Goal: Task Accomplishment & Management: Complete application form

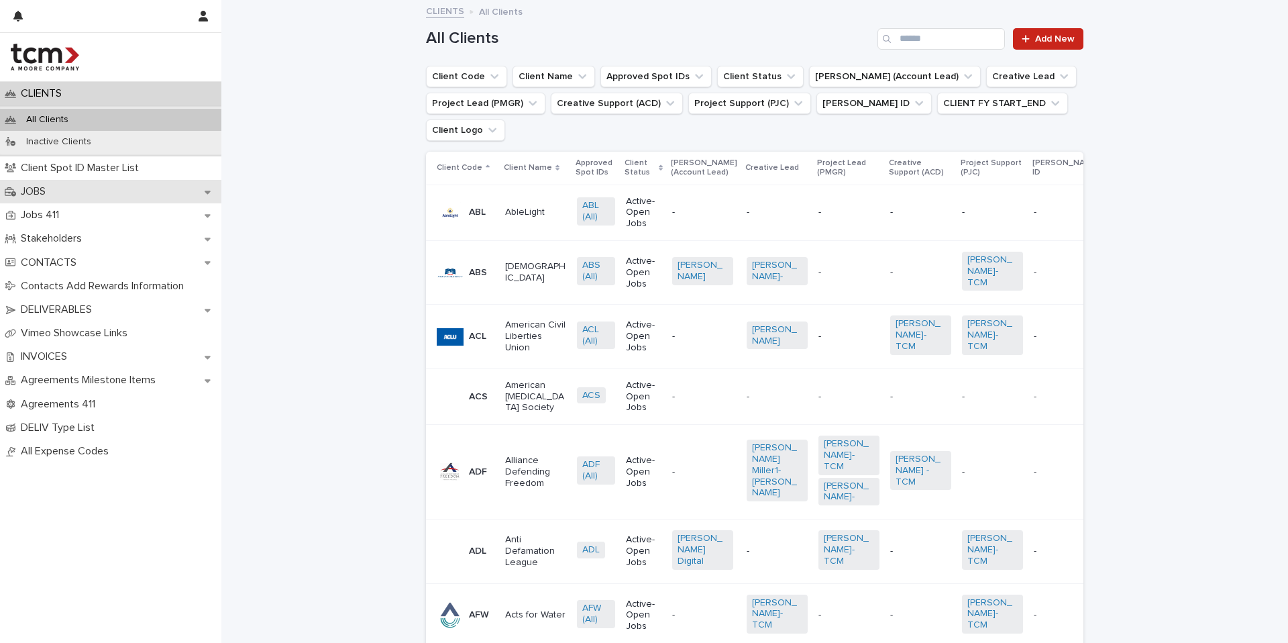
click at [105, 193] on div "JOBS" at bounding box center [110, 191] width 221 height 23
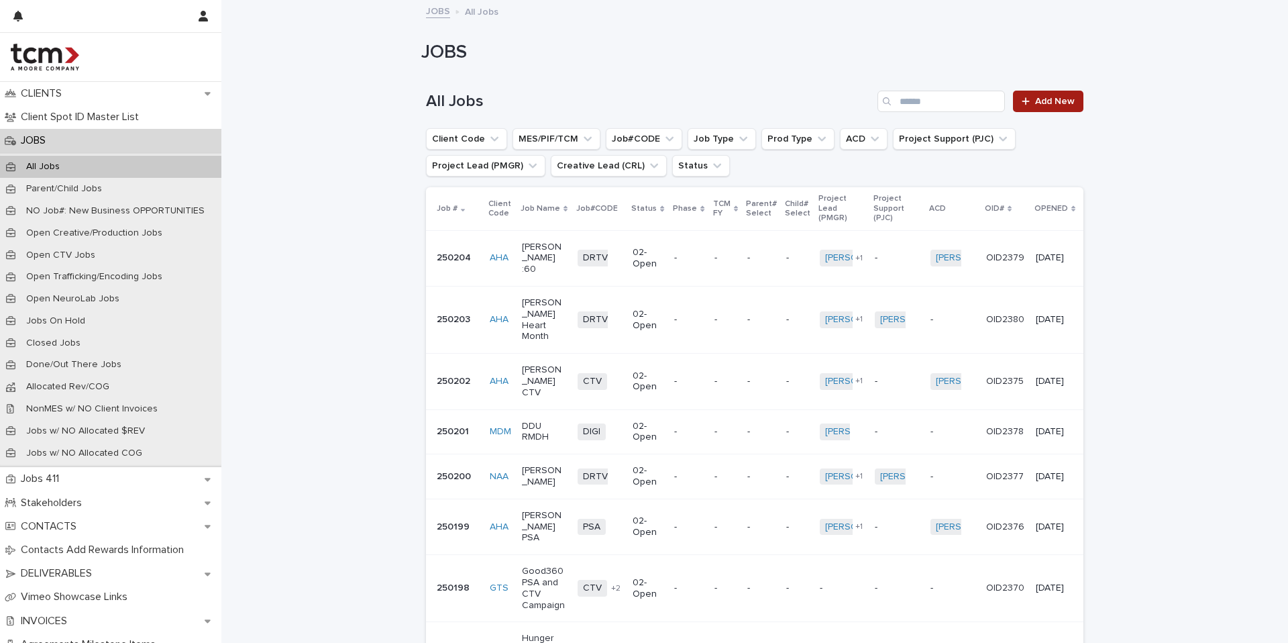
click at [1037, 97] on span "Add New" at bounding box center [1055, 101] width 40 height 9
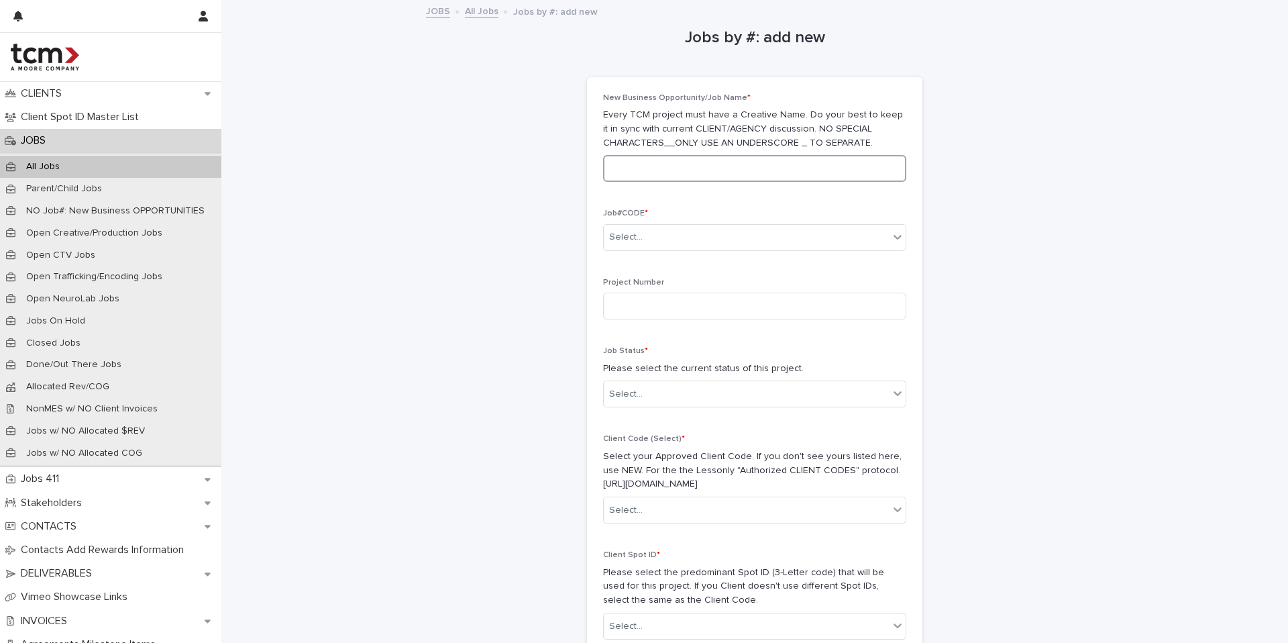
click at [677, 171] on input at bounding box center [754, 168] width 303 height 27
type input "**********"
type input "*"
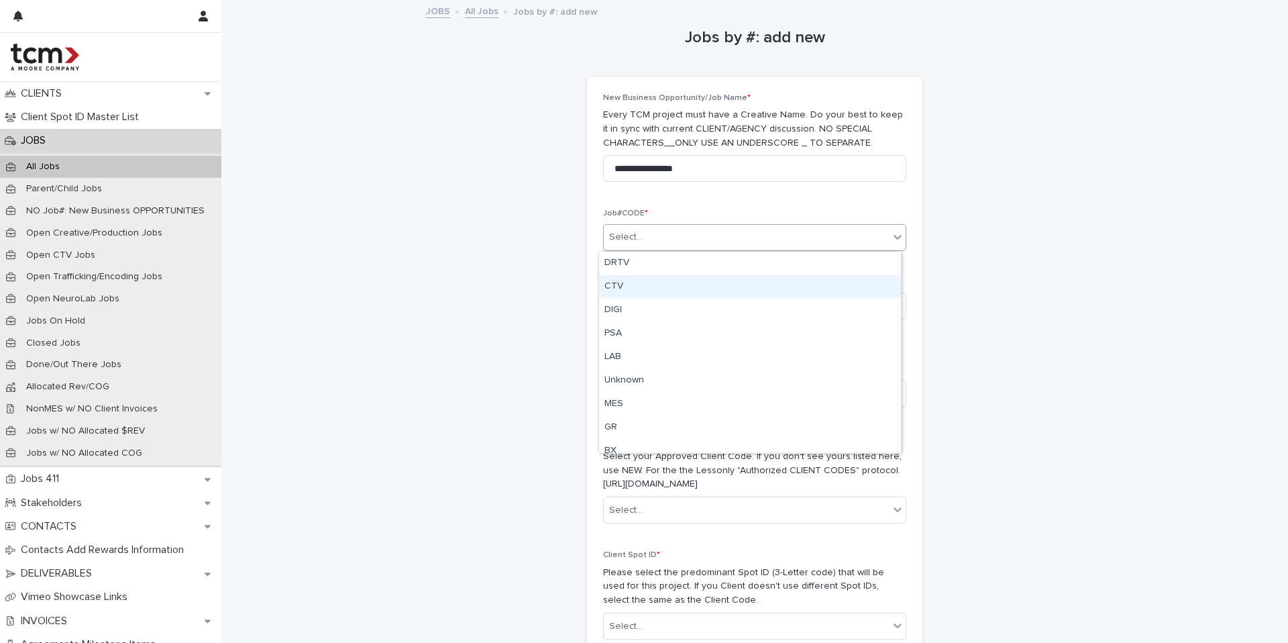
click at [741, 279] on div "CTV" at bounding box center [750, 286] width 302 height 23
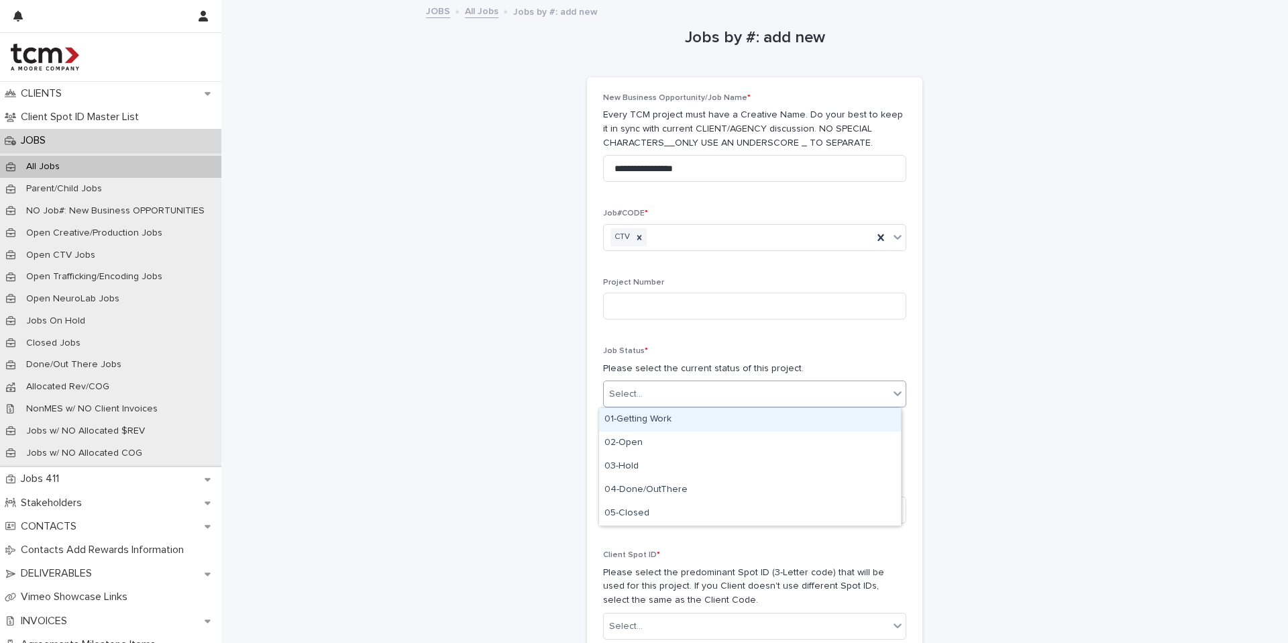
click at [648, 393] on div "Select..." at bounding box center [746, 394] width 285 height 22
click at [638, 445] on div "02-Open" at bounding box center [750, 442] width 302 height 23
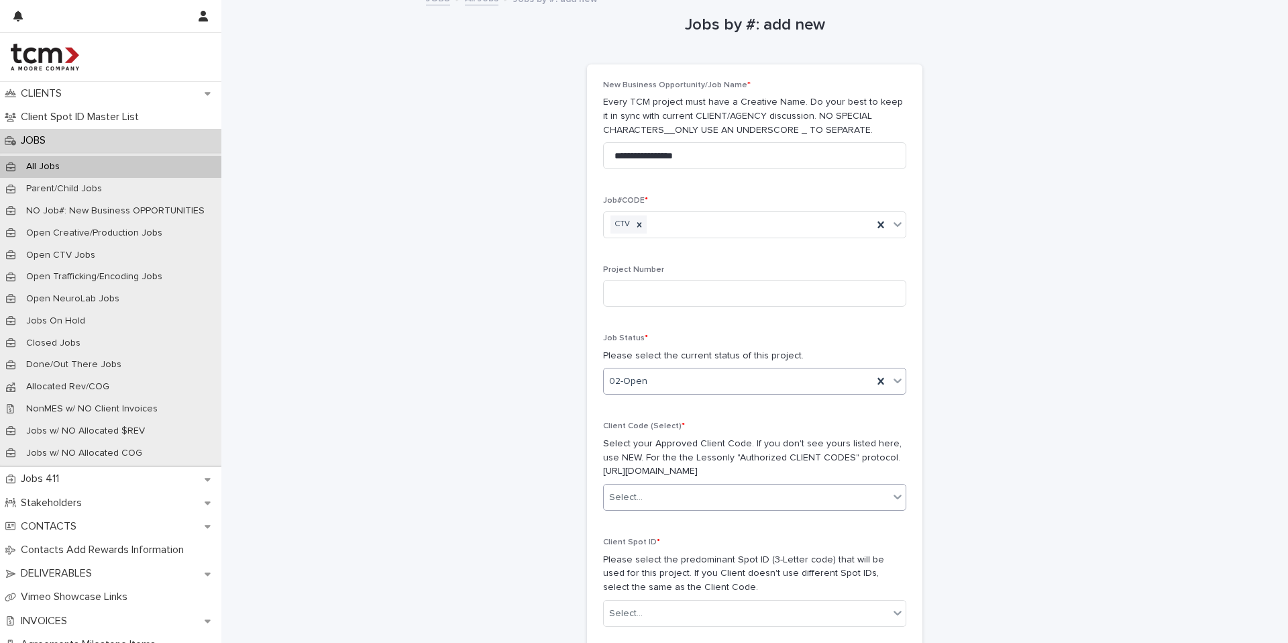
scroll to position [14, 0]
click at [628, 488] on div "Select..." at bounding box center [746, 496] width 285 height 22
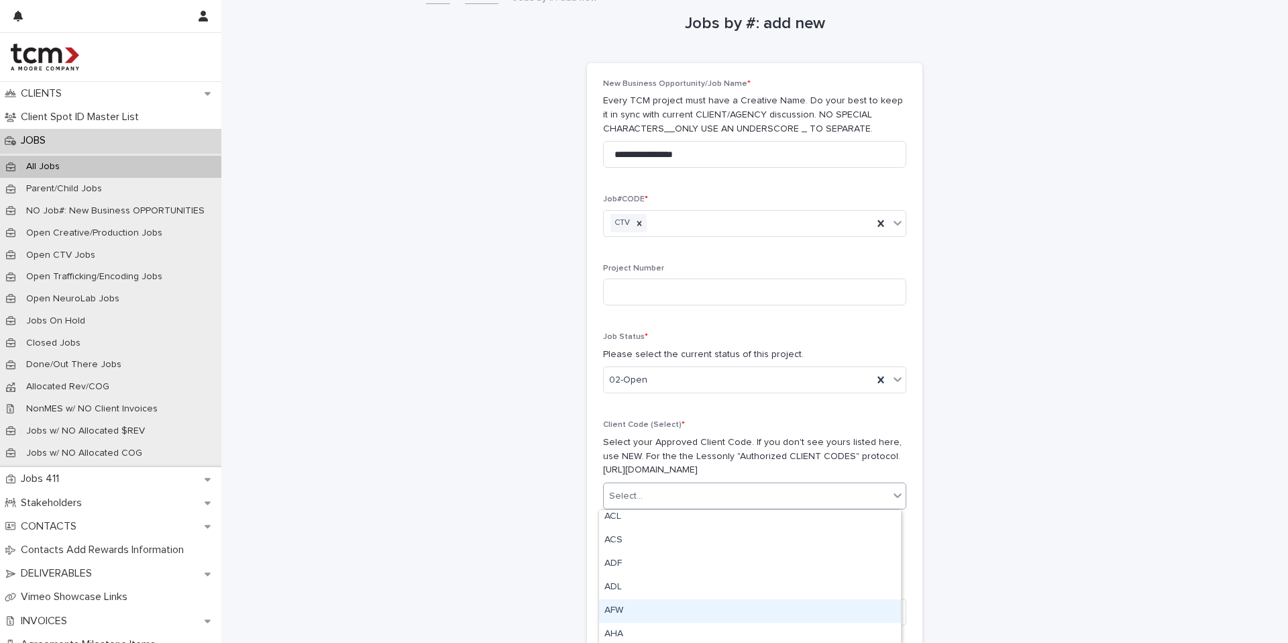
scroll to position [76, 0]
click at [635, 606] on div "AHA" at bounding box center [750, 610] width 302 height 23
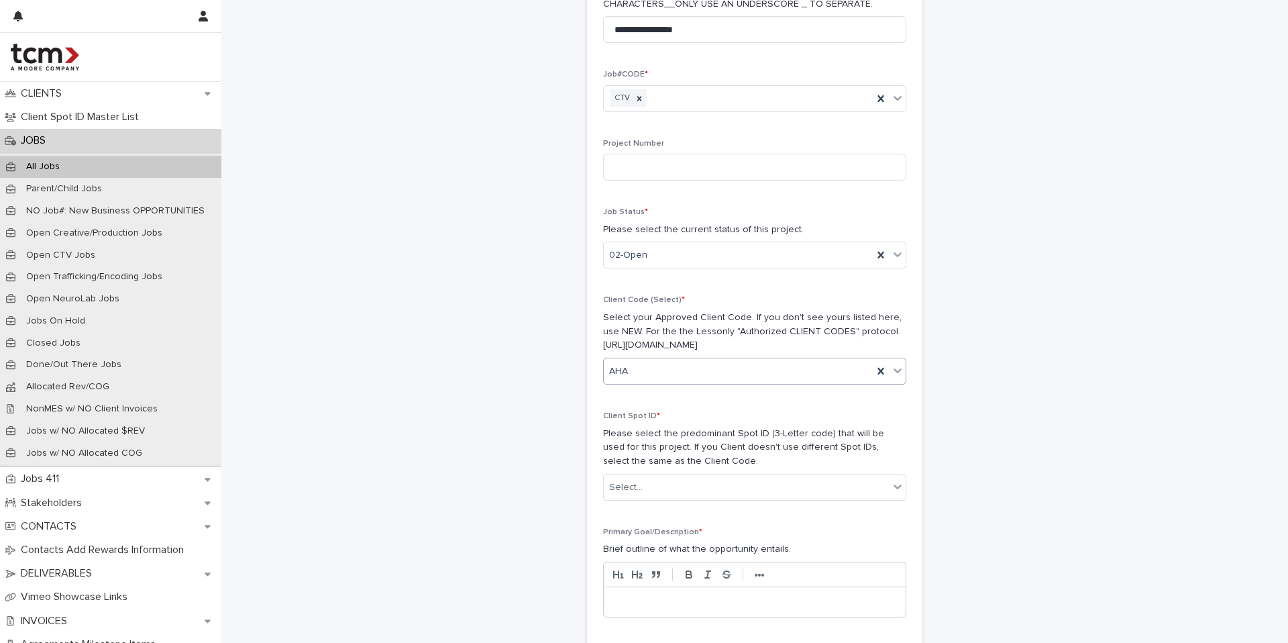
scroll to position [138, 0]
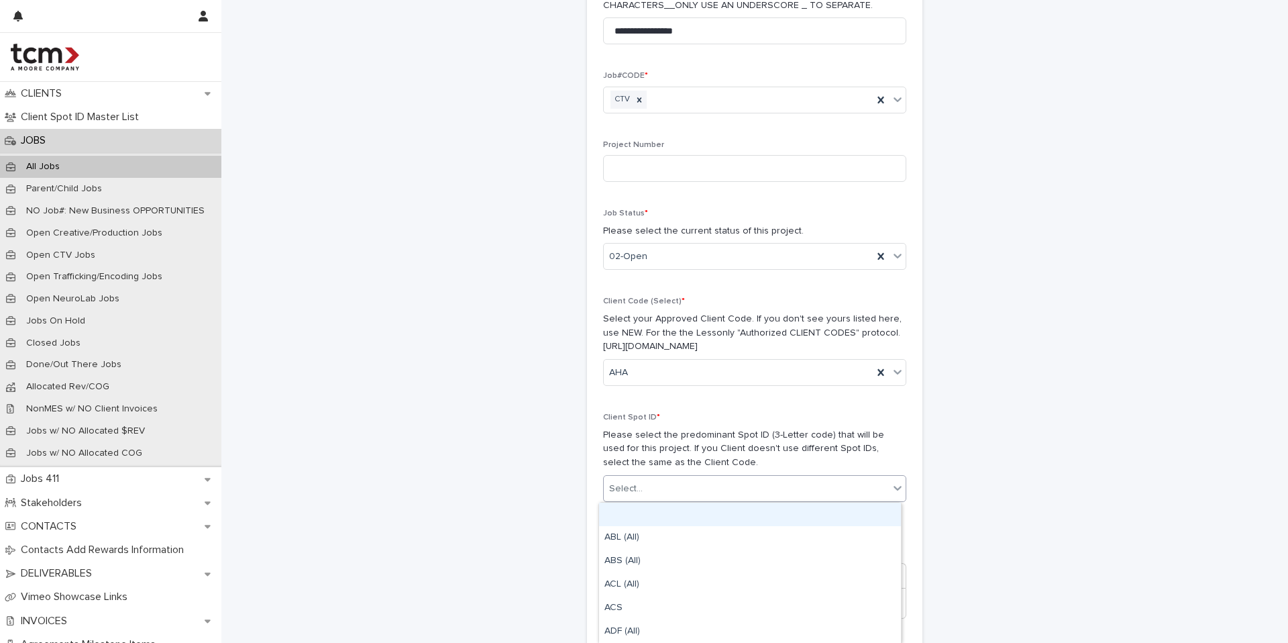
click at [644, 486] on input "text" at bounding box center [644, 488] width 1 height 11
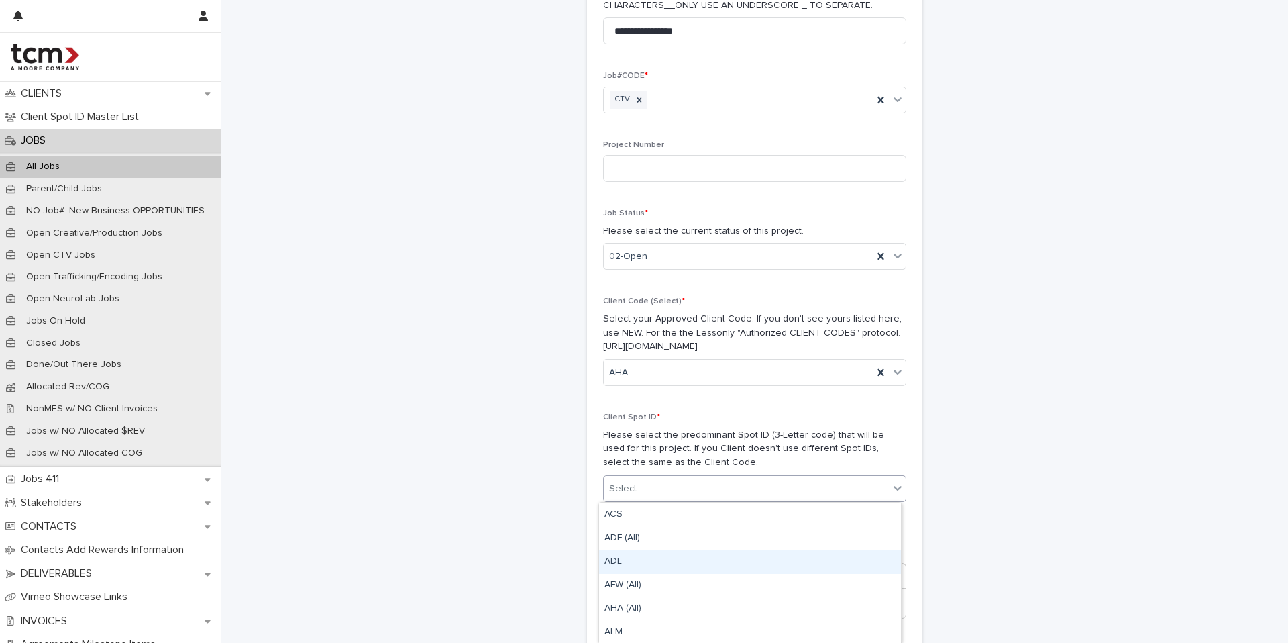
scroll to position [93, 0]
click at [622, 609] on div "AHA (All)" at bounding box center [750, 609] width 302 height 23
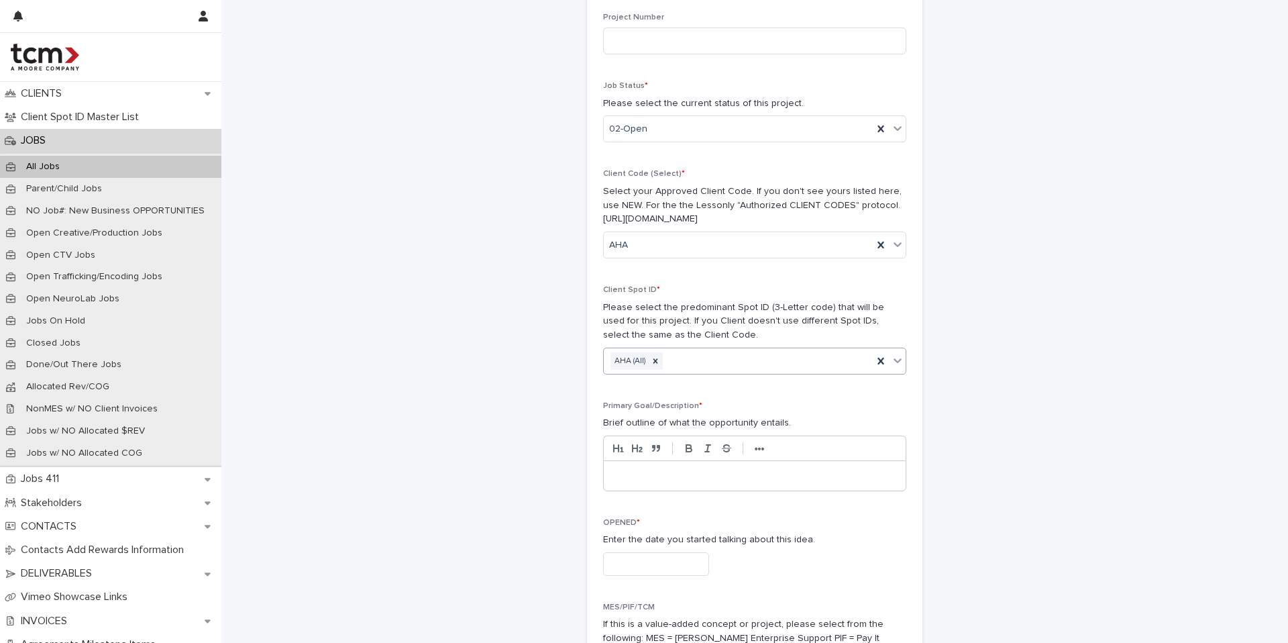
scroll to position [270, 0]
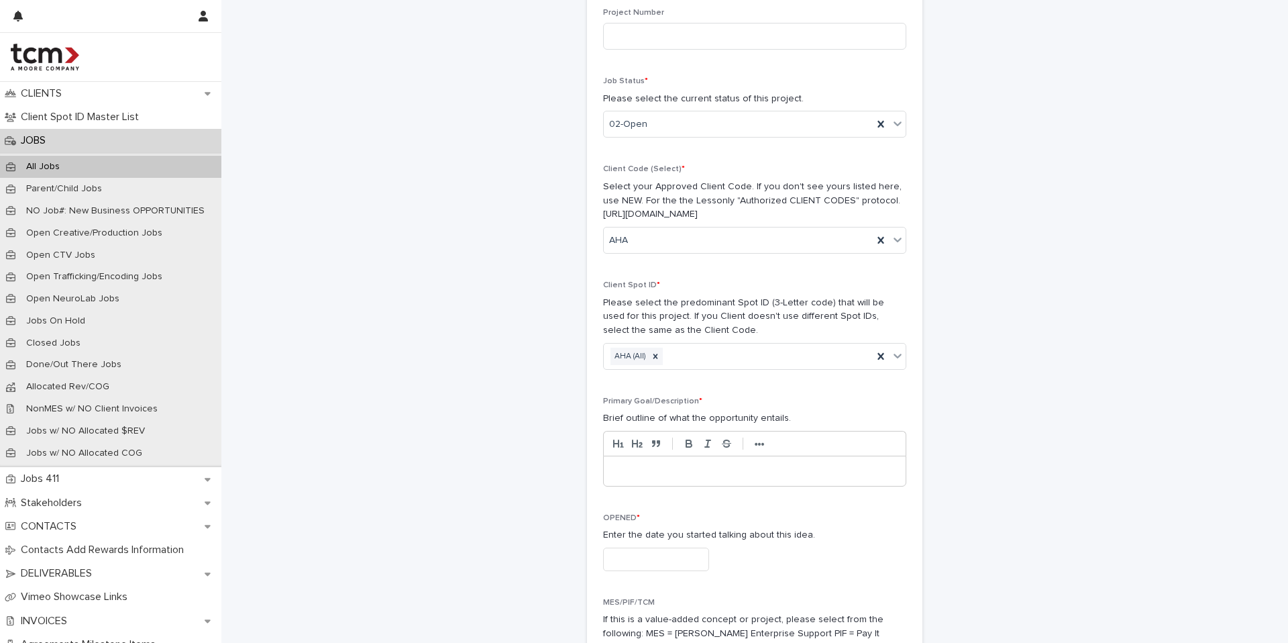
click at [652, 478] on div at bounding box center [755, 471] width 302 height 30
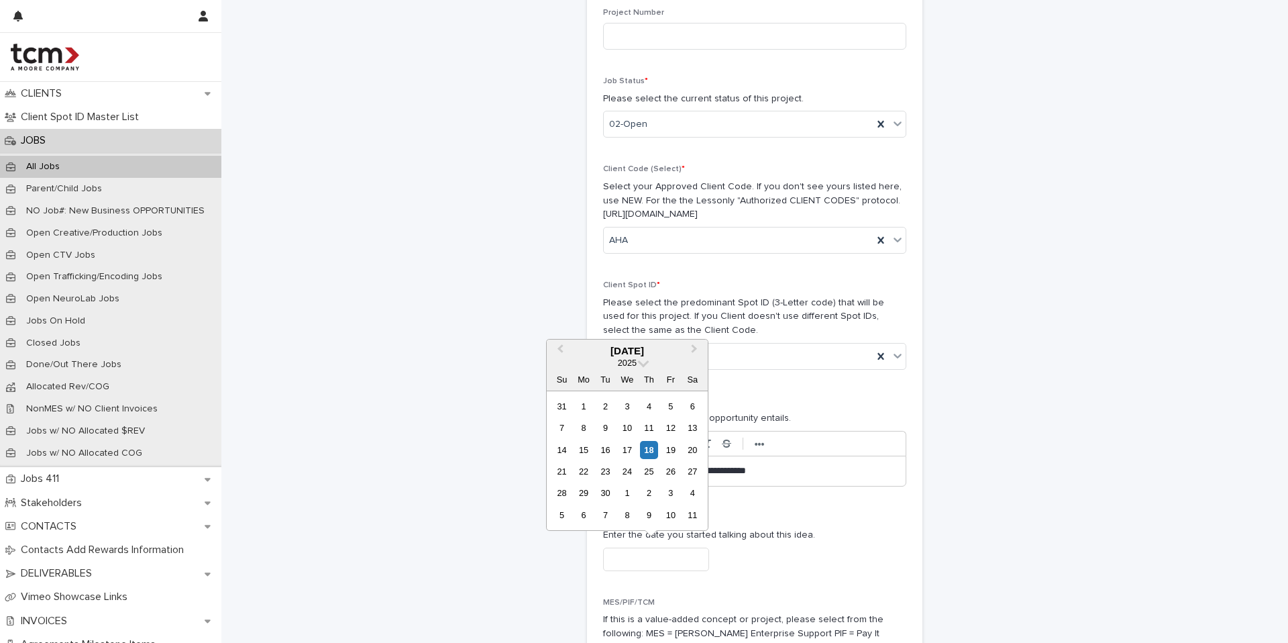
click at [629, 570] on input "text" at bounding box center [656, 559] width 106 height 23
click at [646, 451] on div "18" at bounding box center [649, 450] width 18 height 18
type input "**********"
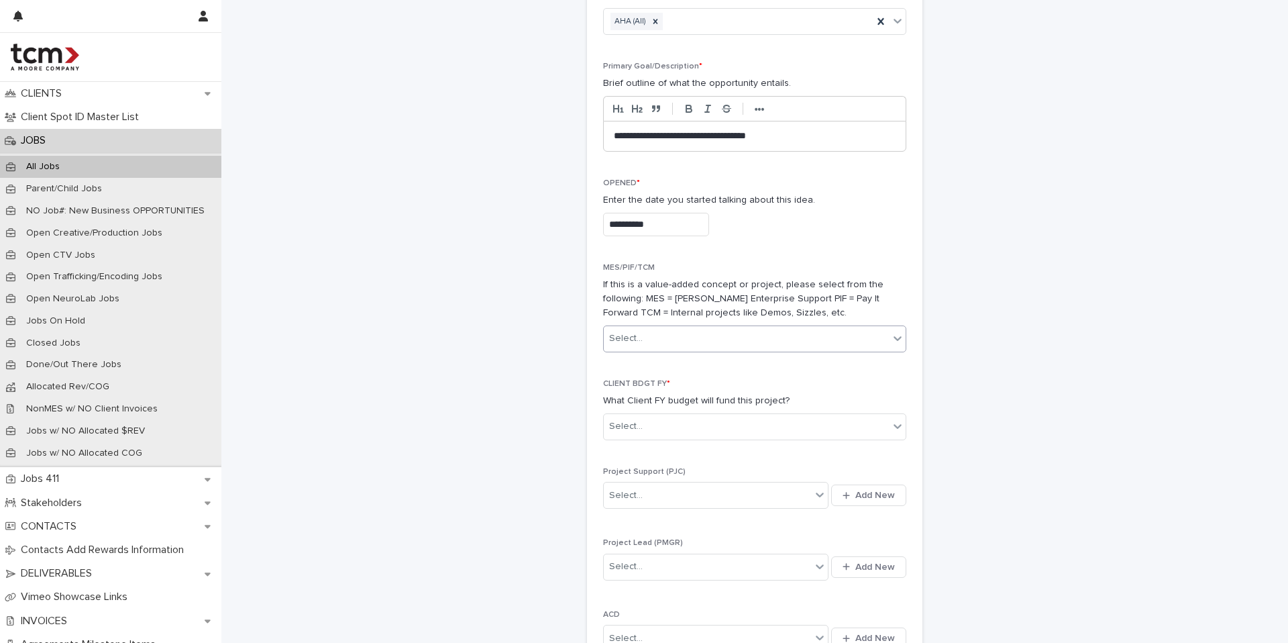
scroll to position [606, 0]
click at [653, 425] on div "Select..." at bounding box center [746, 425] width 285 height 22
click at [615, 564] on div "2026" at bounding box center [750, 568] width 302 height 23
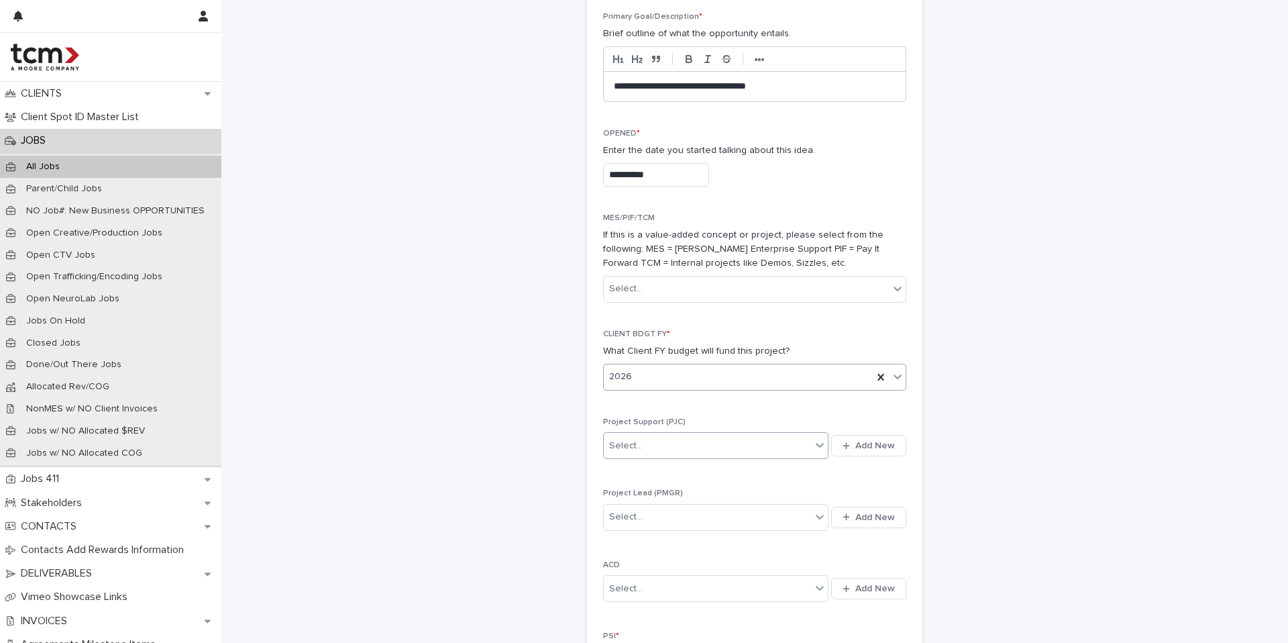
scroll to position [650, 0]
click at [686, 450] on div "Select..." at bounding box center [707, 450] width 207 height 22
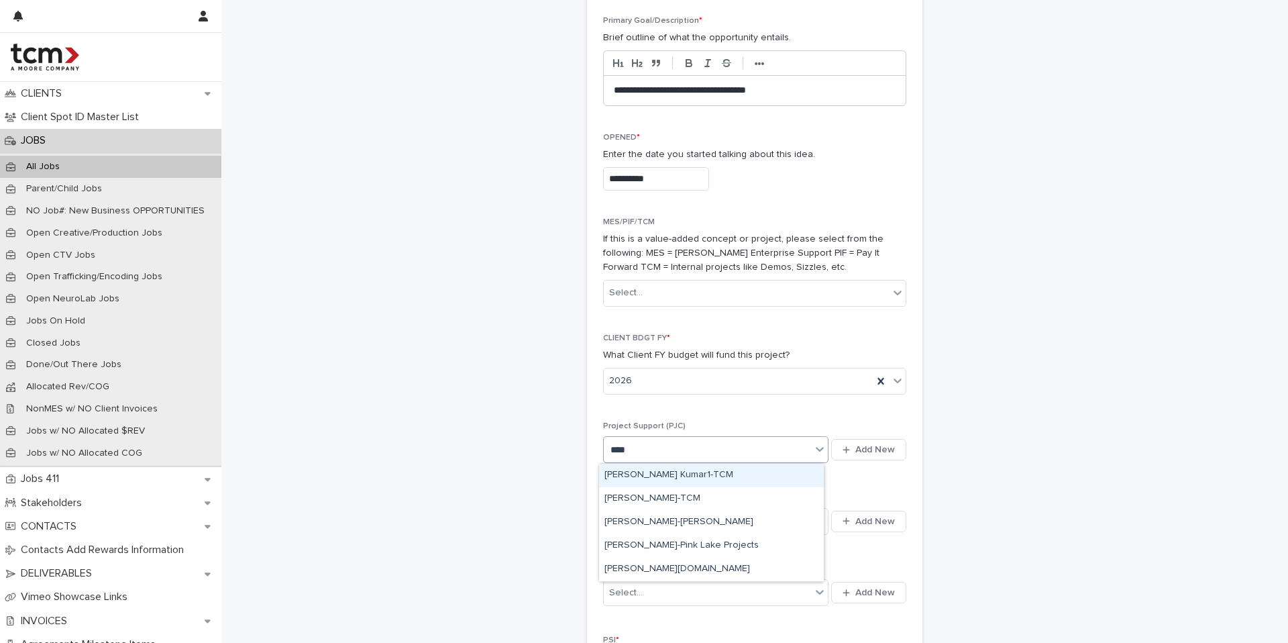
type input "*****"
click at [680, 470] on div "[PERSON_NAME]-TCM" at bounding box center [711, 475] width 225 height 23
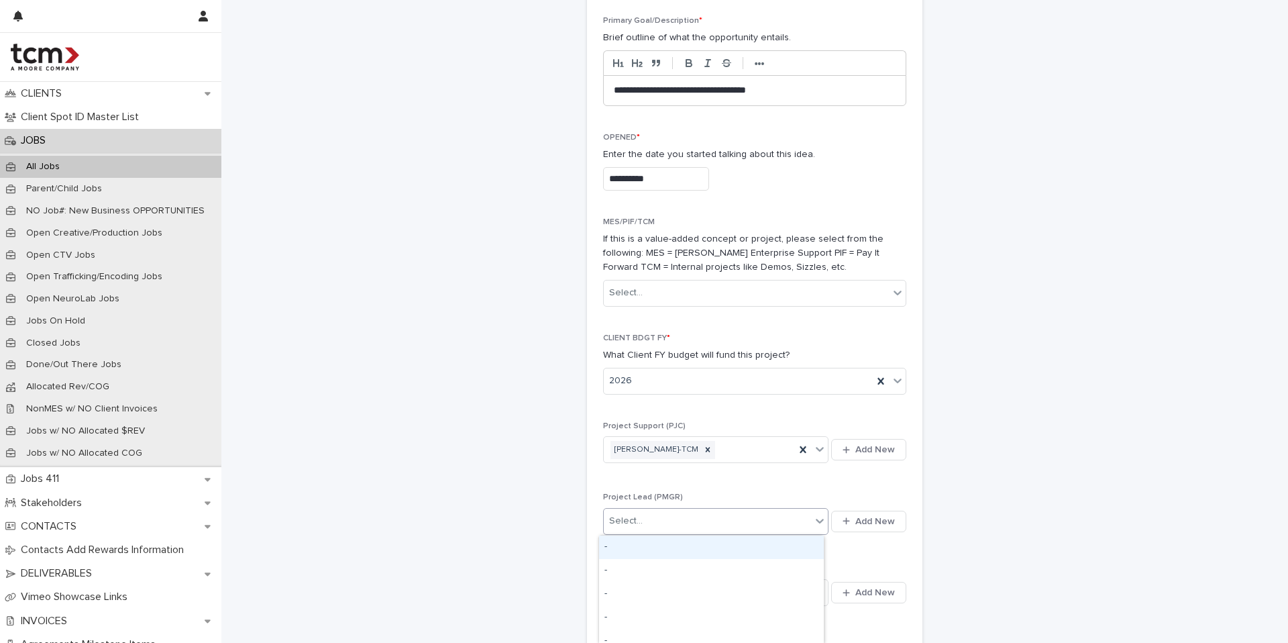
click at [641, 521] on div "Select..." at bounding box center [707, 521] width 207 height 22
type input "***"
click at [641, 542] on div "[PERSON_NAME]-TCM" at bounding box center [711, 546] width 225 height 23
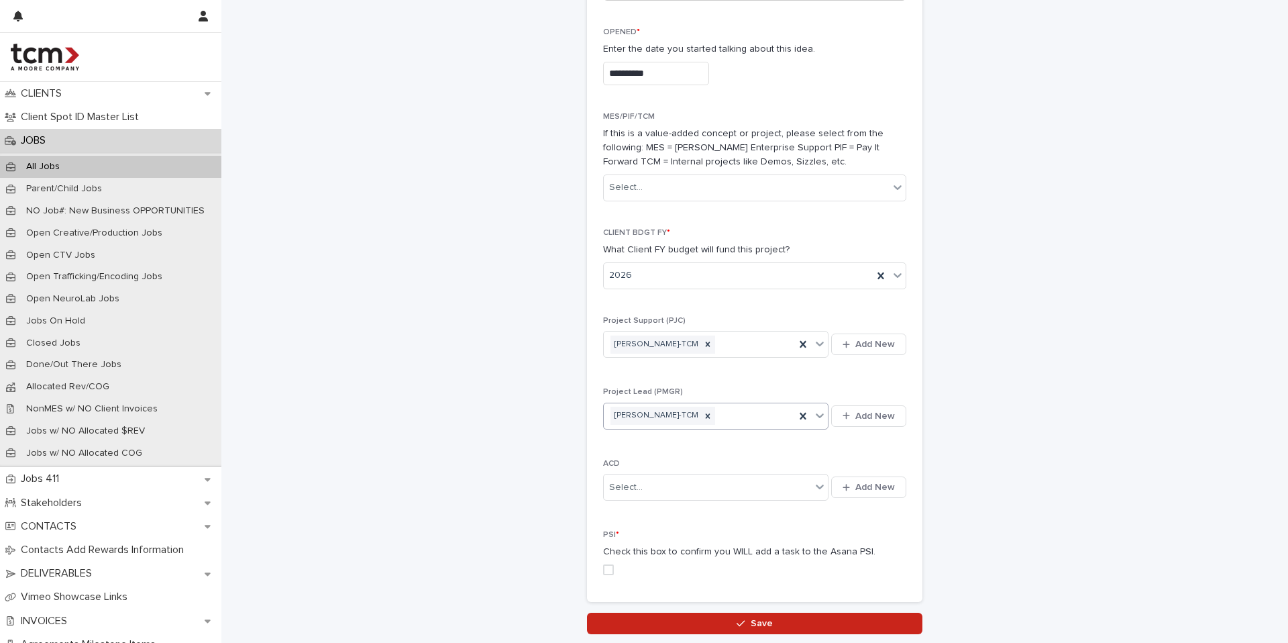
scroll to position [755, 0]
click at [607, 571] on span at bounding box center [608, 570] width 11 height 11
click at [652, 625] on button "Save" at bounding box center [755, 623] width 336 height 21
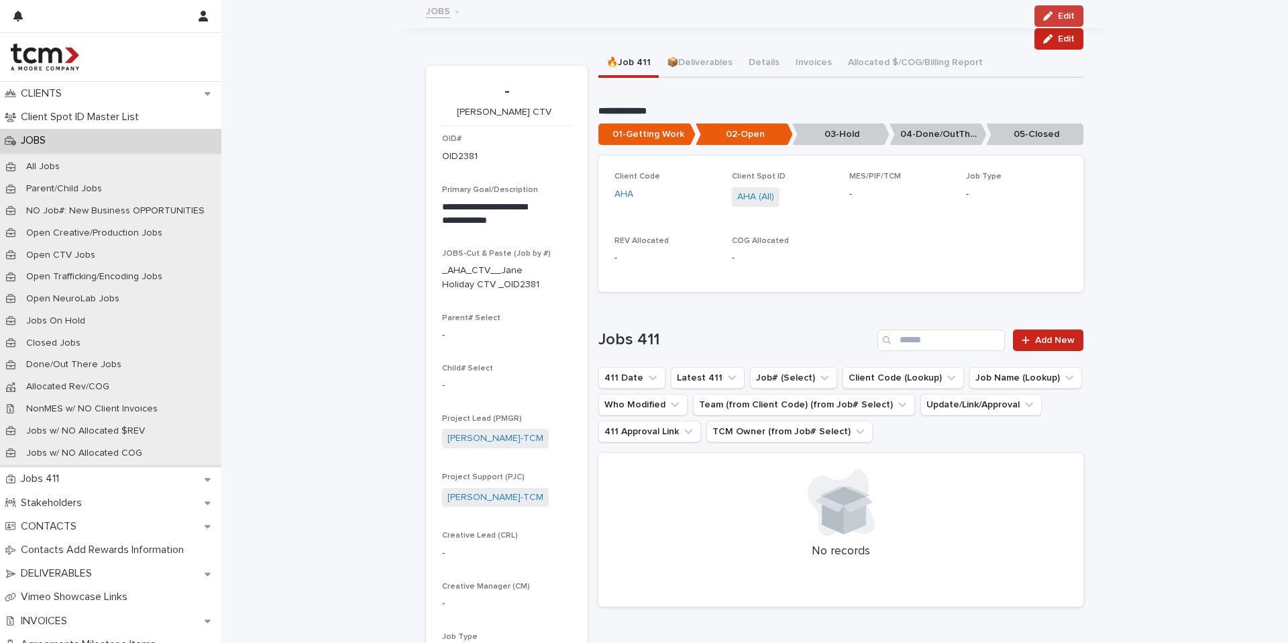
scroll to position [1, 0]
click at [698, 62] on button "📦Deliverables" at bounding box center [700, 63] width 82 height 28
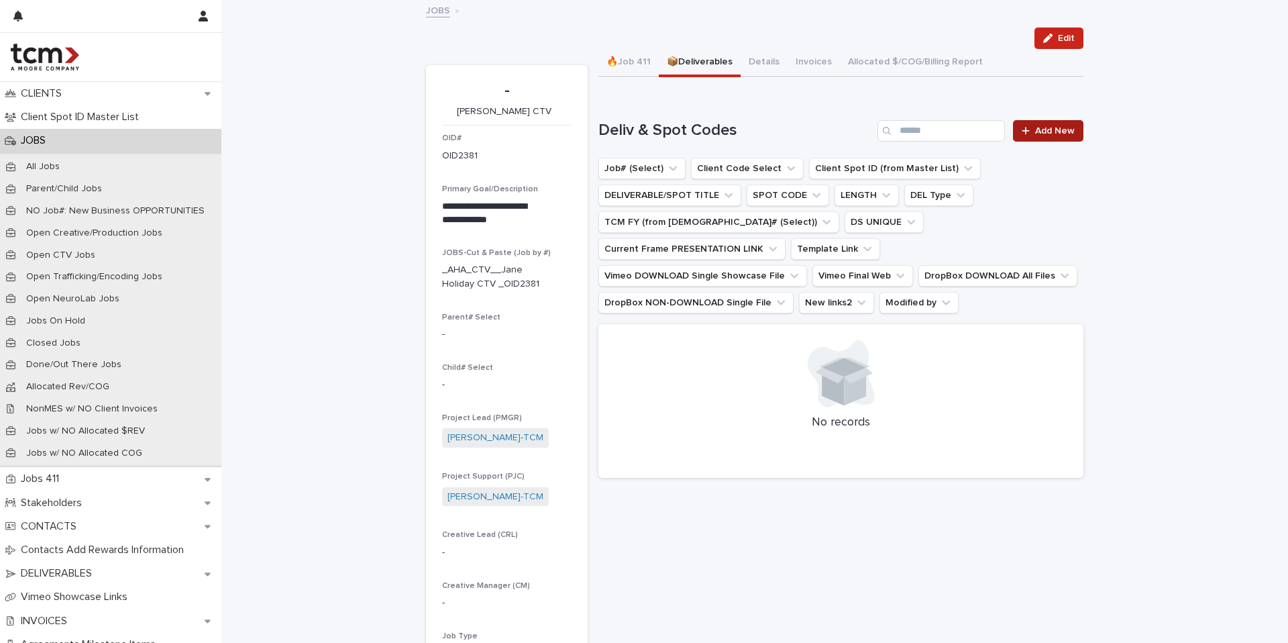
click at [1034, 137] on link "Add New" at bounding box center [1048, 130] width 70 height 21
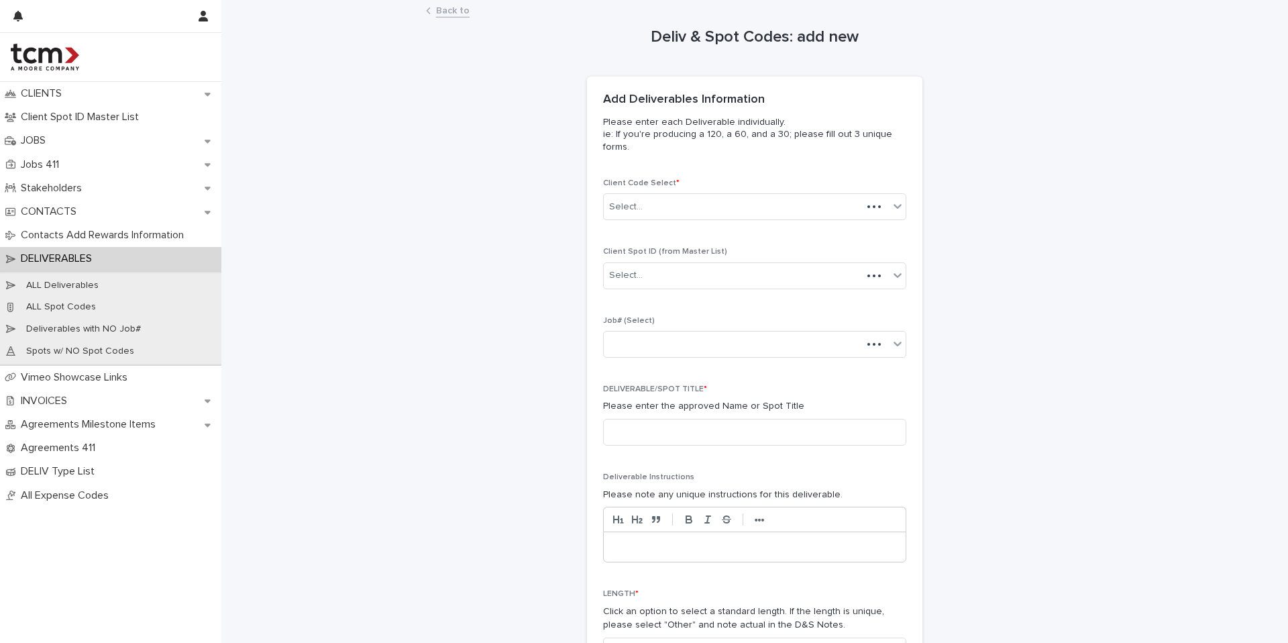
scroll to position [22, 0]
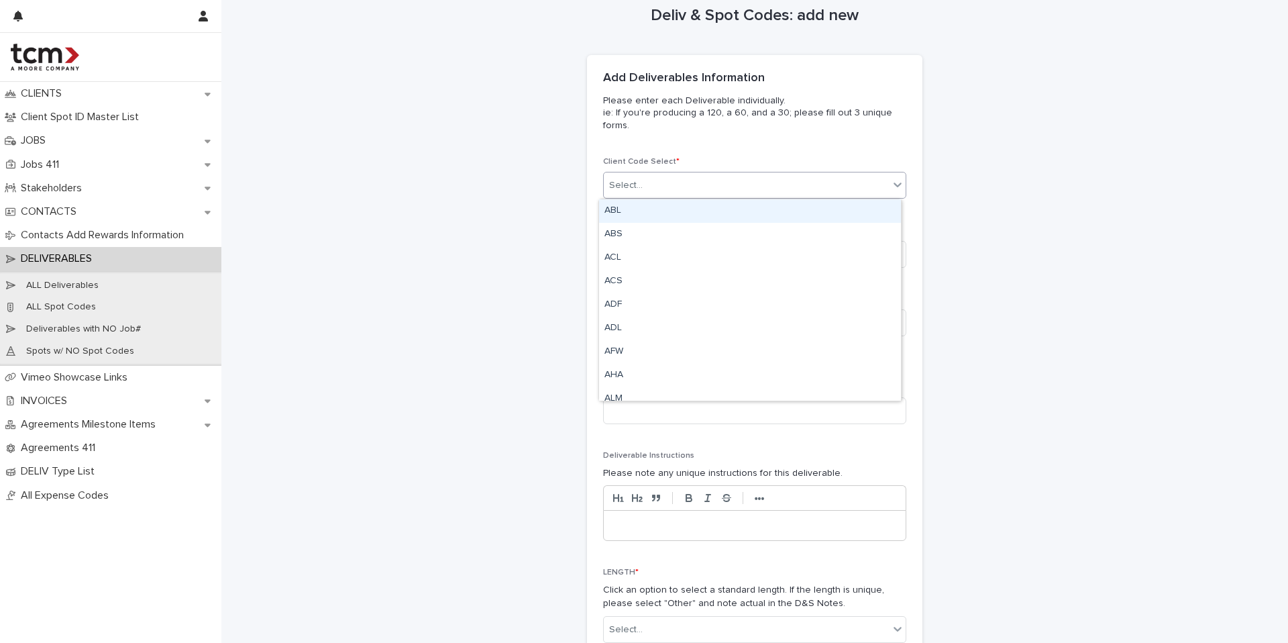
click at [684, 184] on div "Select..." at bounding box center [746, 185] width 285 height 22
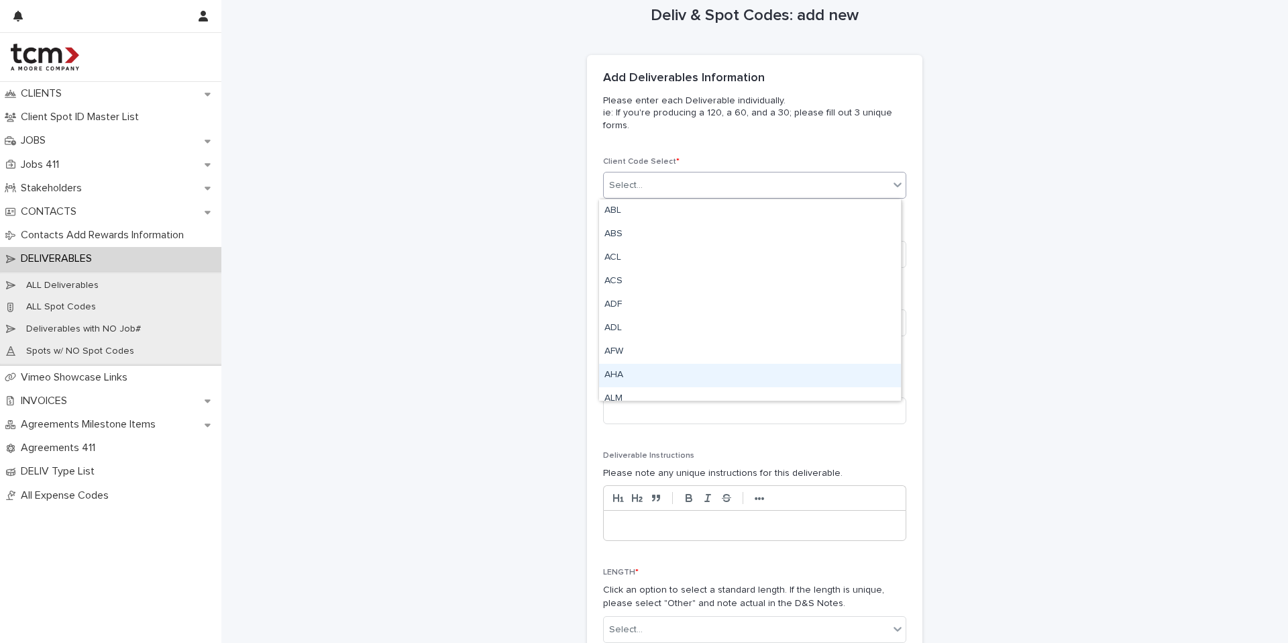
drag, startPoint x: 650, startPoint y: 362, endPoint x: 649, endPoint y: 370, distance: 8.8
click at [649, 370] on div "AHA" at bounding box center [750, 375] width 302 height 23
click at [646, 258] on div "Select..." at bounding box center [746, 254] width 285 height 22
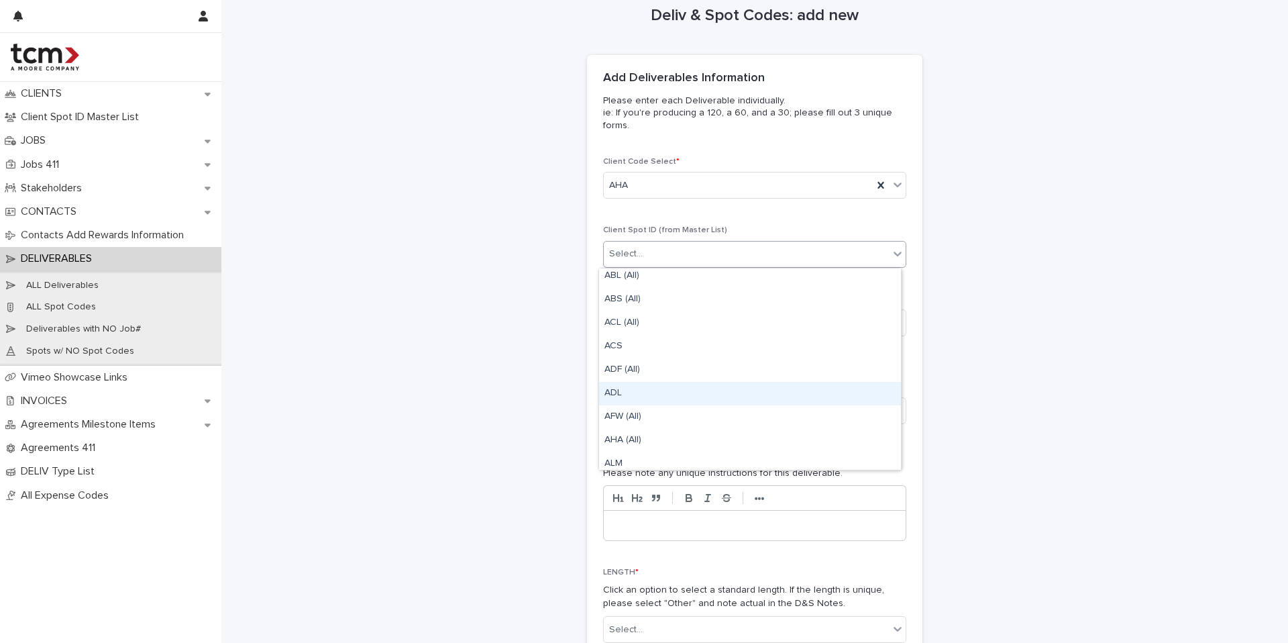
scroll to position [26, 0]
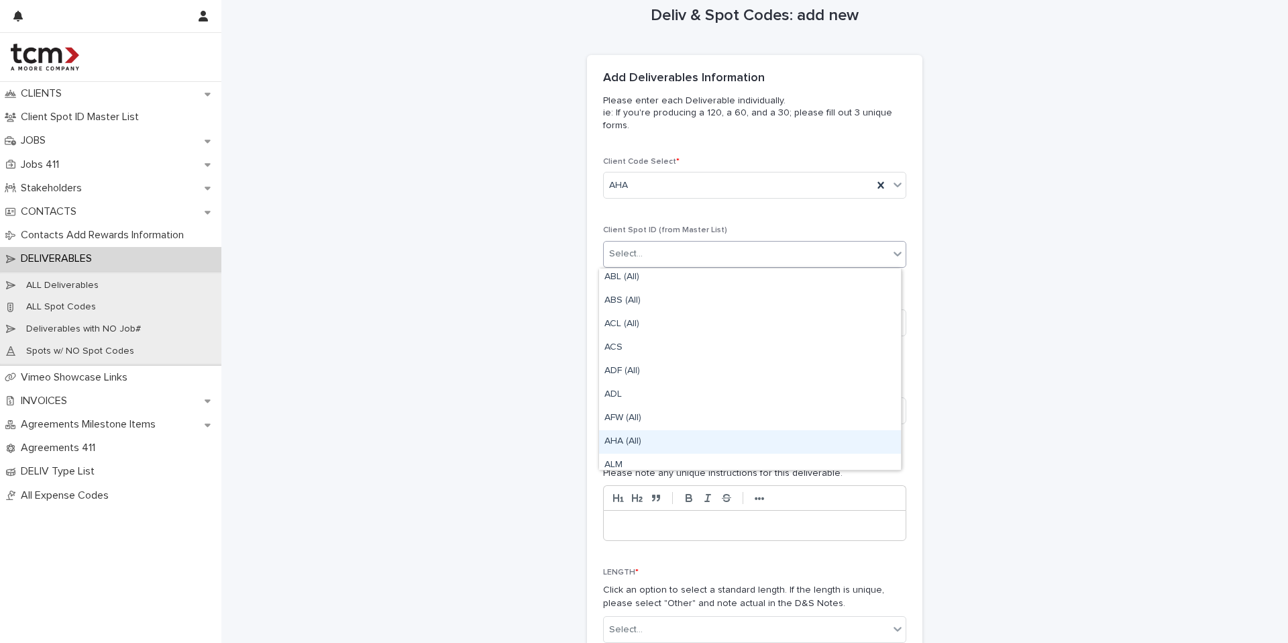
click at [626, 440] on div "AHA (All)" at bounding box center [750, 441] width 302 height 23
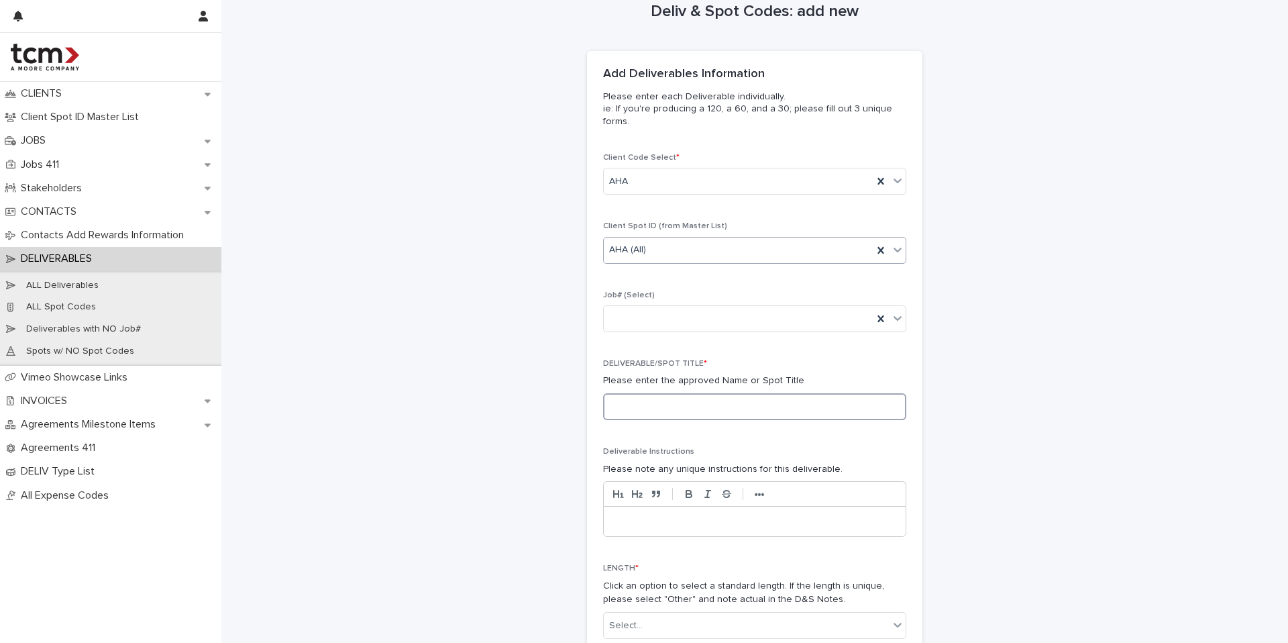
click at [637, 409] on input at bounding box center [754, 406] width 303 height 27
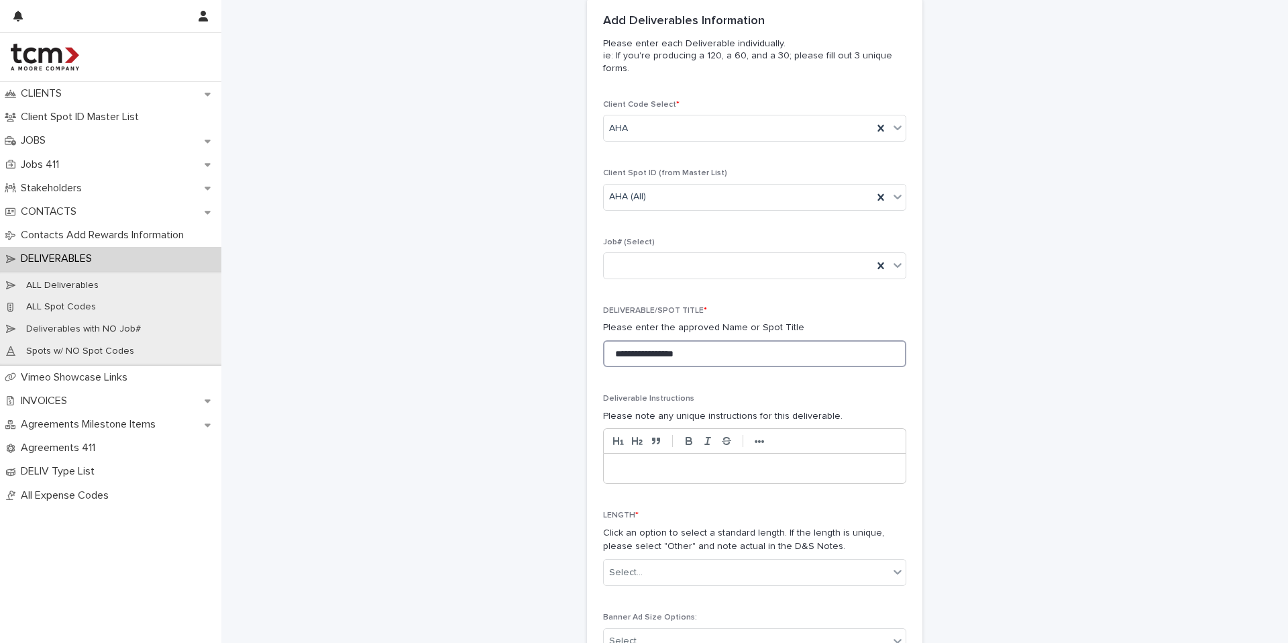
scroll to position [191, 0]
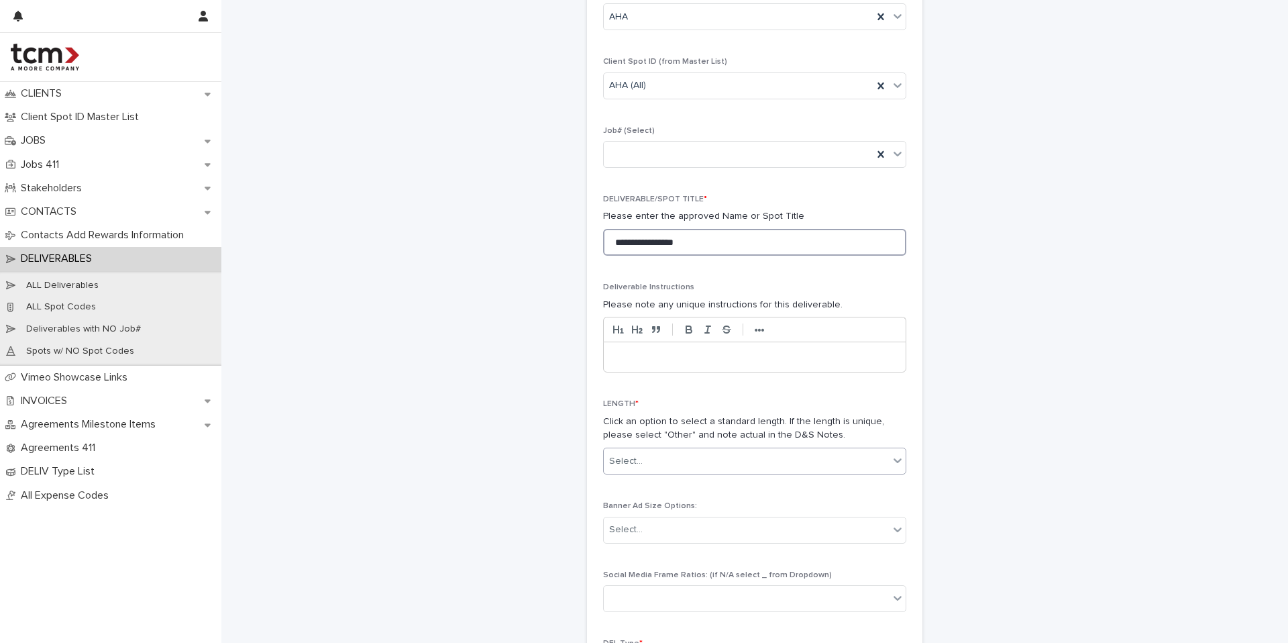
type input "**********"
click at [671, 460] on div "Select..." at bounding box center [746, 461] width 285 height 22
click at [640, 584] on div "30" at bounding box center [750, 580] width 302 height 23
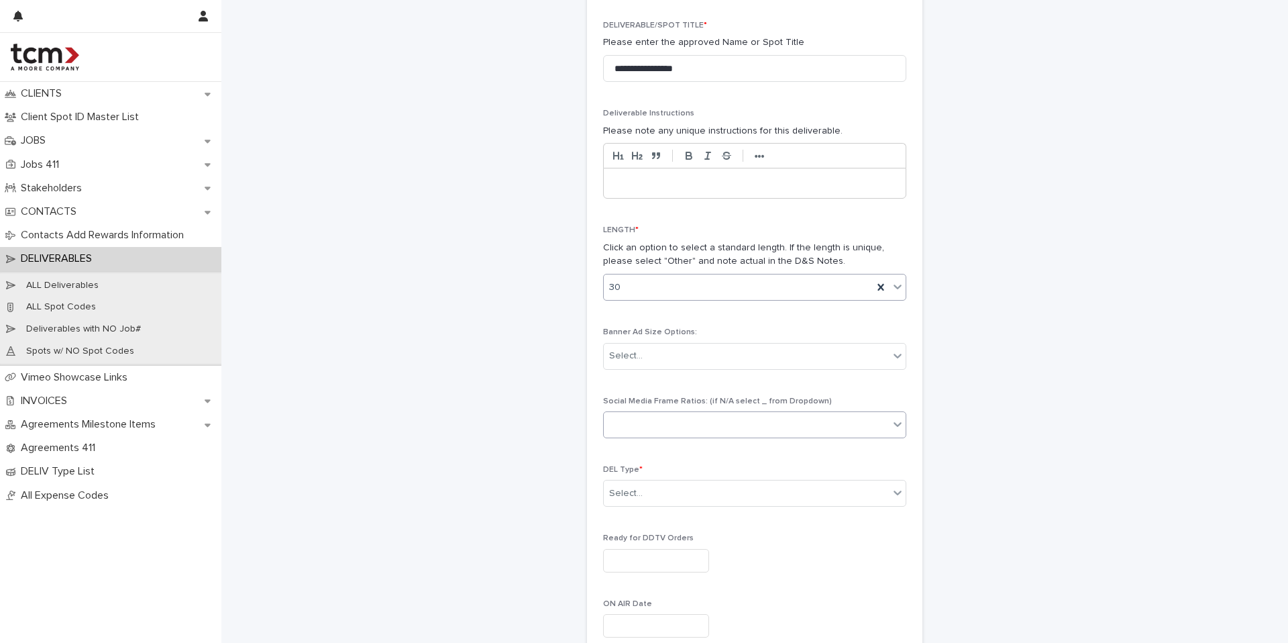
scroll to position [365, 0]
click at [660, 485] on div "Select..." at bounding box center [746, 493] width 285 height 22
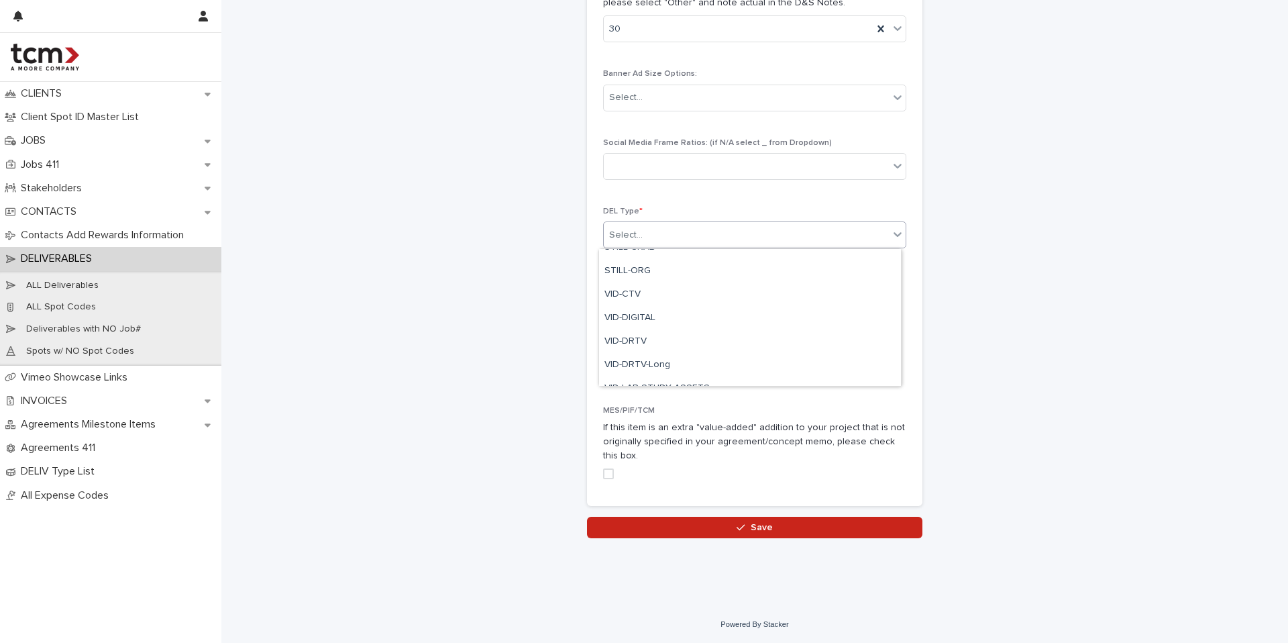
scroll to position [522, 0]
click at [707, 301] on div "VID-CTV" at bounding box center [750, 302] width 302 height 23
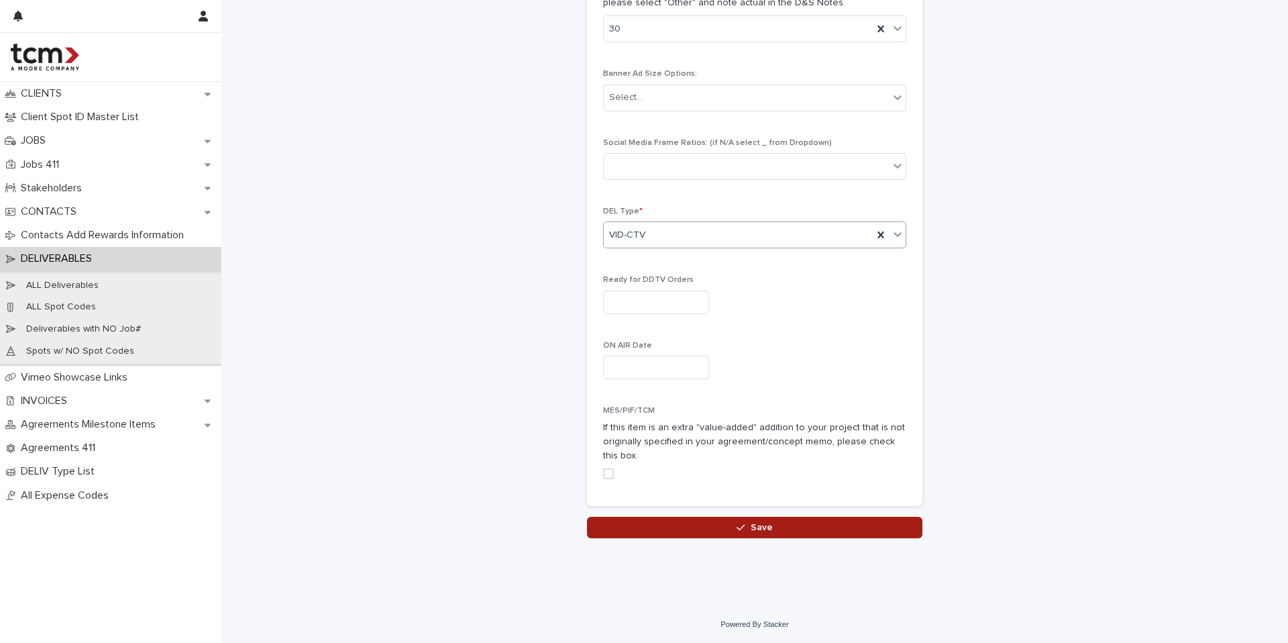
click at [670, 526] on button "Save" at bounding box center [755, 527] width 336 height 21
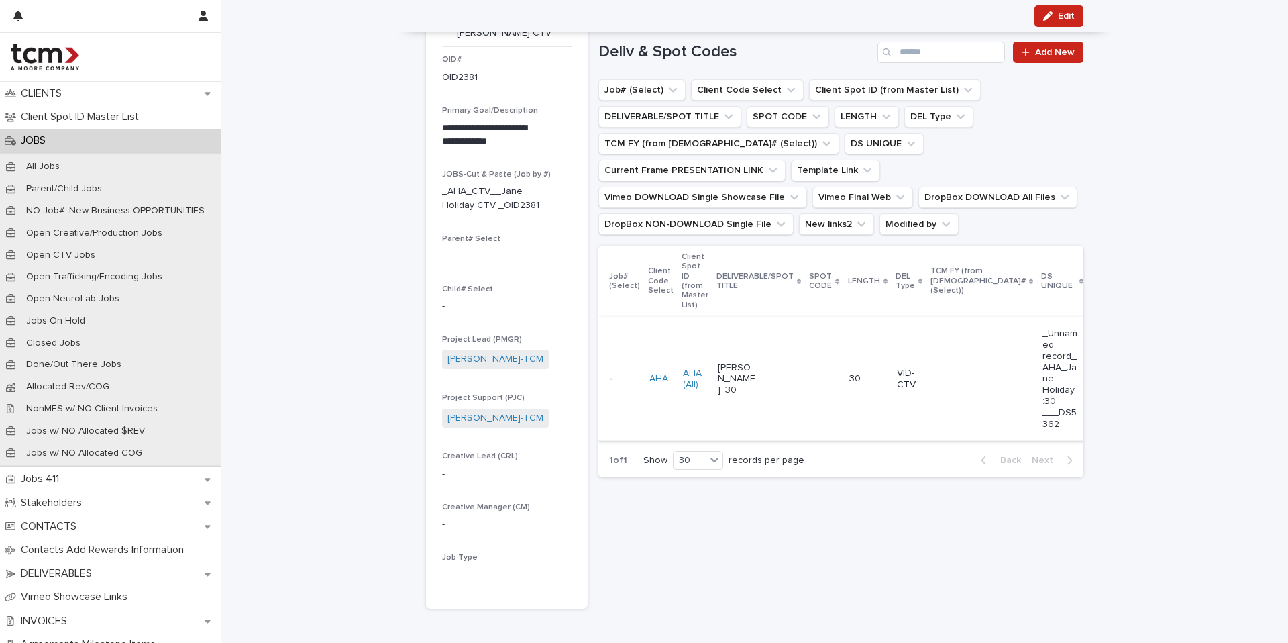
scroll to position [77, 0]
click at [1053, 54] on span "Add New" at bounding box center [1055, 54] width 40 height 9
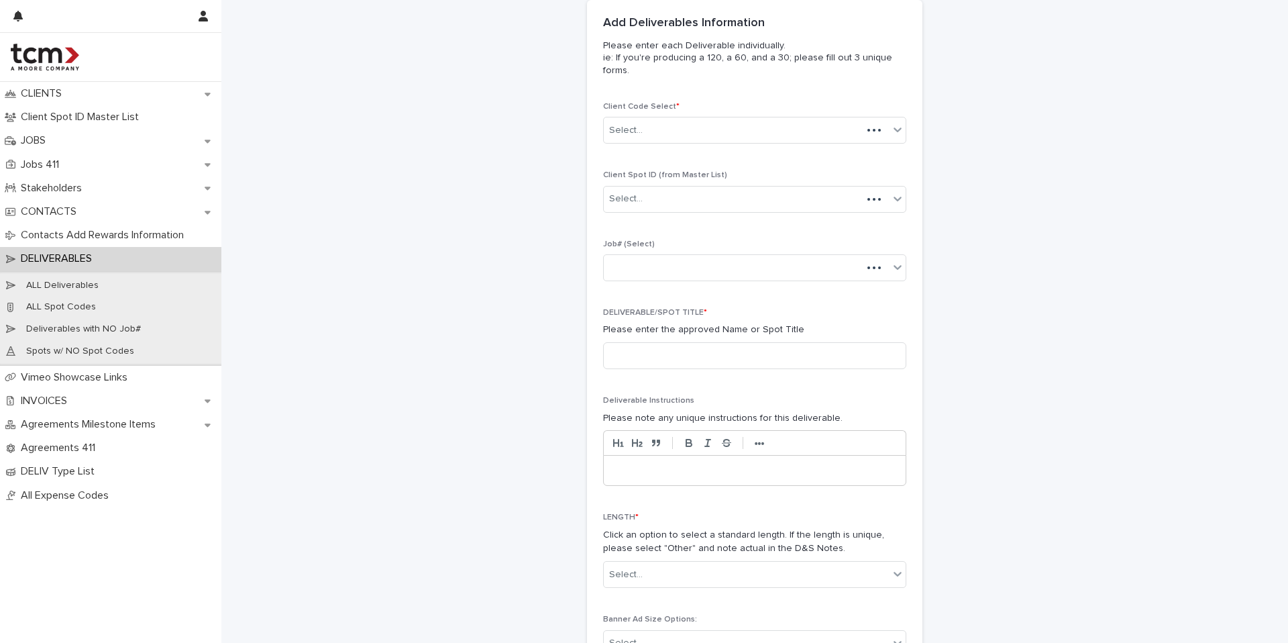
scroll to position [99, 0]
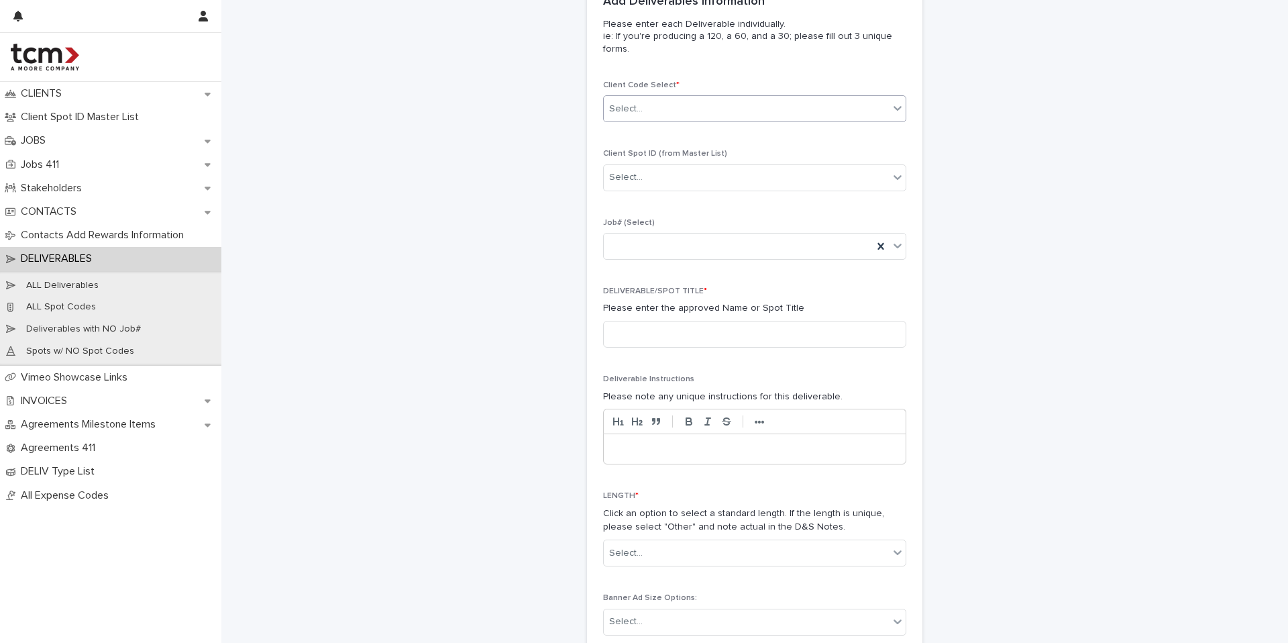
click at [658, 111] on div "Select..." at bounding box center [746, 109] width 285 height 22
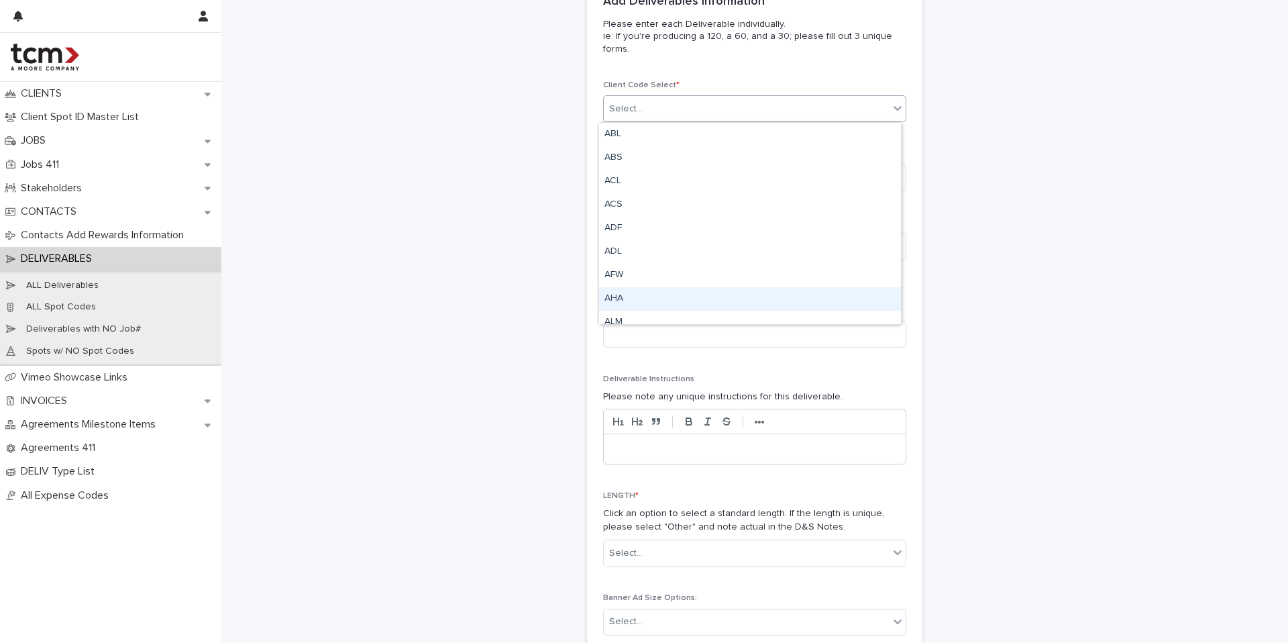
click at [643, 304] on div "AHA" at bounding box center [750, 298] width 302 height 23
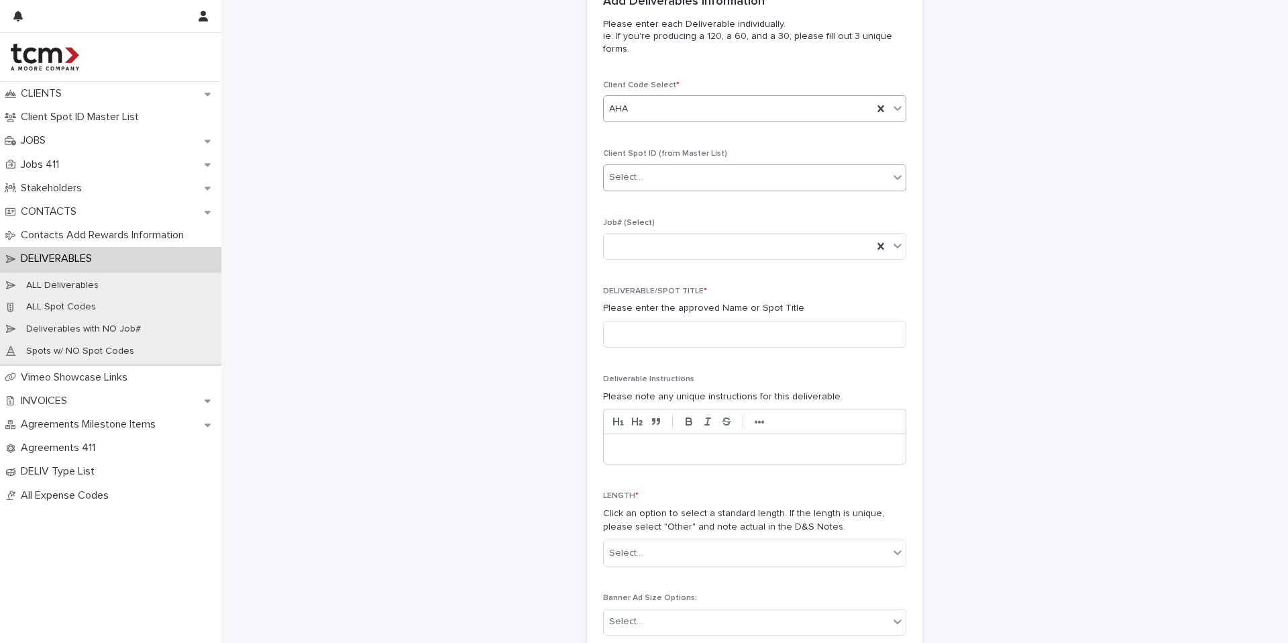
click at [634, 181] on div "Select..." at bounding box center [626, 177] width 34 height 14
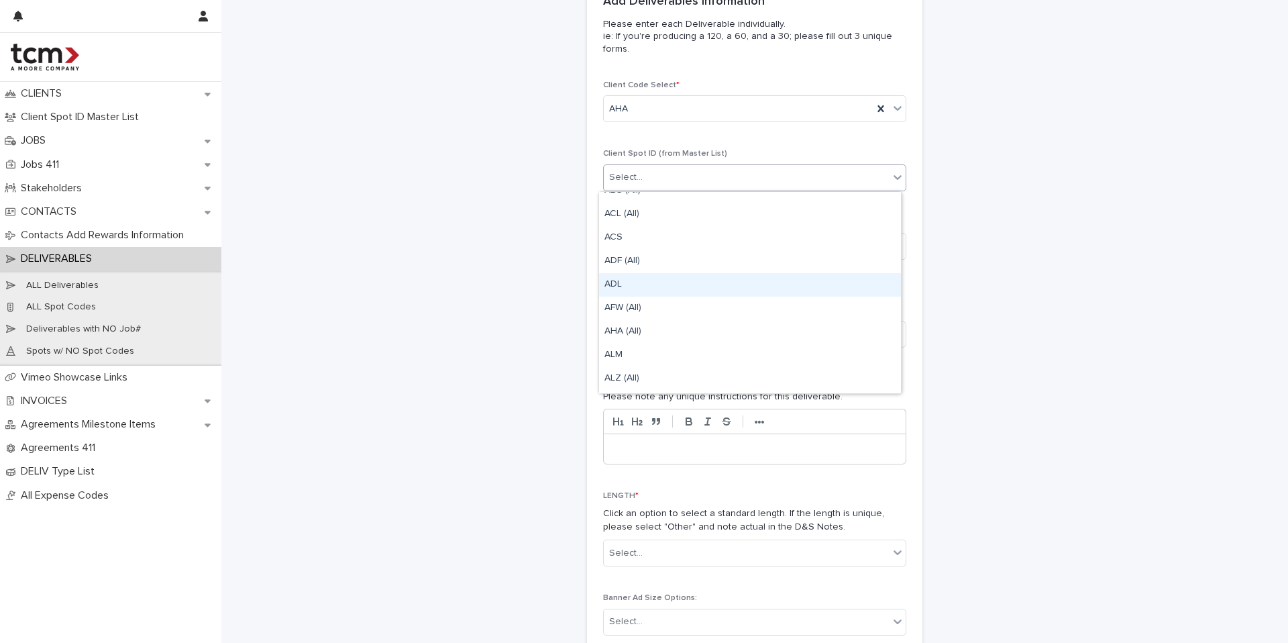
scroll to position [59, 0]
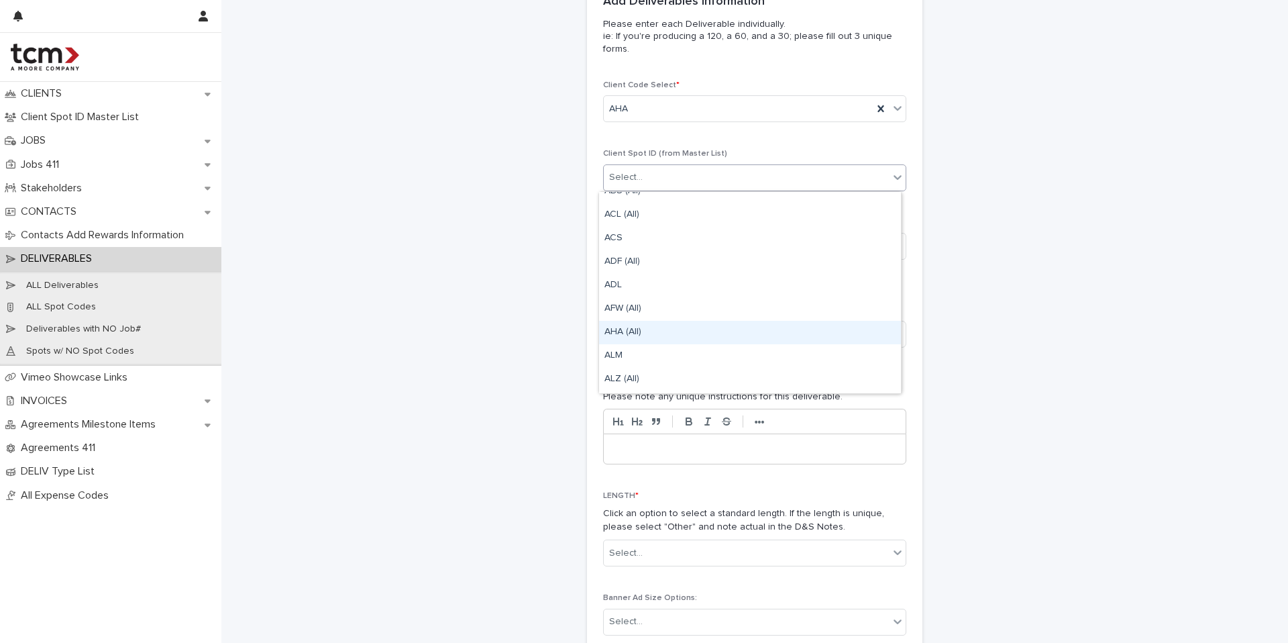
click at [631, 332] on div "AHA (All)" at bounding box center [750, 332] width 302 height 23
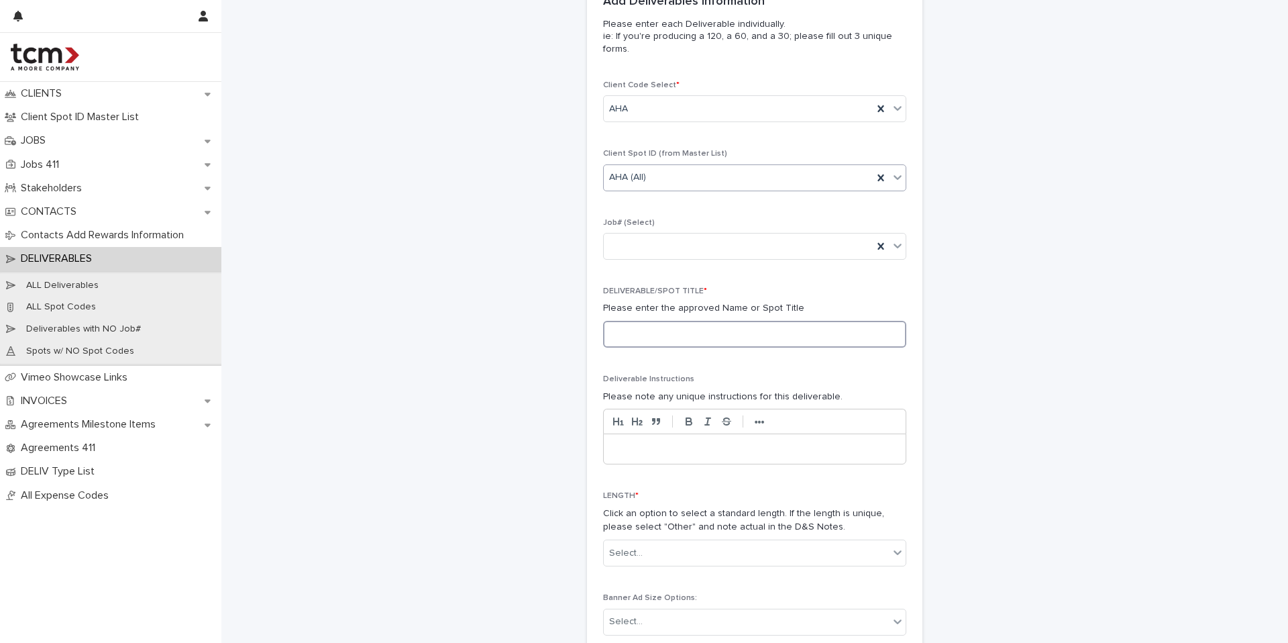
click at [641, 334] on input at bounding box center [754, 334] width 303 height 27
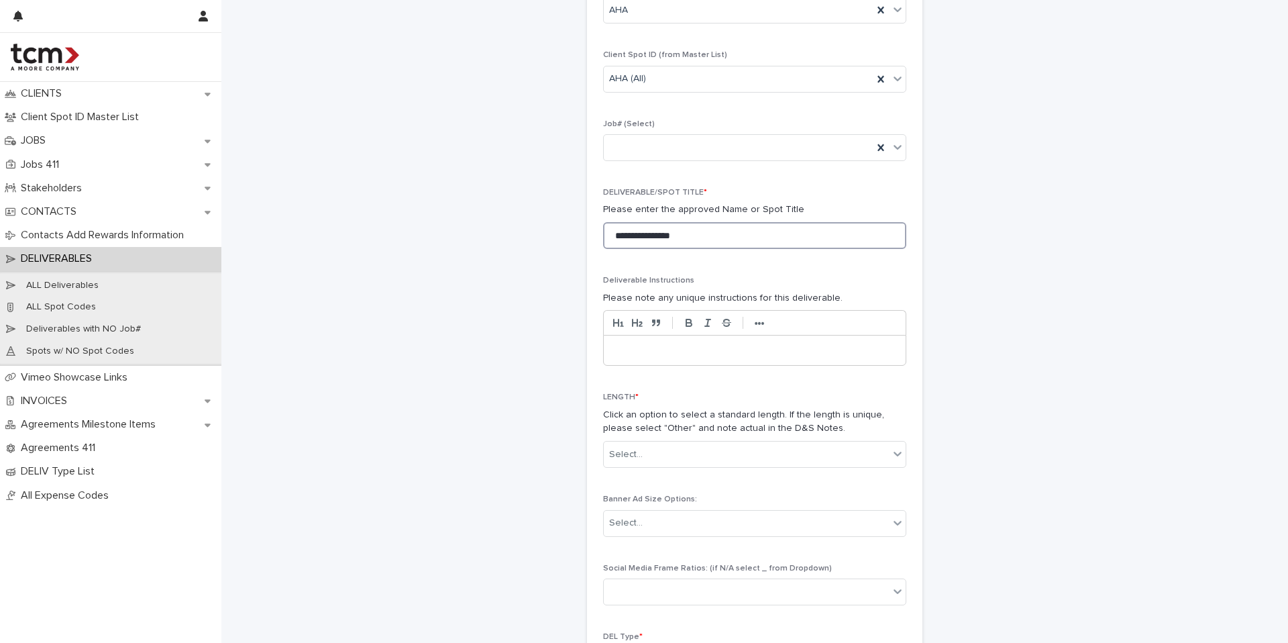
scroll to position [195, 0]
type input "**********"
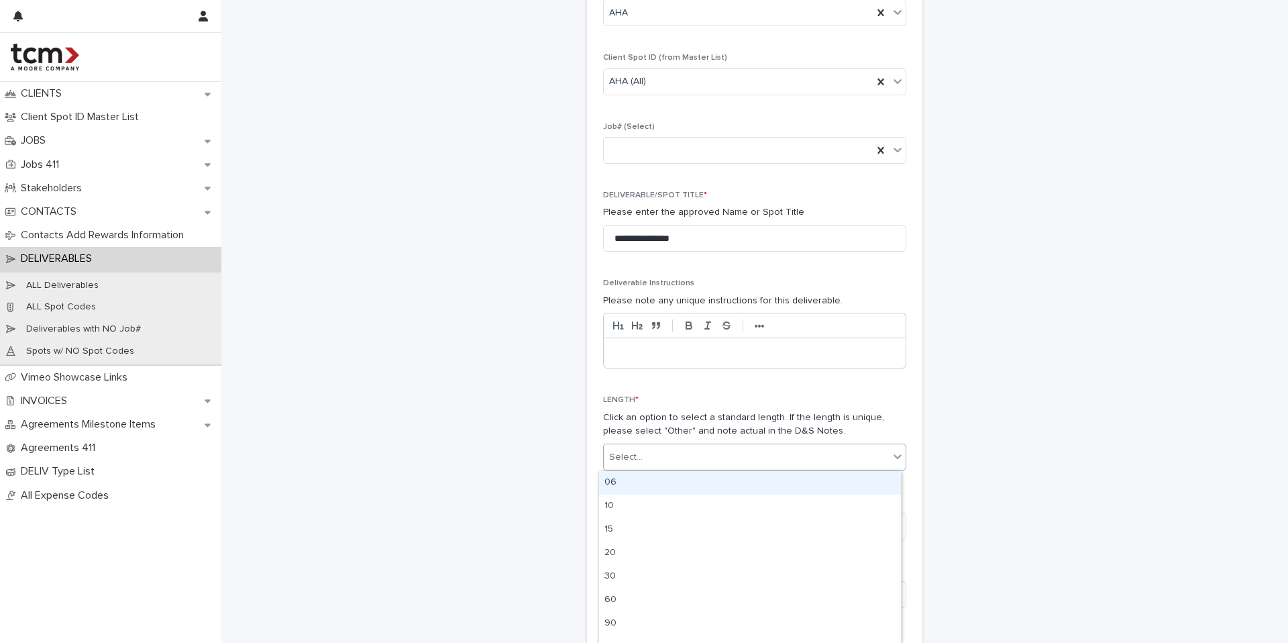
click at [644, 452] on input "text" at bounding box center [644, 457] width 1 height 11
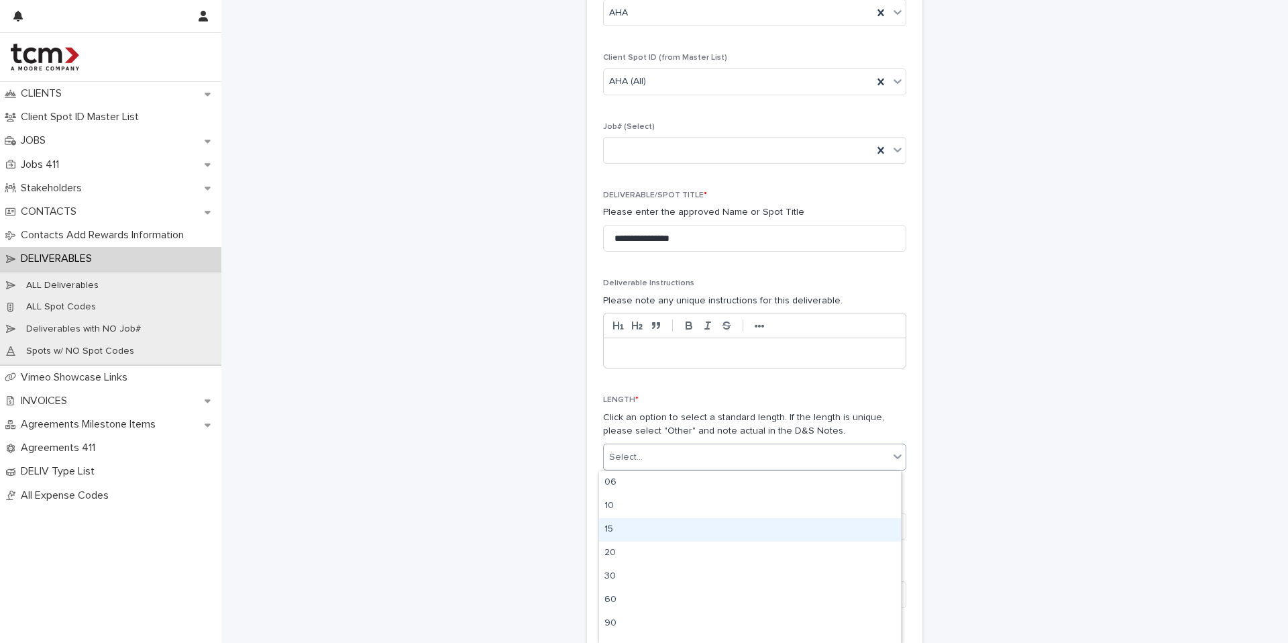
click at [639, 525] on div "15" at bounding box center [750, 529] width 302 height 23
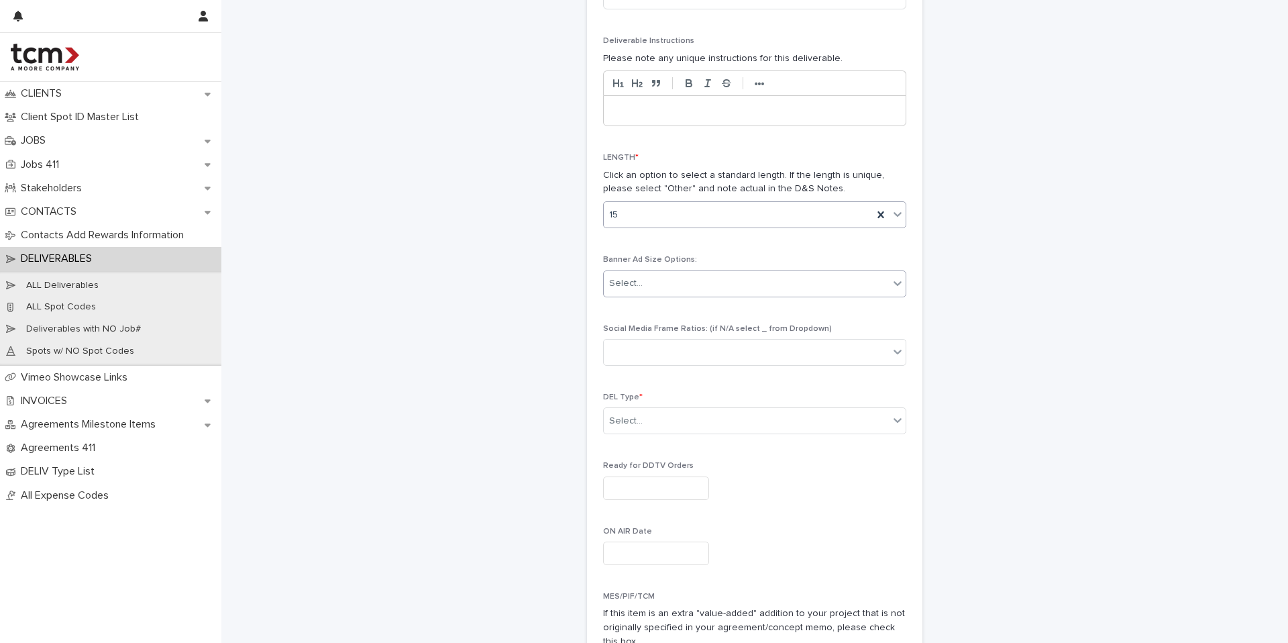
scroll to position [438, 0]
click at [643, 412] on div "Select..." at bounding box center [746, 420] width 285 height 22
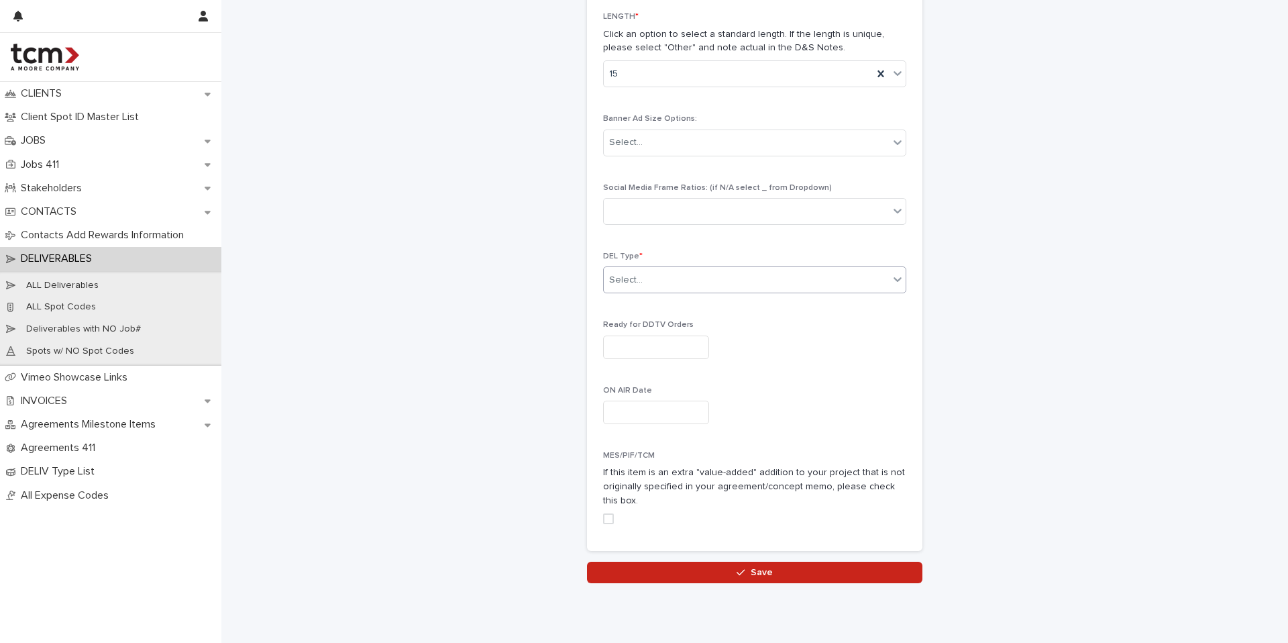
scroll to position [577, 0]
click at [645, 275] on div "Select..." at bounding box center [746, 281] width 285 height 22
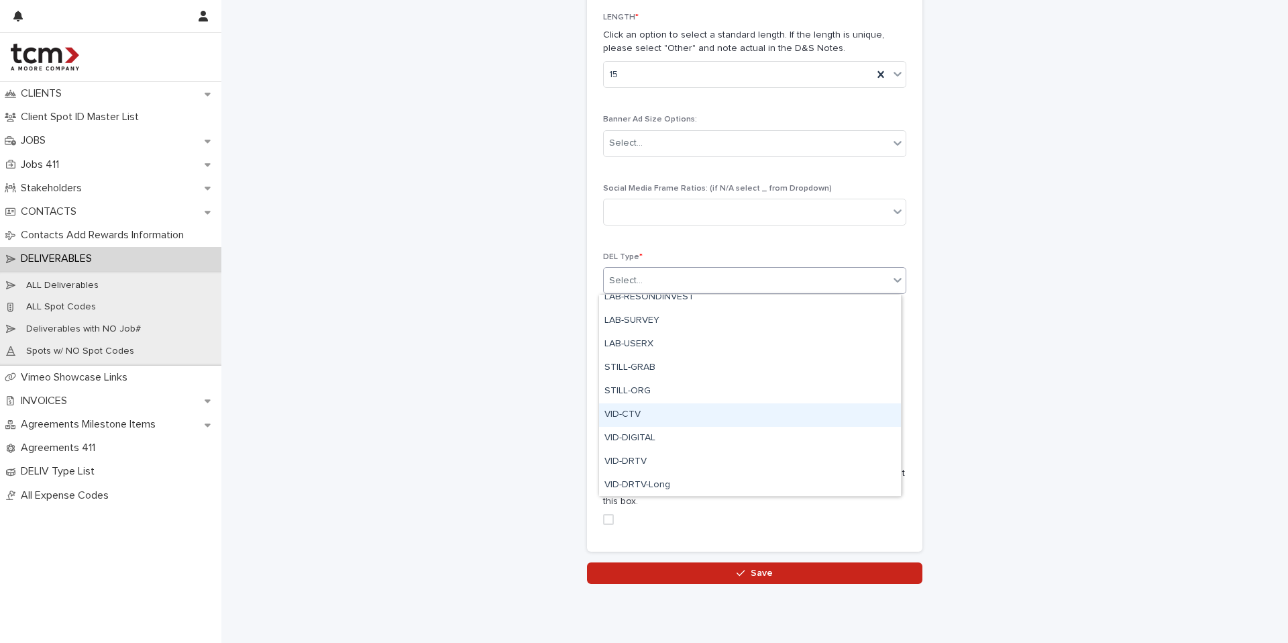
scroll to position [465, 0]
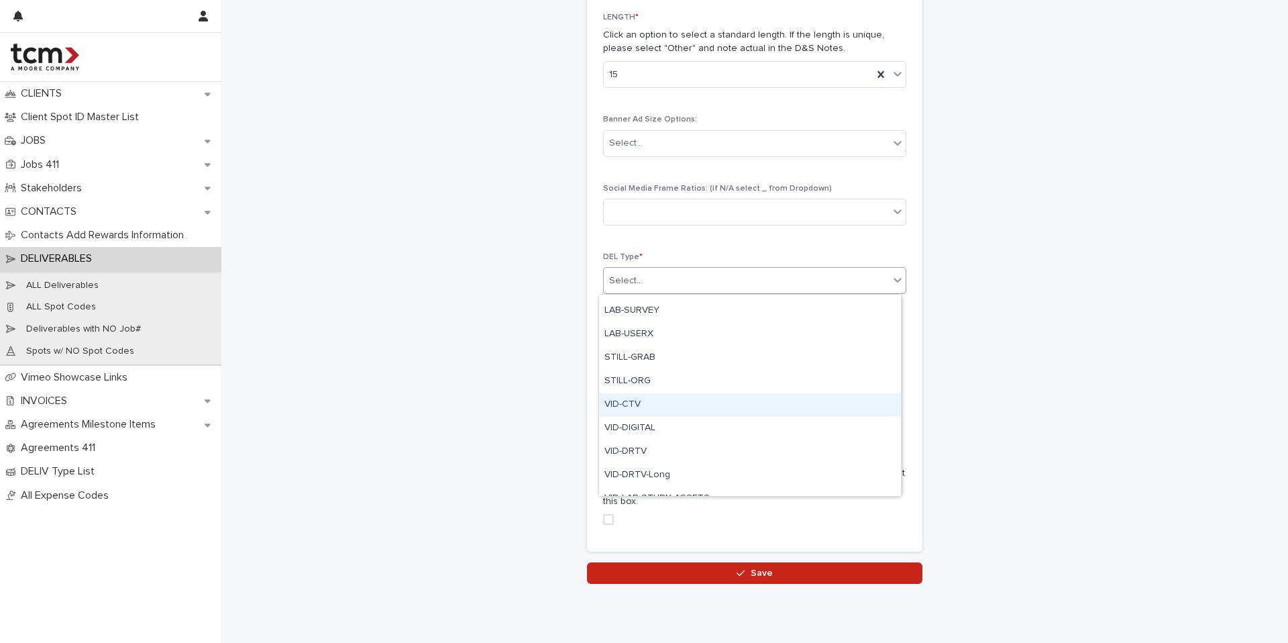
click at [668, 401] on div "VID-CTV" at bounding box center [750, 404] width 302 height 23
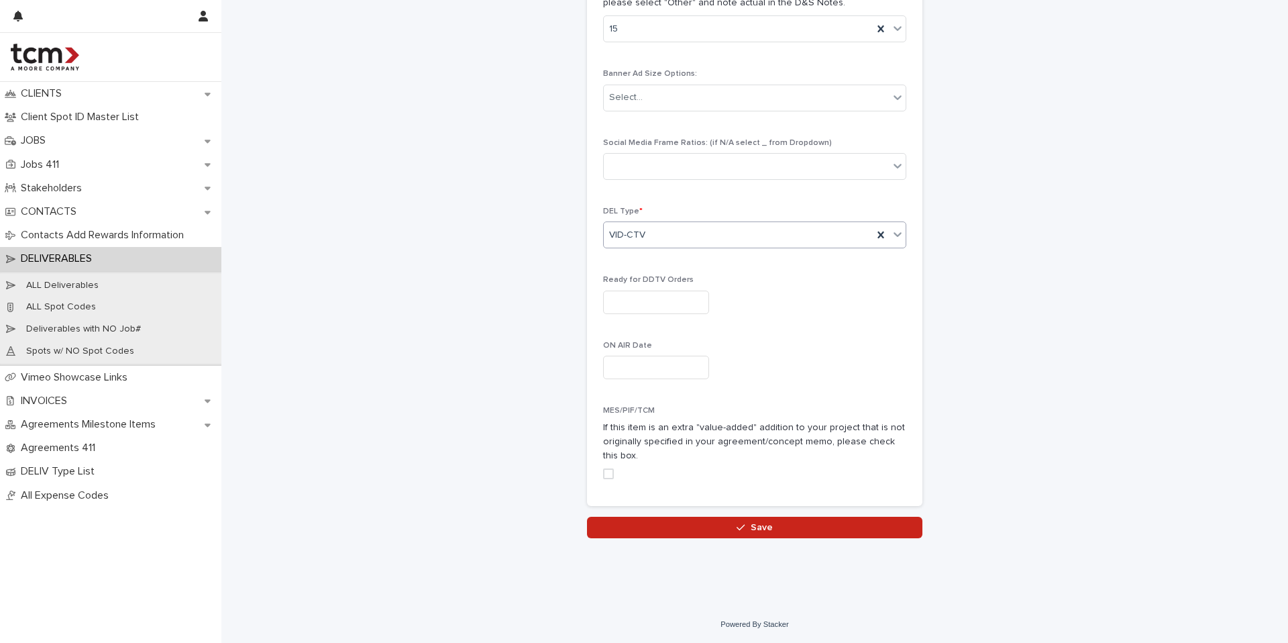
scroll to position [622, 0]
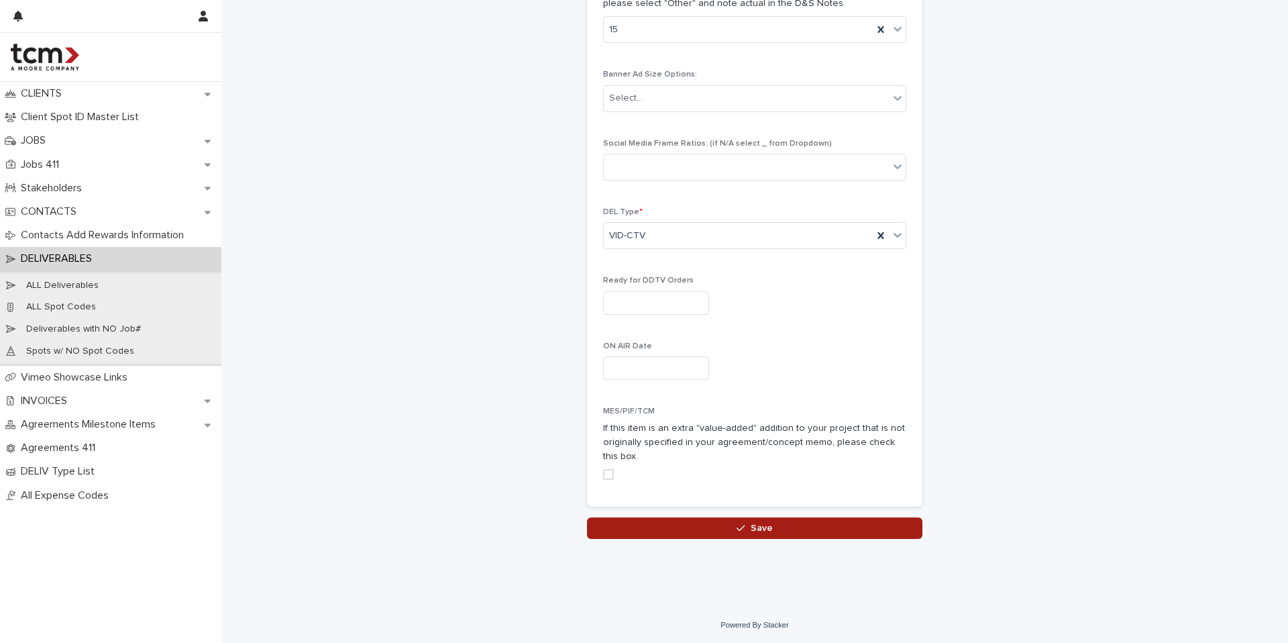
click at [634, 525] on button "Save" at bounding box center [755, 527] width 336 height 21
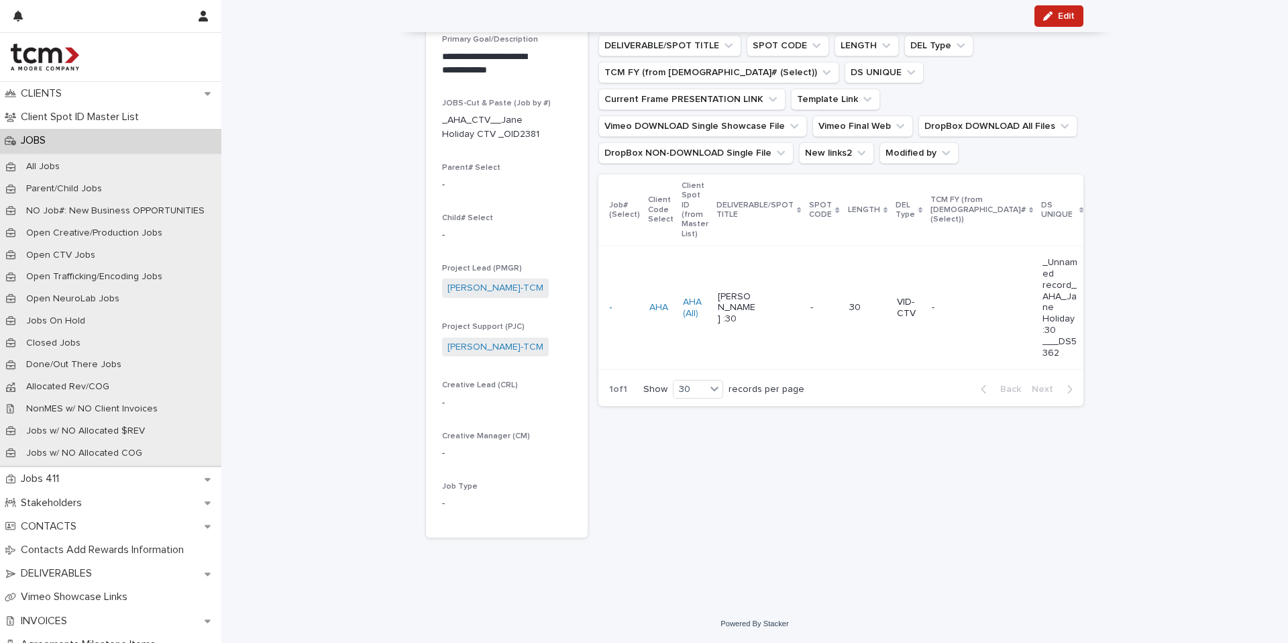
scroll to position [149, 0]
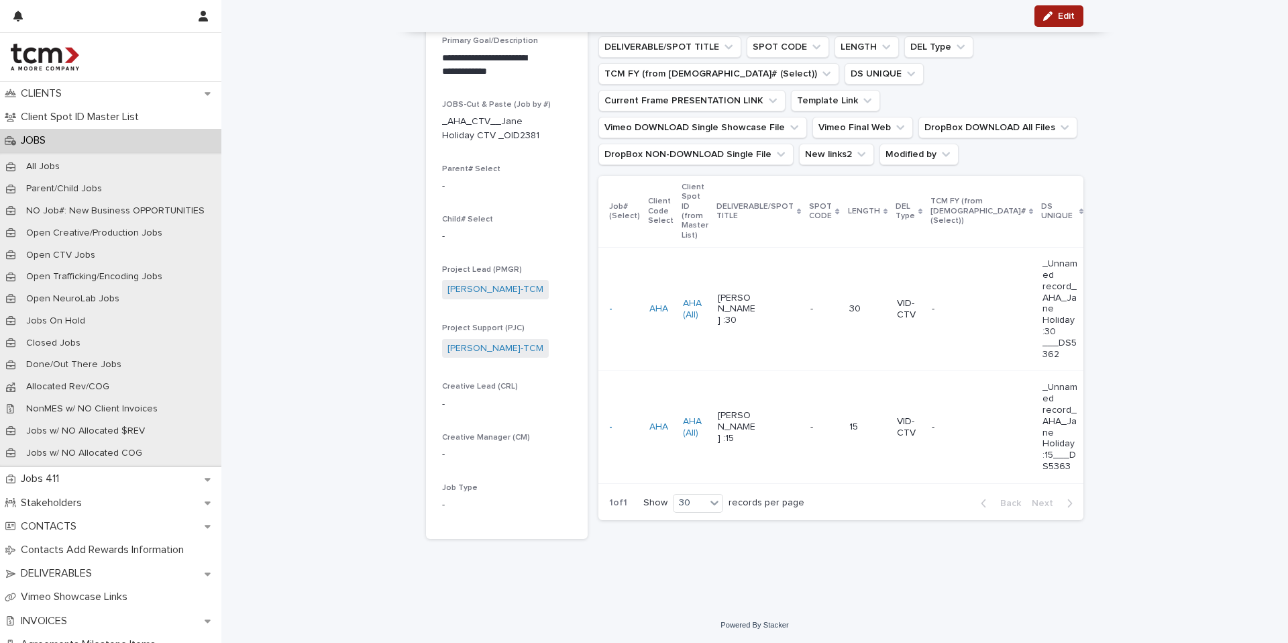
click at [1060, 19] on span "Edit" at bounding box center [1066, 15] width 17 height 9
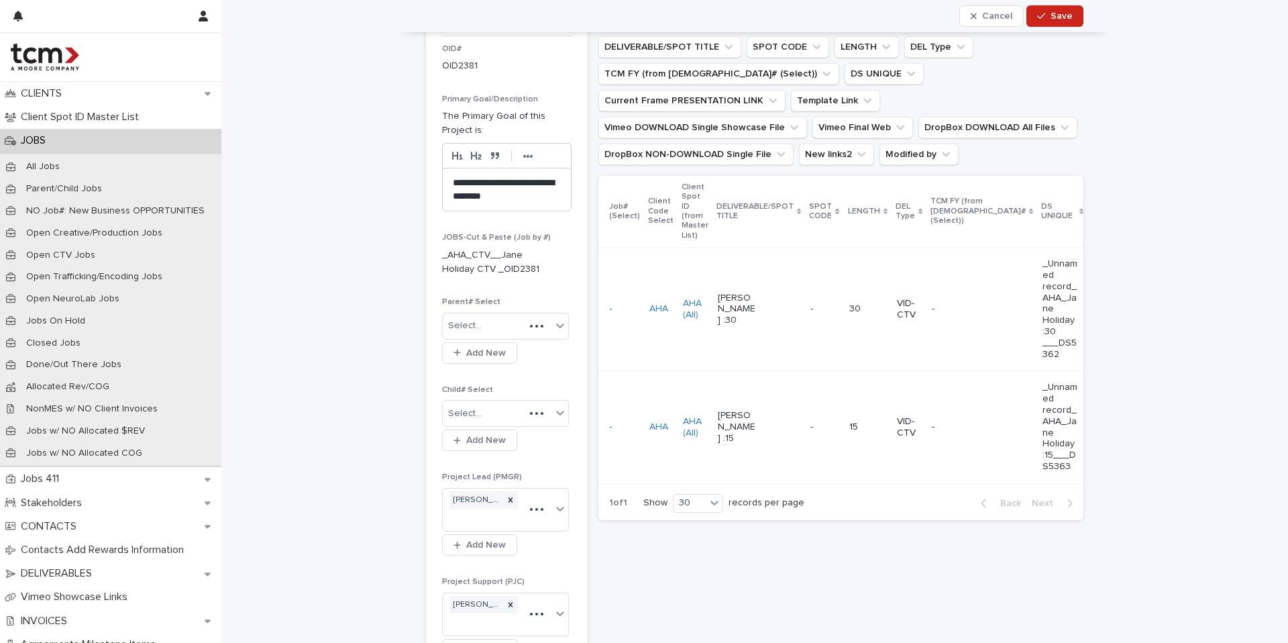
scroll to position [342, 0]
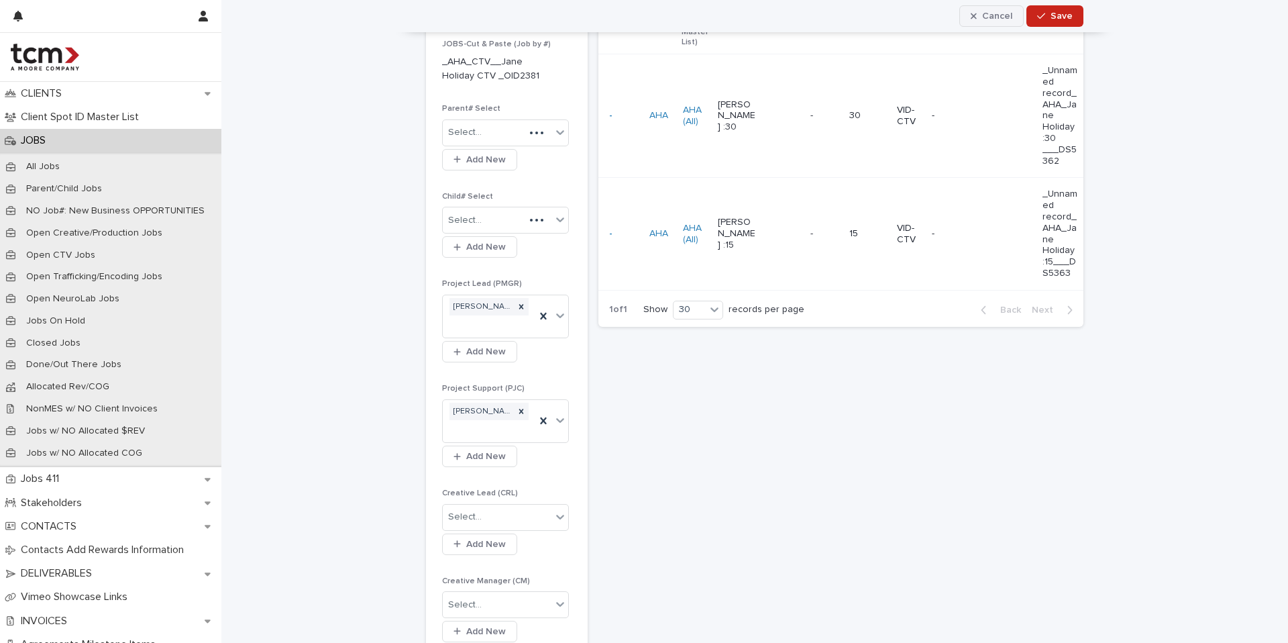
click at [976, 15] on div "button" at bounding box center [976, 15] width 11 height 9
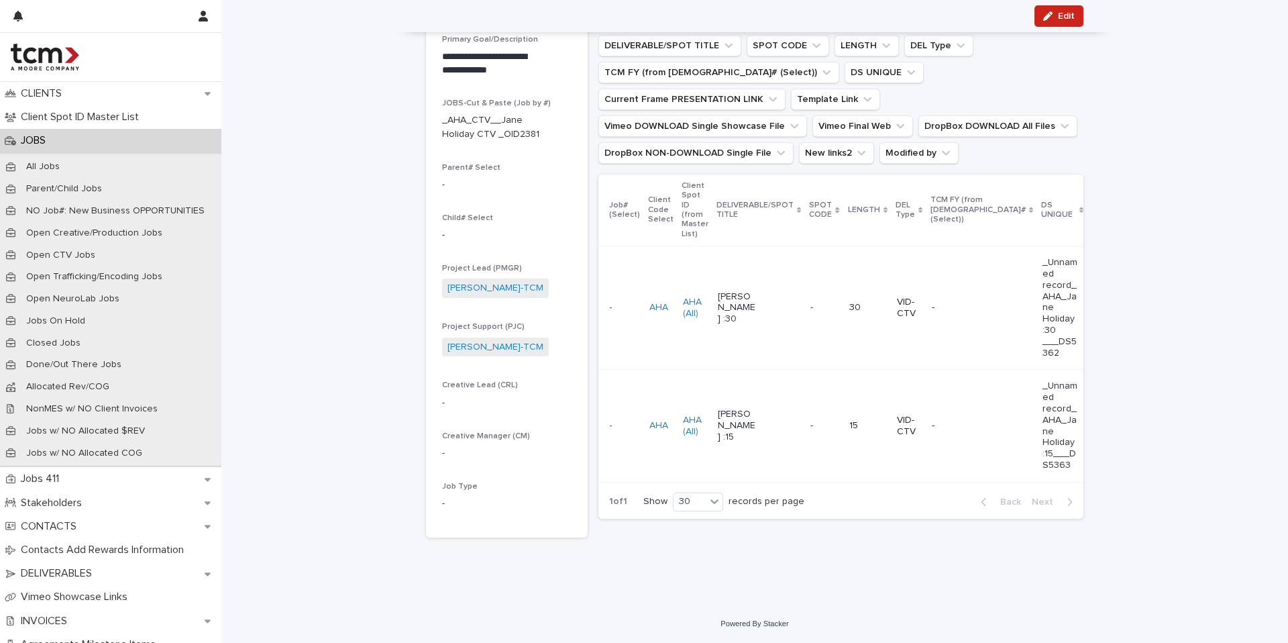
scroll to position [149, 0]
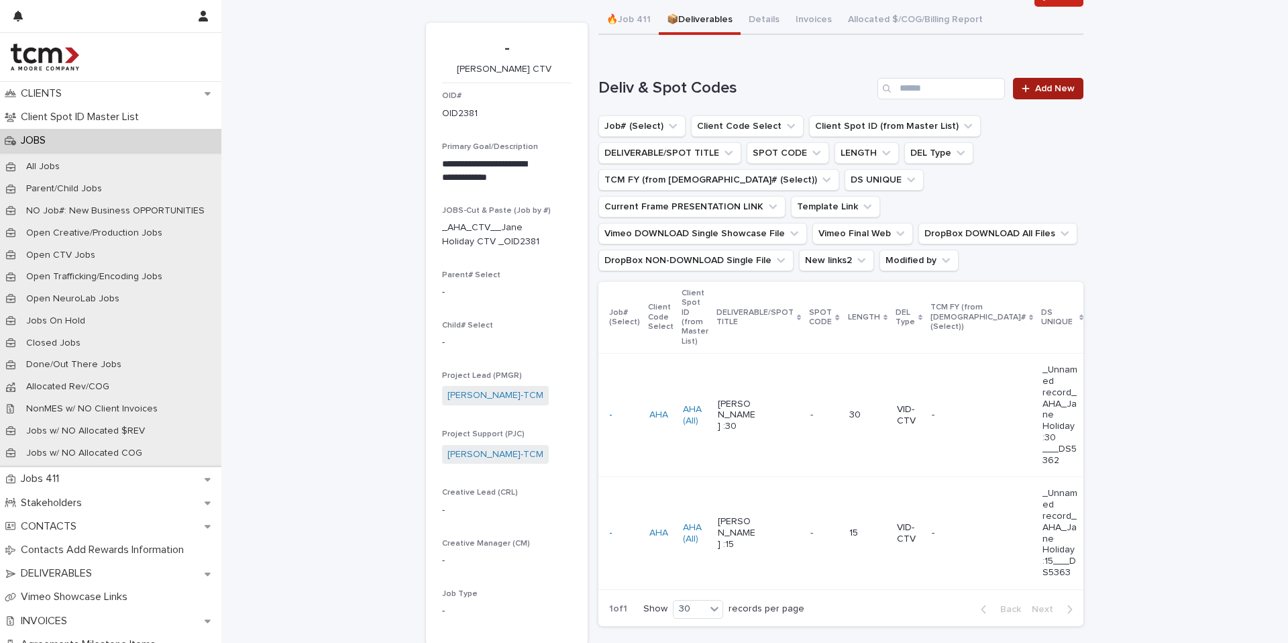
click at [1045, 92] on span "Add New" at bounding box center [1055, 88] width 40 height 9
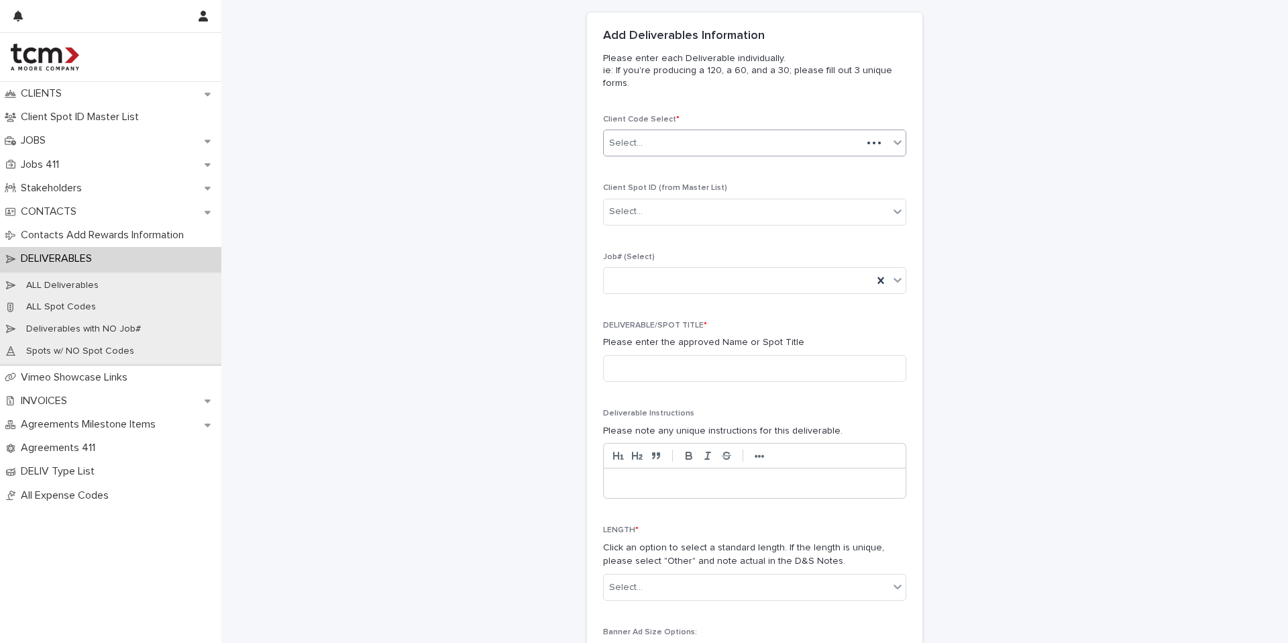
click at [672, 144] on div "Select..." at bounding box center [733, 143] width 258 height 22
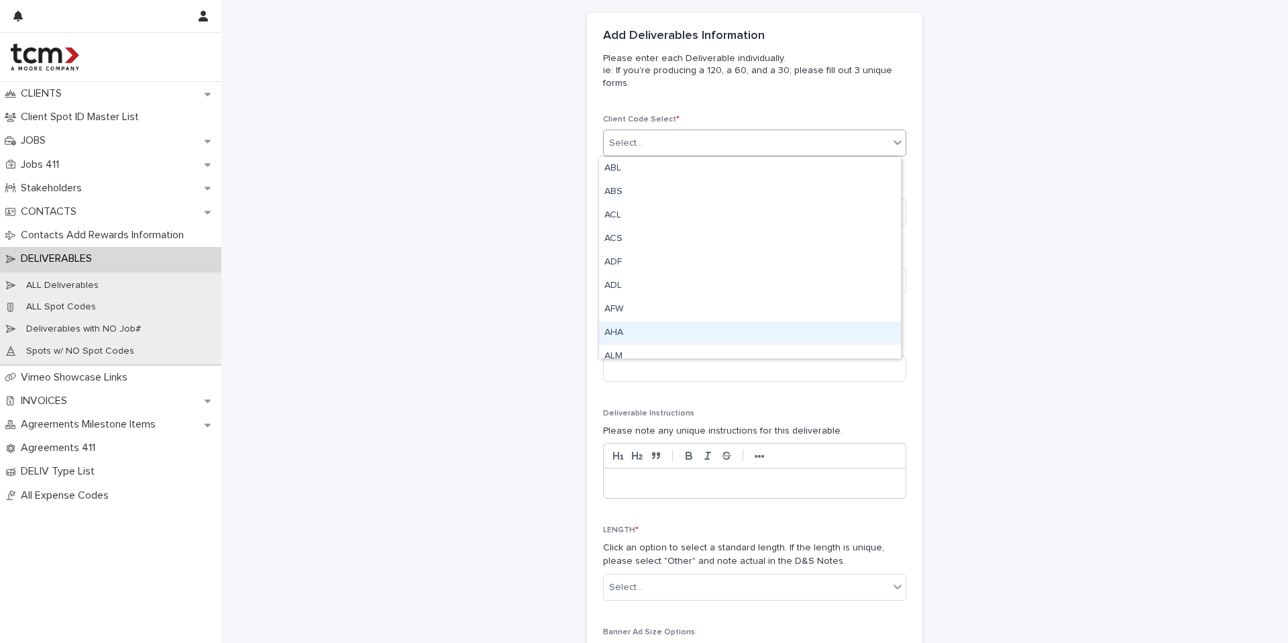
click at [649, 327] on div "AHA" at bounding box center [750, 332] width 302 height 23
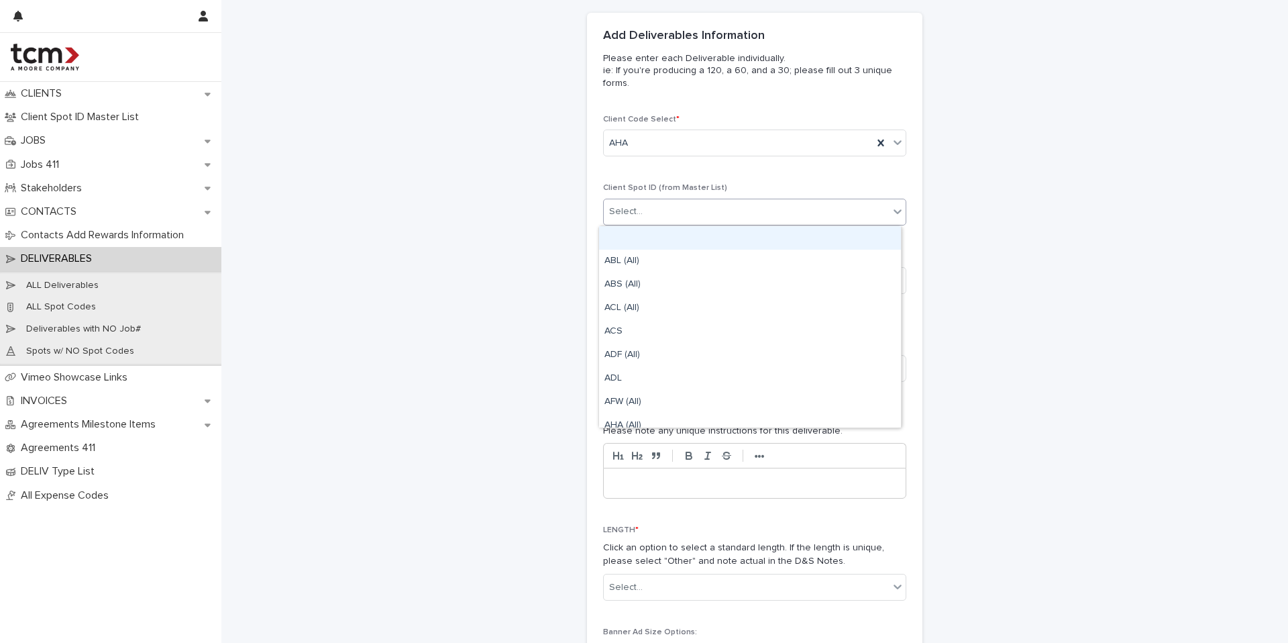
click at [666, 221] on div "Select..." at bounding box center [746, 212] width 285 height 22
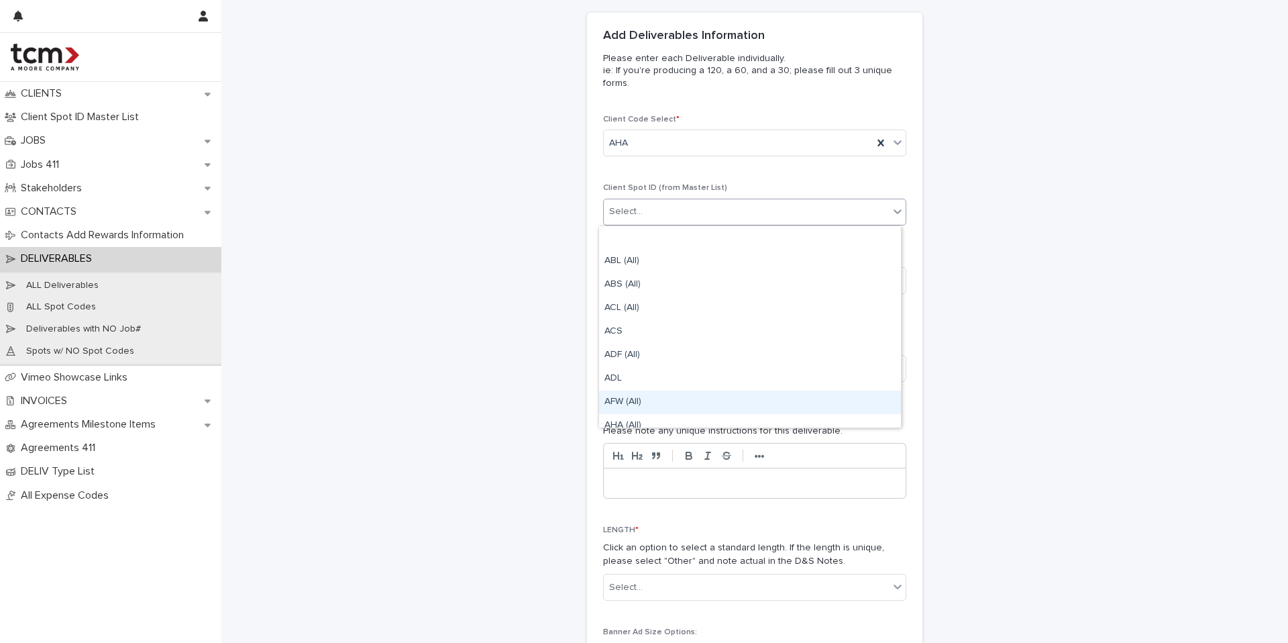
scroll to position [46, 0]
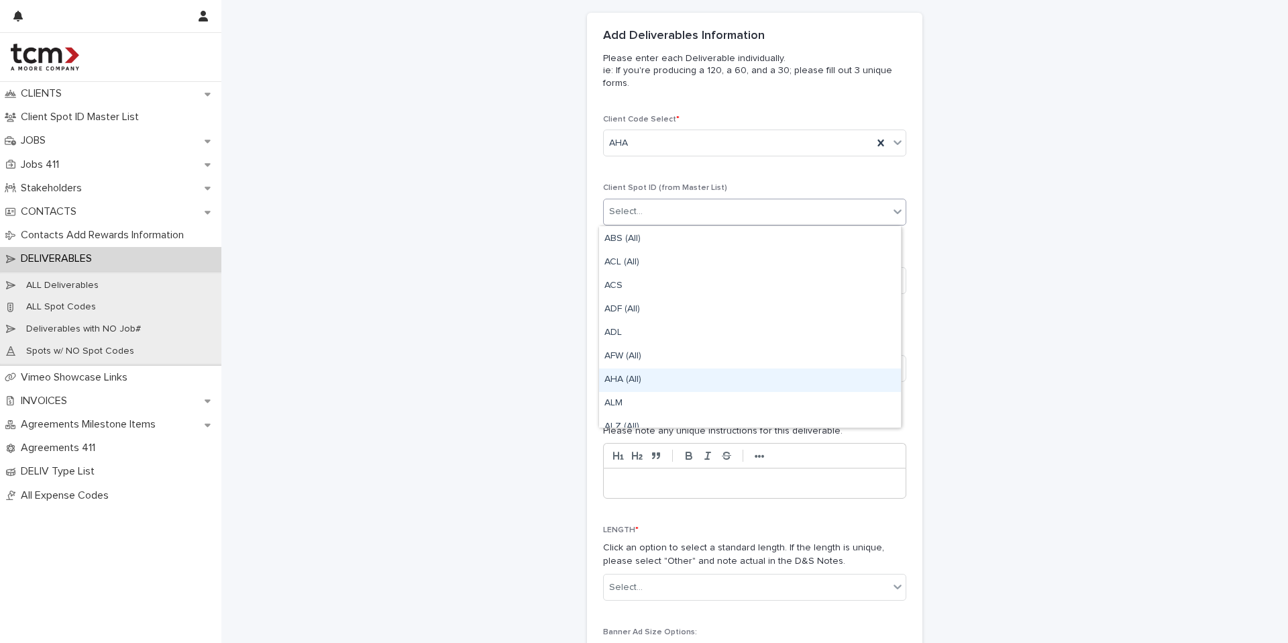
click at [651, 380] on div "AHA (All)" at bounding box center [750, 379] width 302 height 23
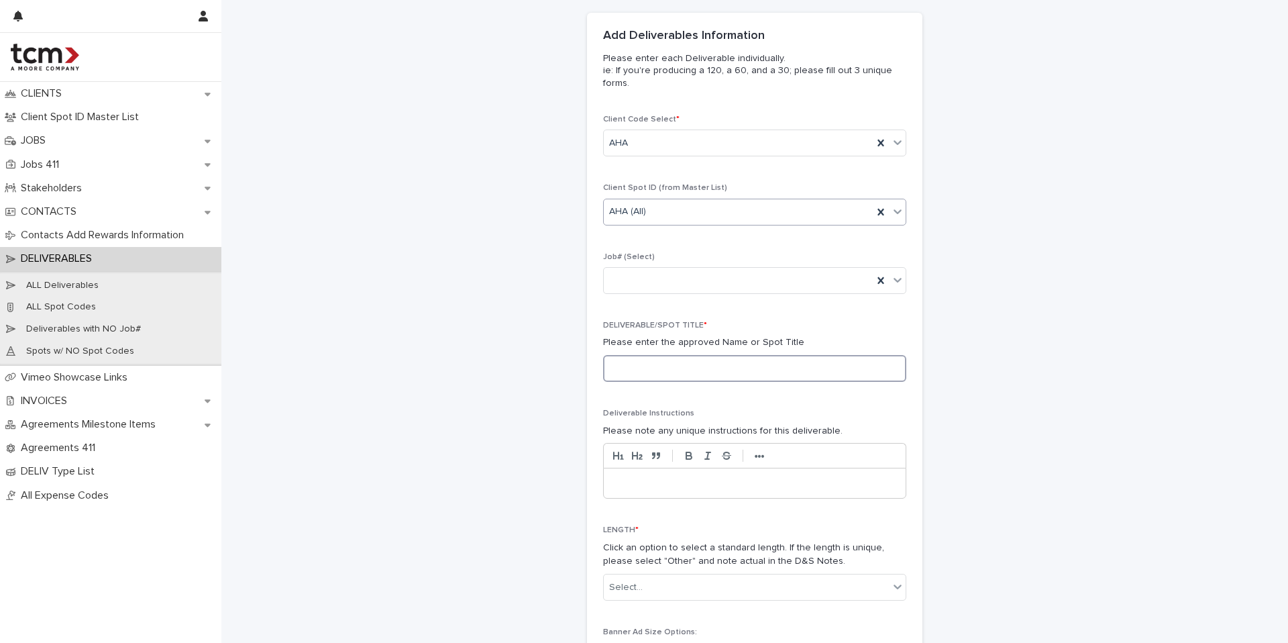
click at [634, 377] on input at bounding box center [754, 368] width 303 height 27
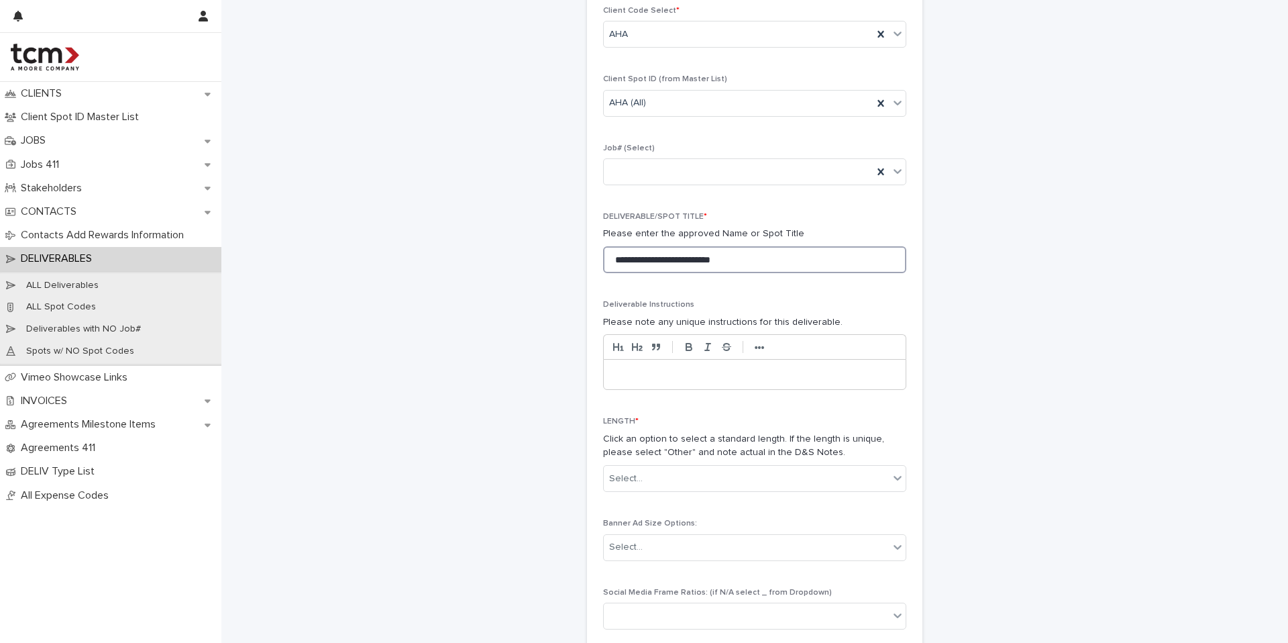
scroll to position [174, 0]
type input "**********"
click at [626, 474] on div "Select..." at bounding box center [626, 477] width 34 height 14
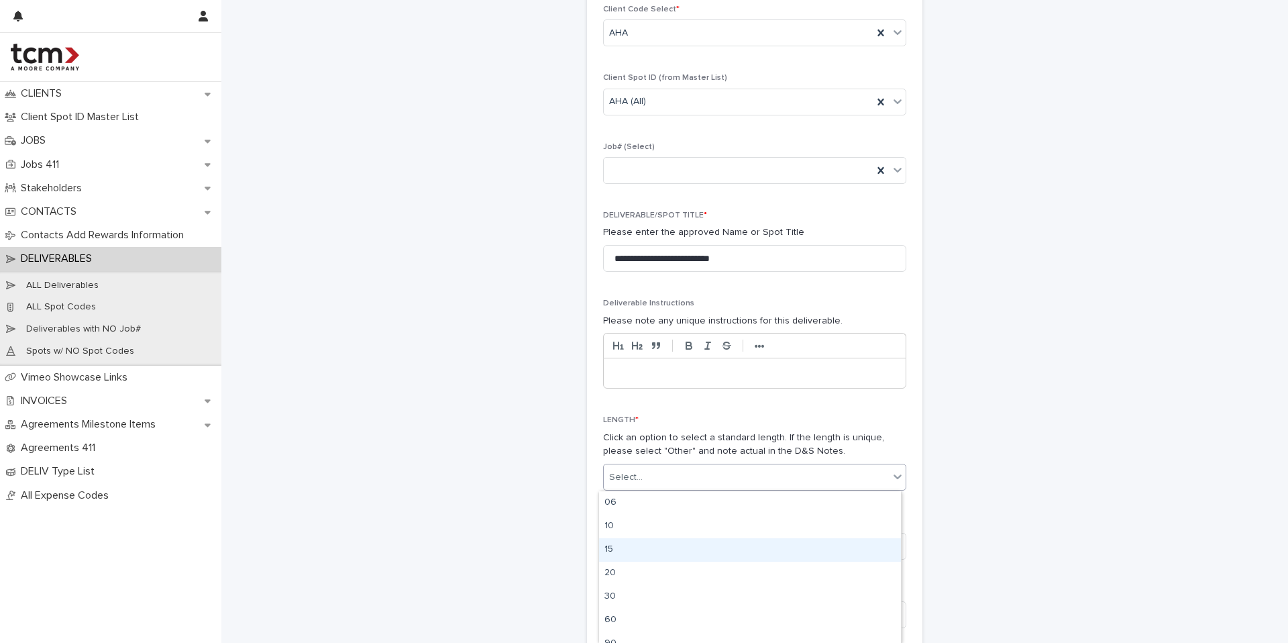
scroll to position [106, 0]
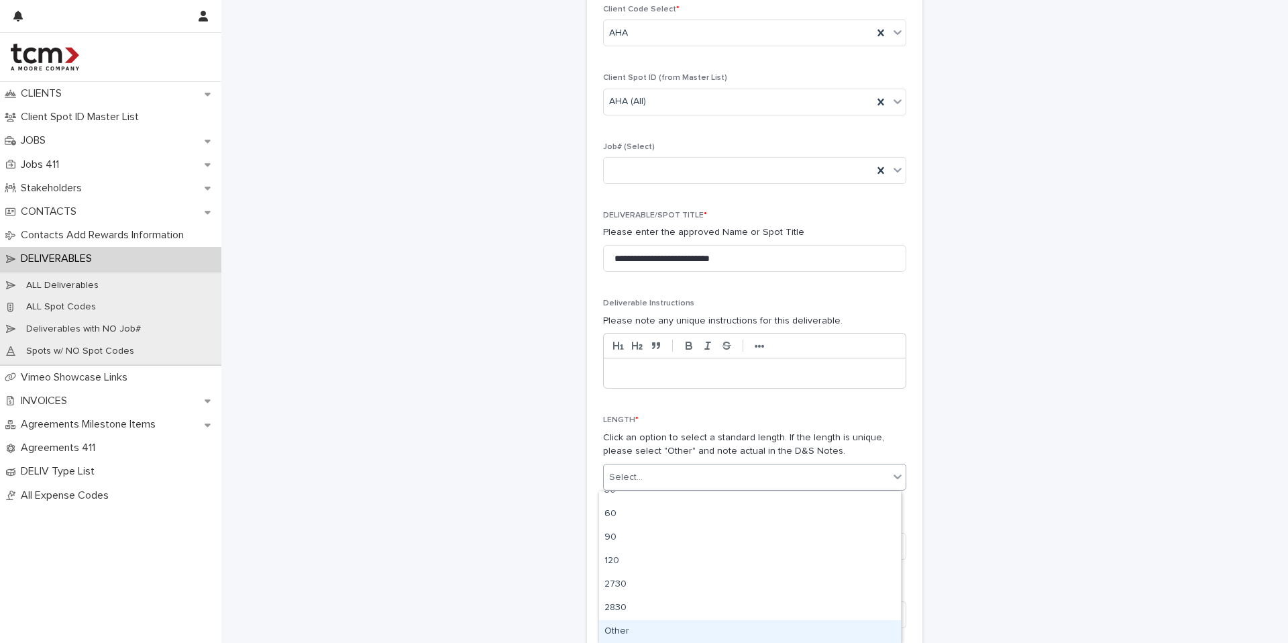
click at [621, 627] on div "Other" at bounding box center [750, 631] width 302 height 23
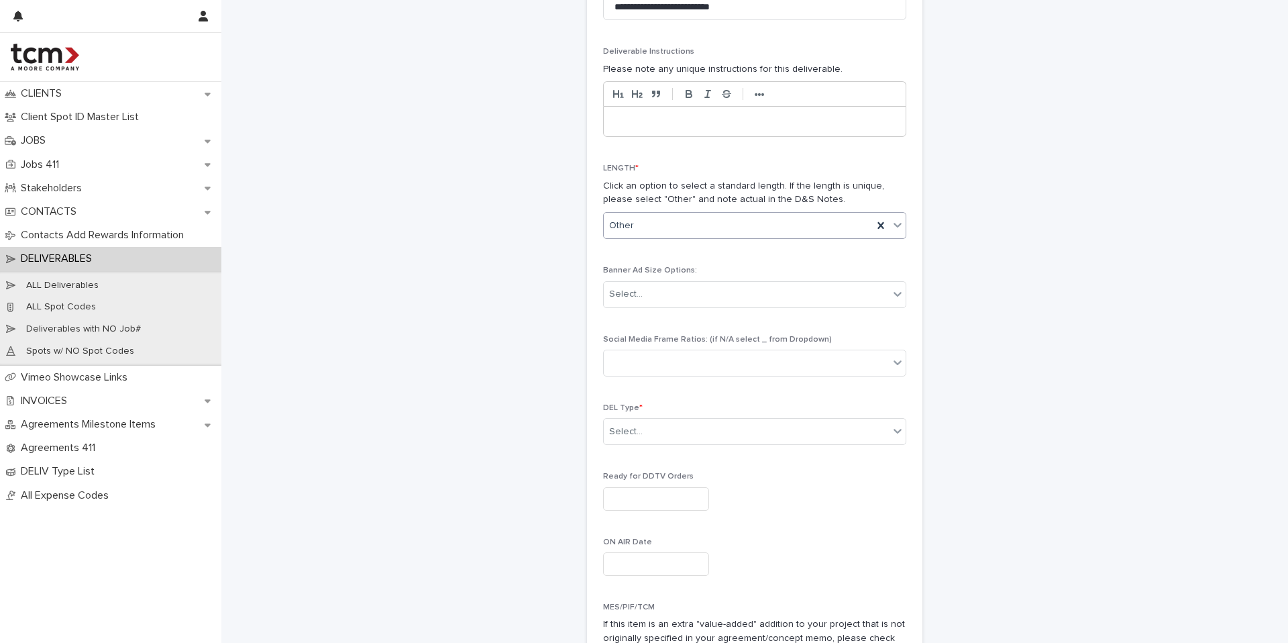
scroll to position [427, 0]
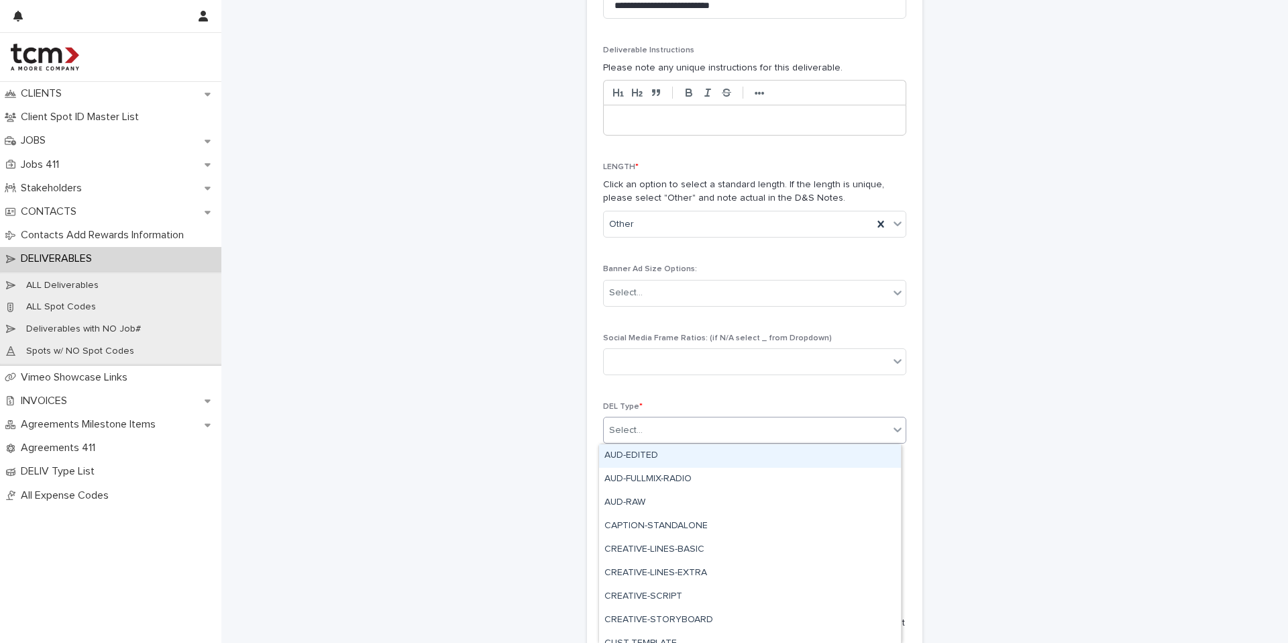
click at [653, 437] on div "Select..." at bounding box center [746, 430] width 285 height 22
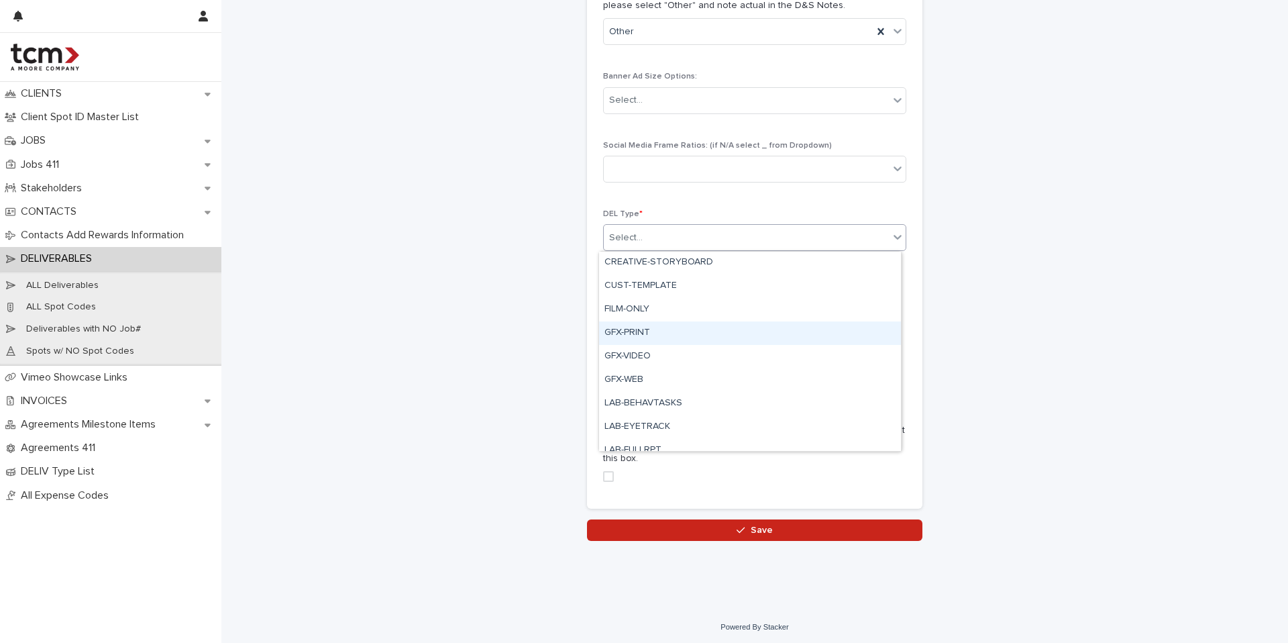
scroll to position [162, 0]
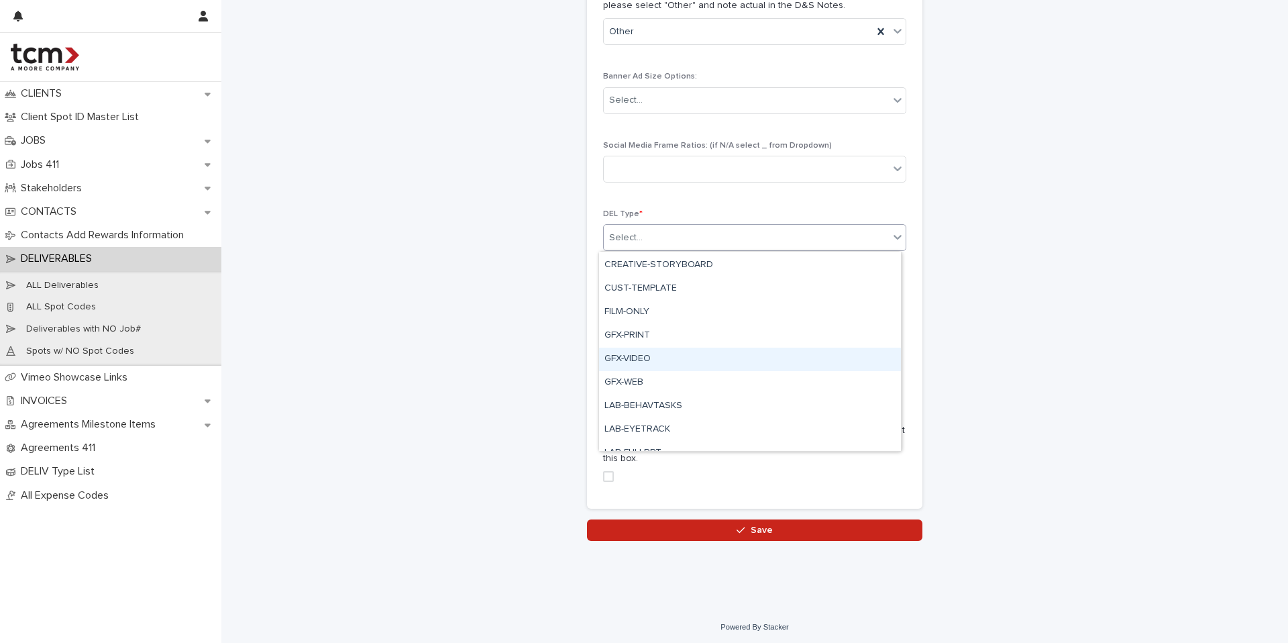
click at [656, 358] on div "GFX-VIDEO" at bounding box center [750, 359] width 302 height 23
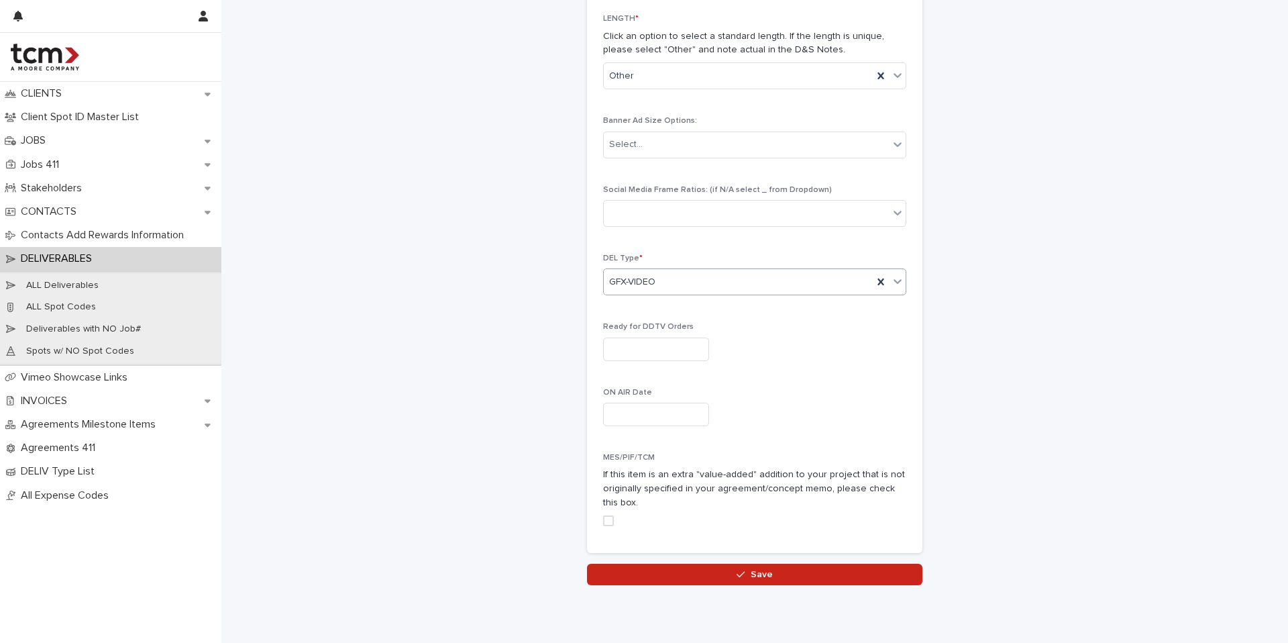
scroll to position [620, 0]
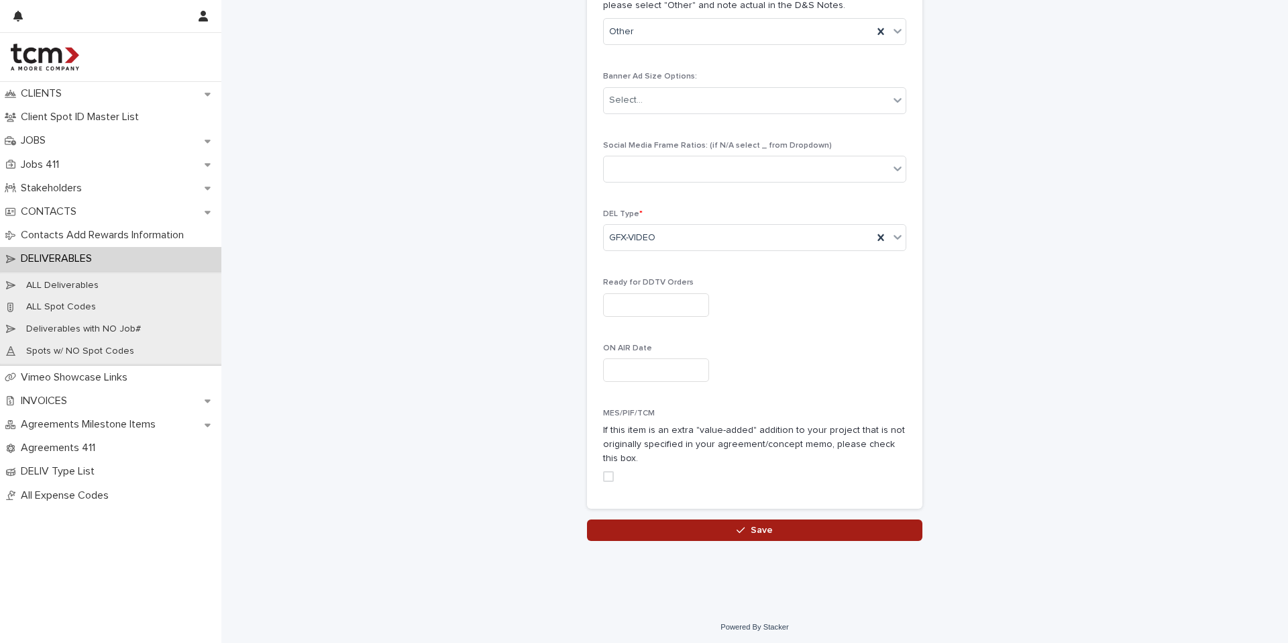
click at [717, 536] on button "Save" at bounding box center [755, 529] width 336 height 21
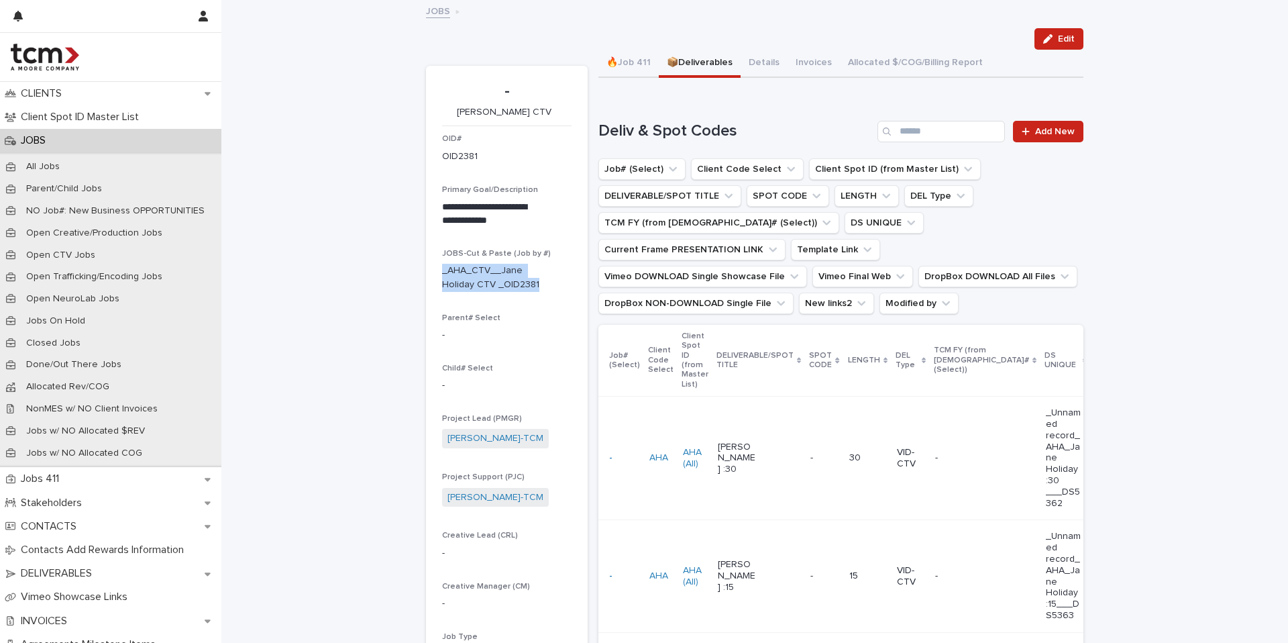
drag, startPoint x: 533, startPoint y: 284, endPoint x: 418, endPoint y: 270, distance: 115.6
click at [419, 269] on div "**********" at bounding box center [754, 430] width 671 height 858
copy p "_AHA_CTV__Jane Holiday CTV _OID2381"
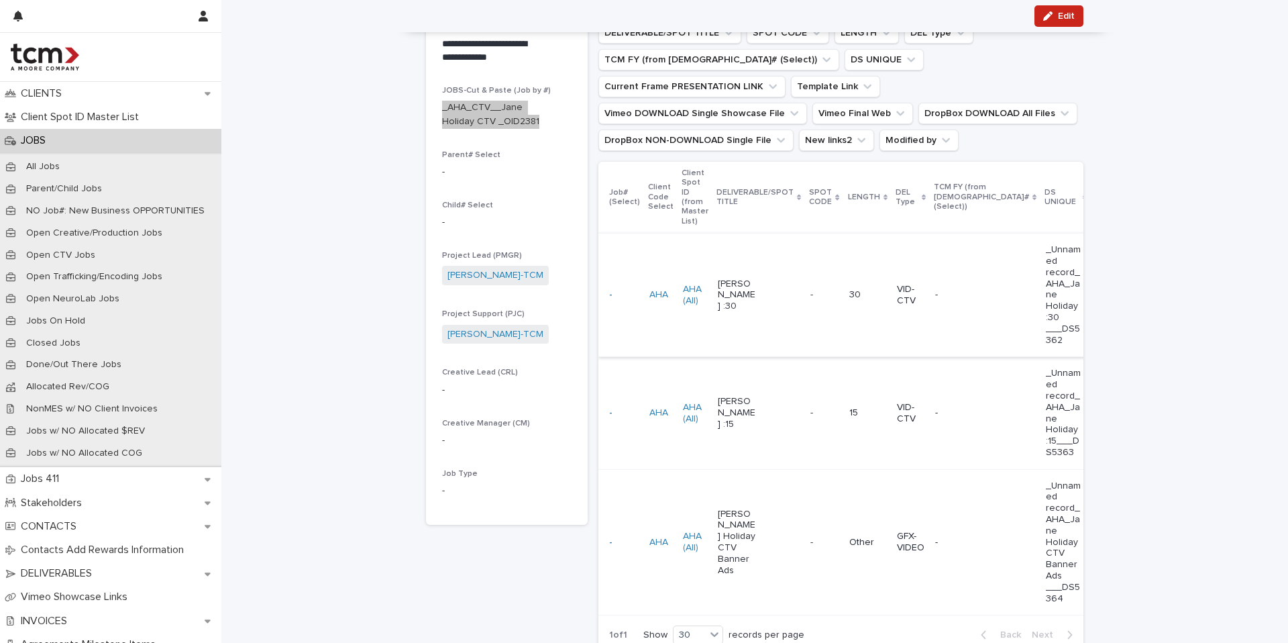
scroll to position [162, 0]
click at [897, 532] on p "GFX-VIDEO" at bounding box center [911, 543] width 28 height 23
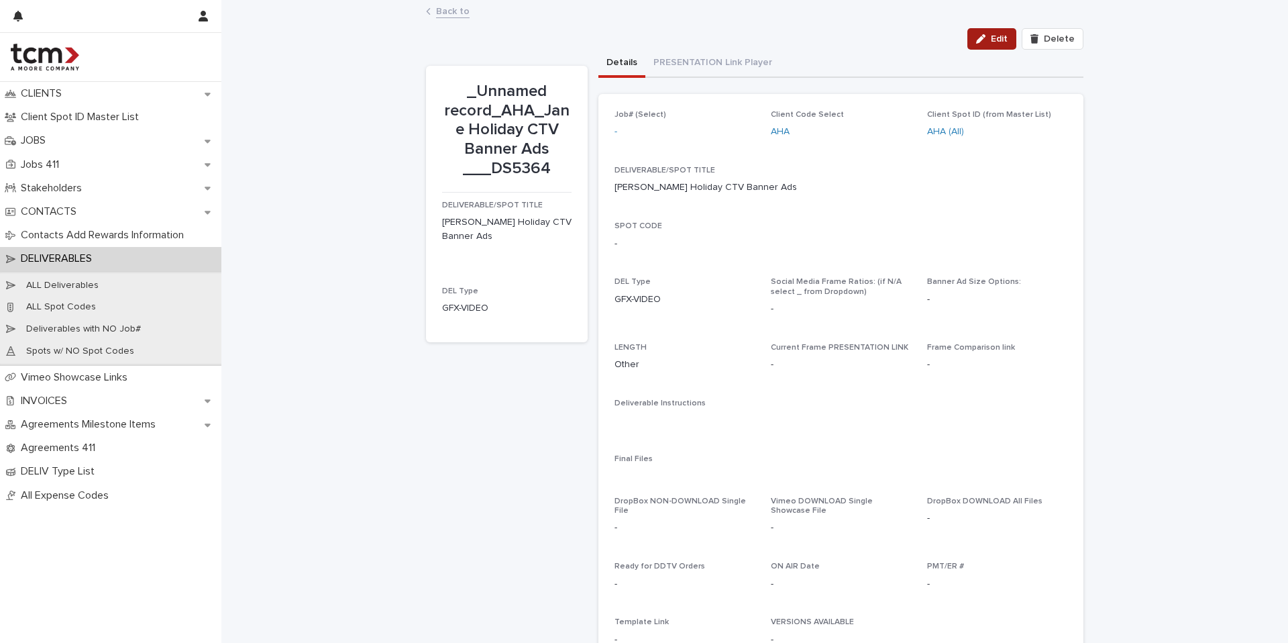
click at [980, 42] on icon "button" at bounding box center [980, 38] width 9 height 9
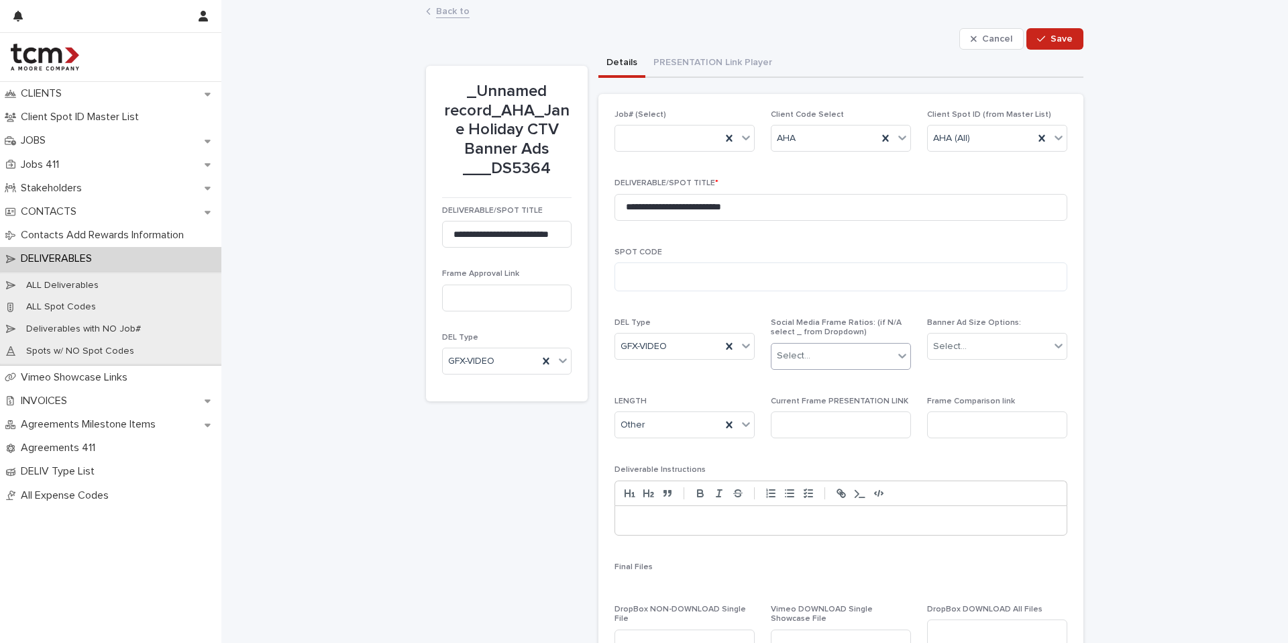
scroll to position [15, 0]
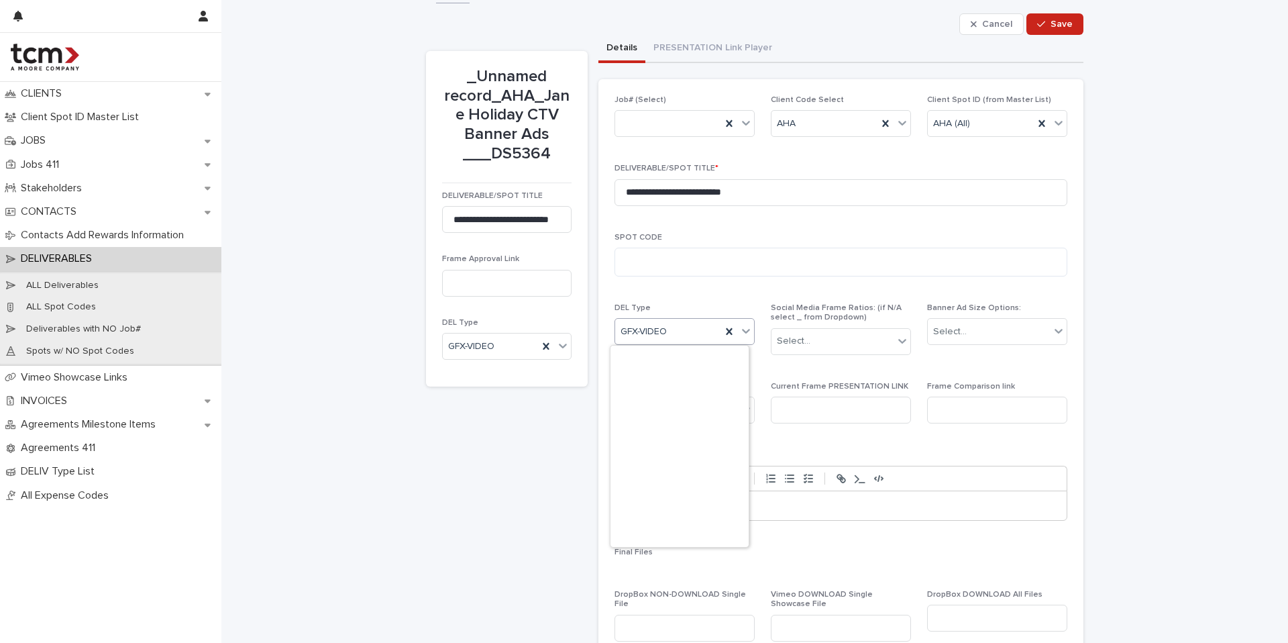
click at [742, 331] on icon at bounding box center [746, 331] width 8 height 5
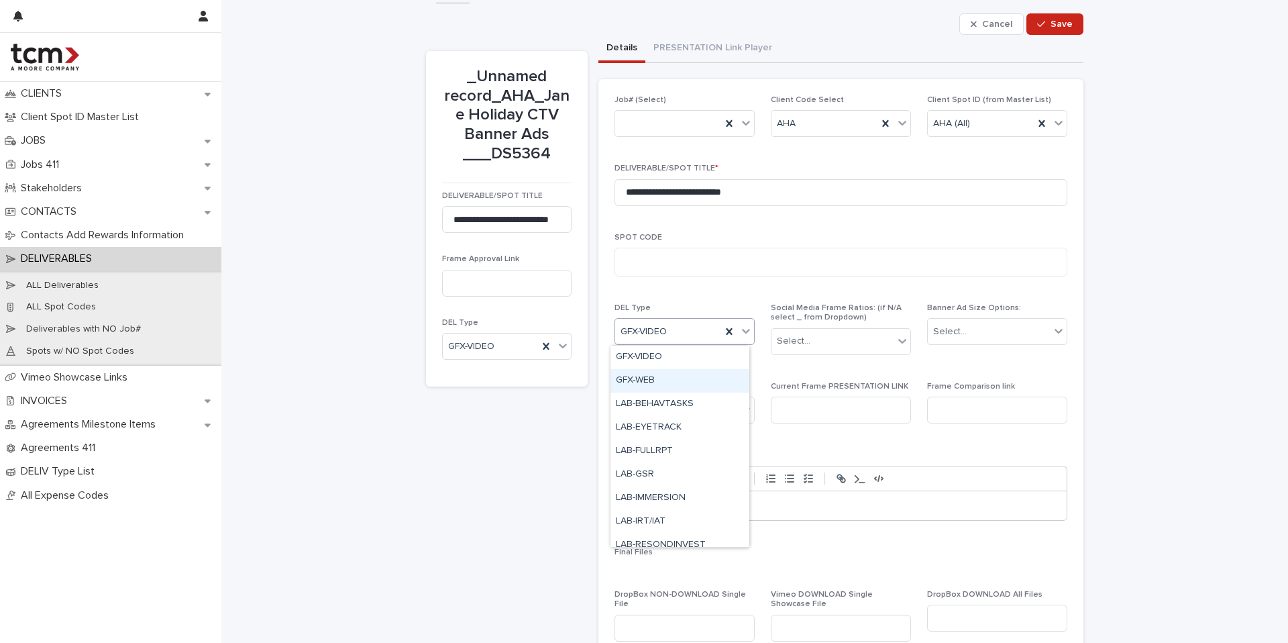
click at [678, 374] on div "GFX-WEB" at bounding box center [680, 380] width 139 height 23
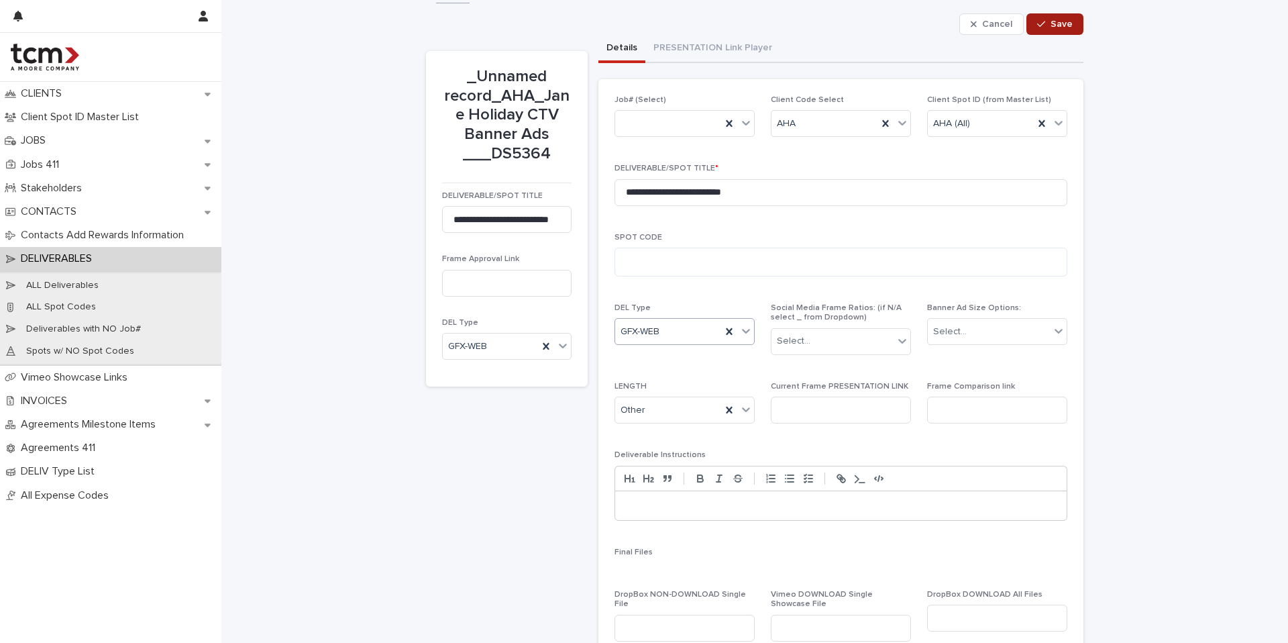
click at [1049, 17] on button "Save" at bounding box center [1055, 23] width 57 height 21
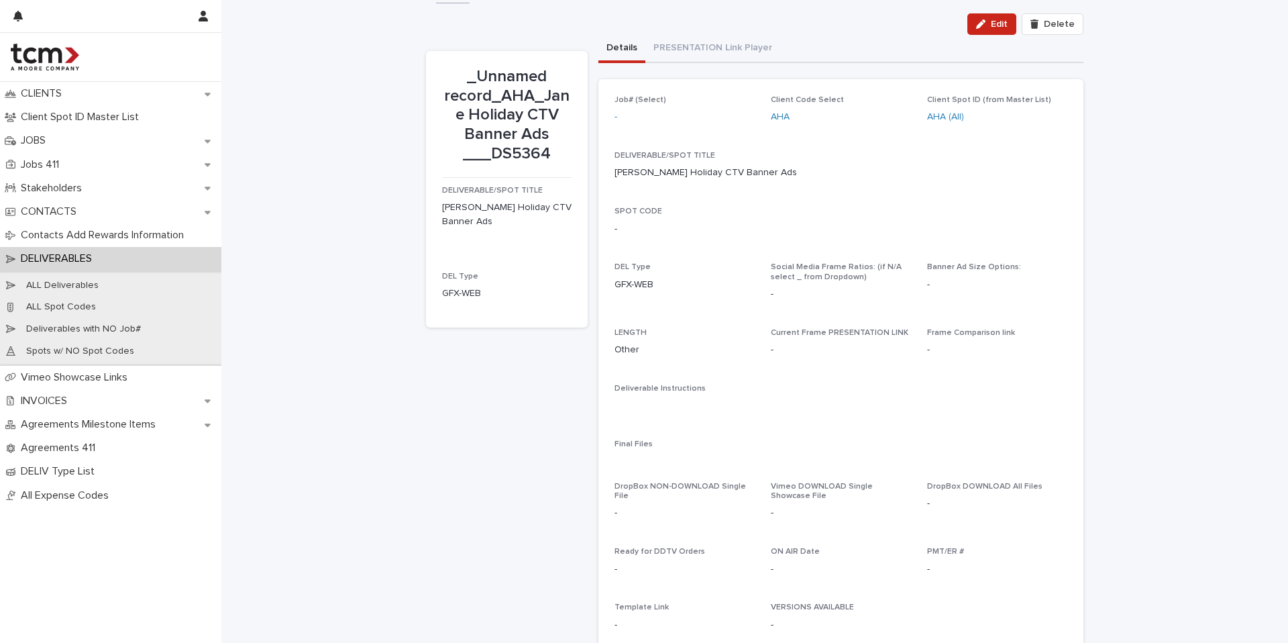
scroll to position [15, 0]
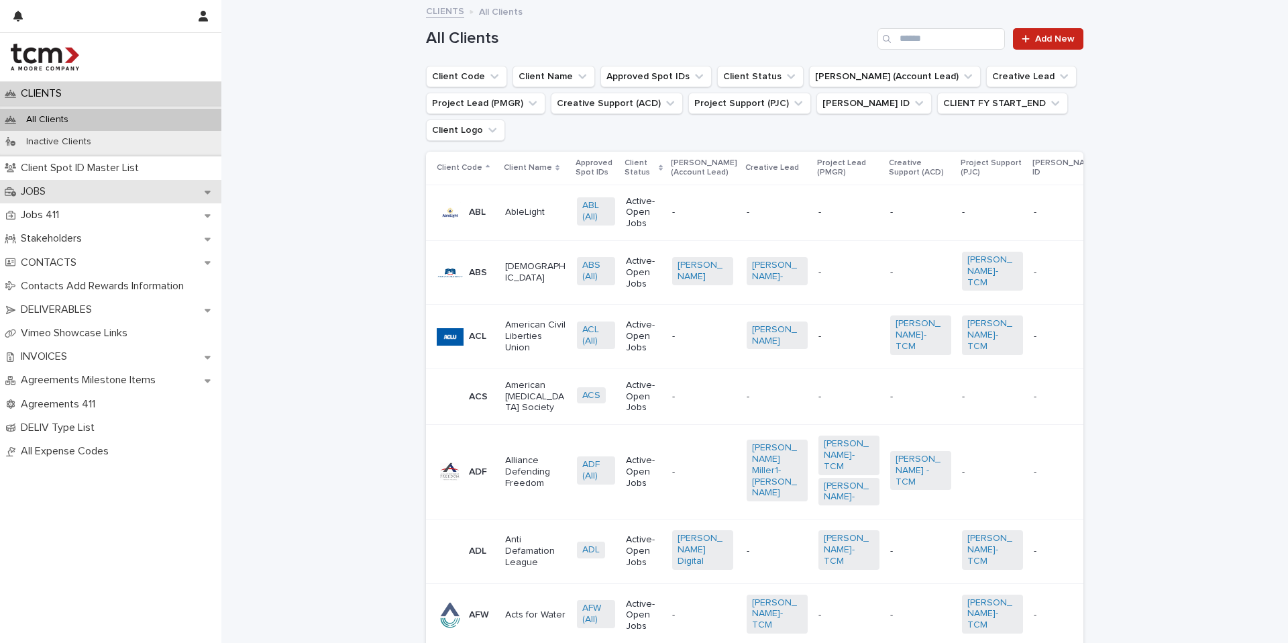
click at [60, 189] on div "JOBS" at bounding box center [110, 191] width 221 height 23
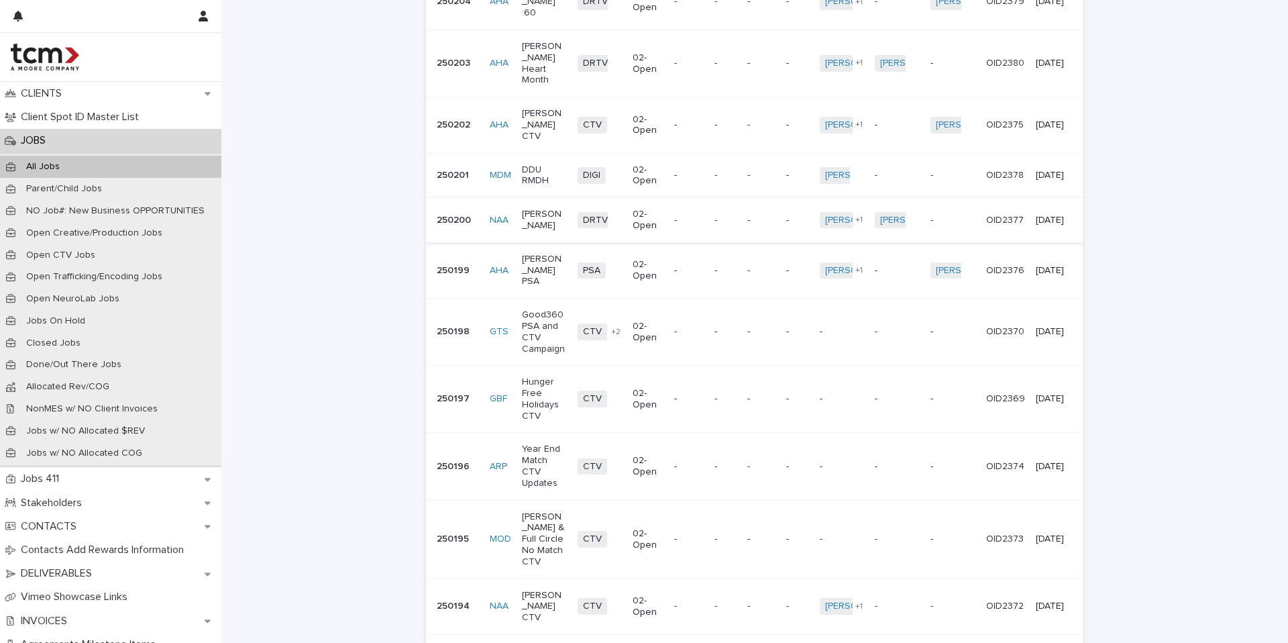
scroll to position [255, 0]
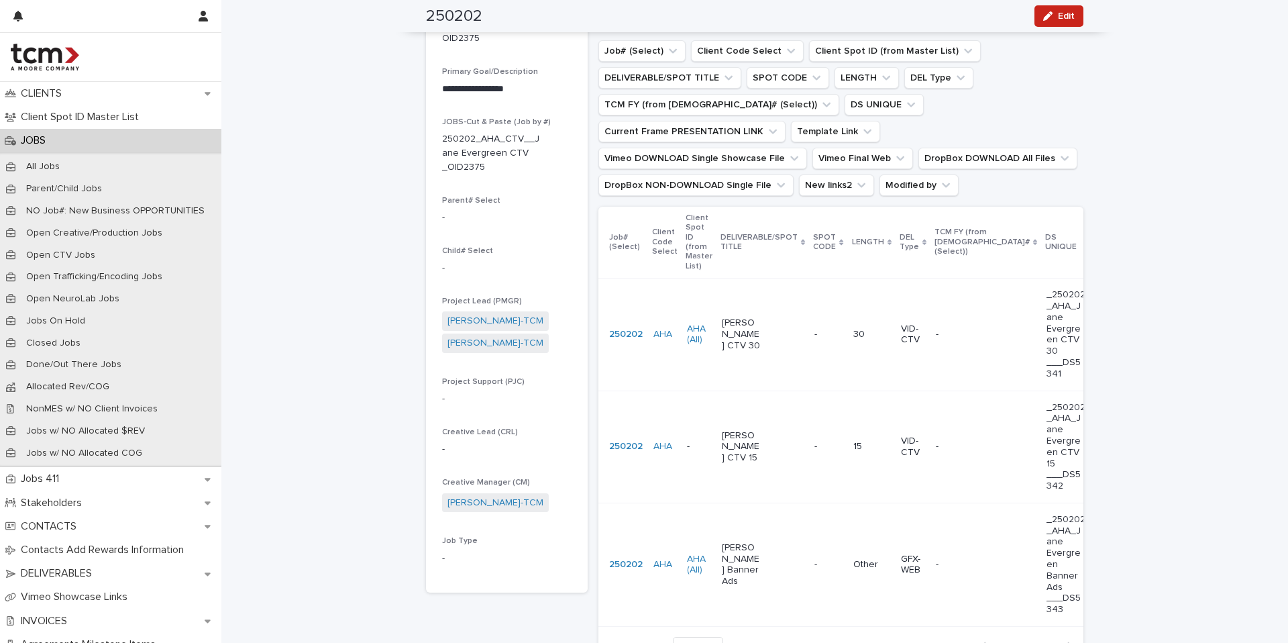
scroll to position [116, 0]
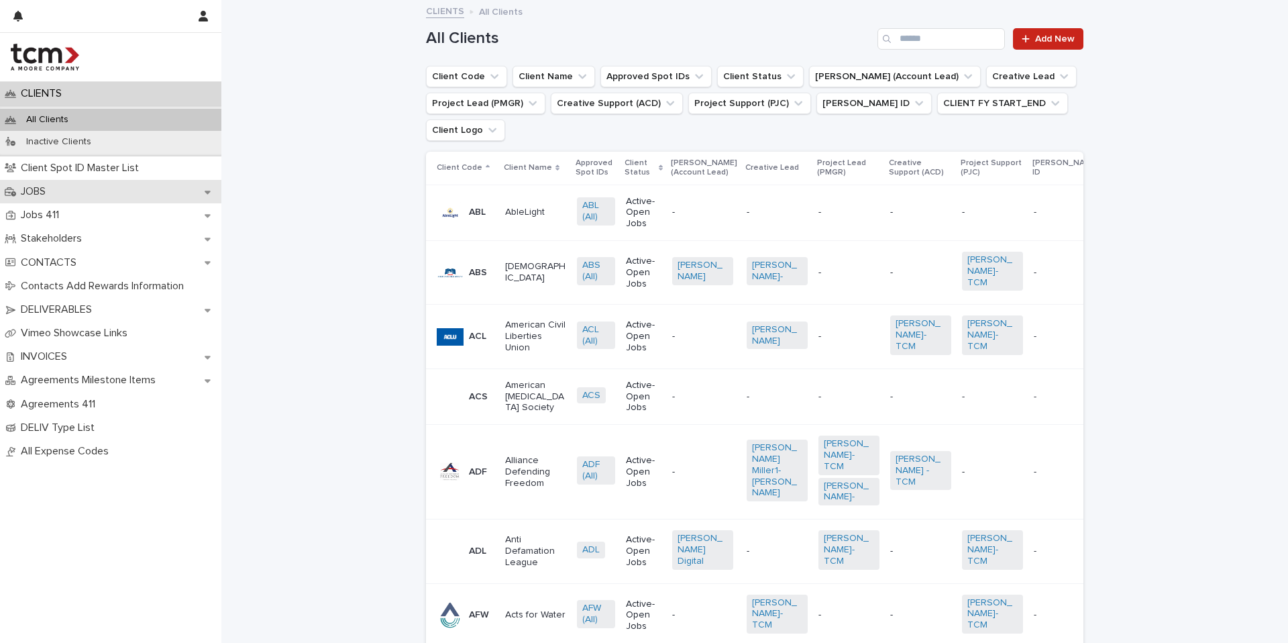
click at [105, 193] on div "JOBS" at bounding box center [110, 191] width 221 height 23
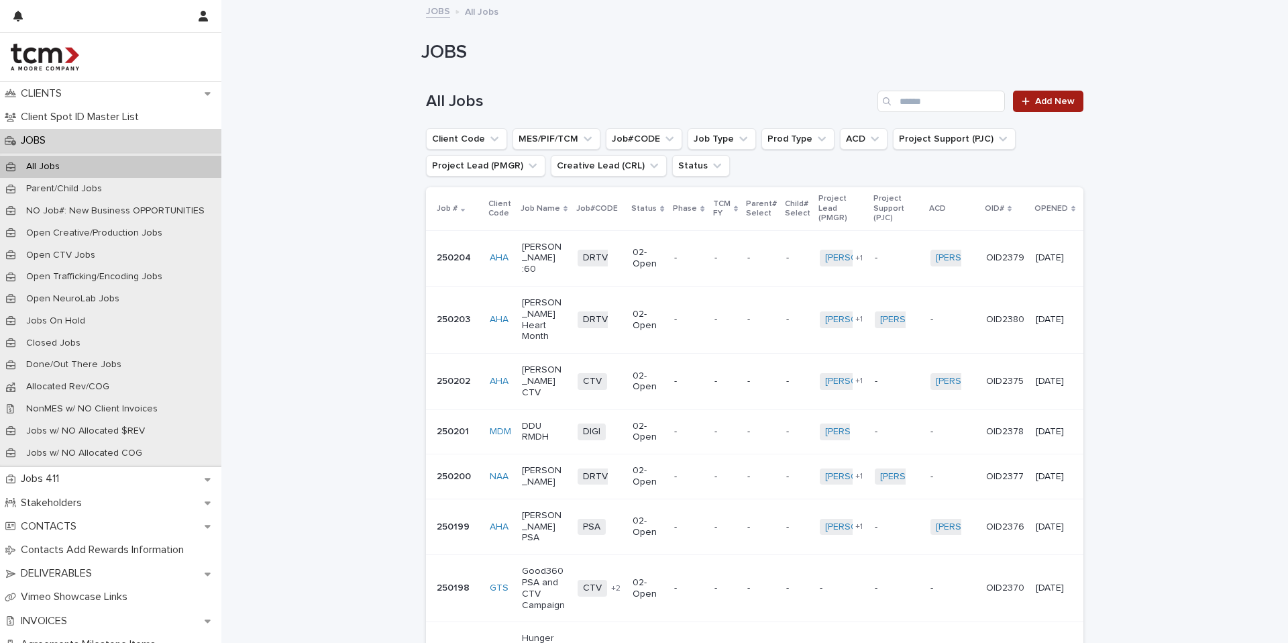
click at [1053, 105] on span "Add New" at bounding box center [1055, 101] width 40 height 9
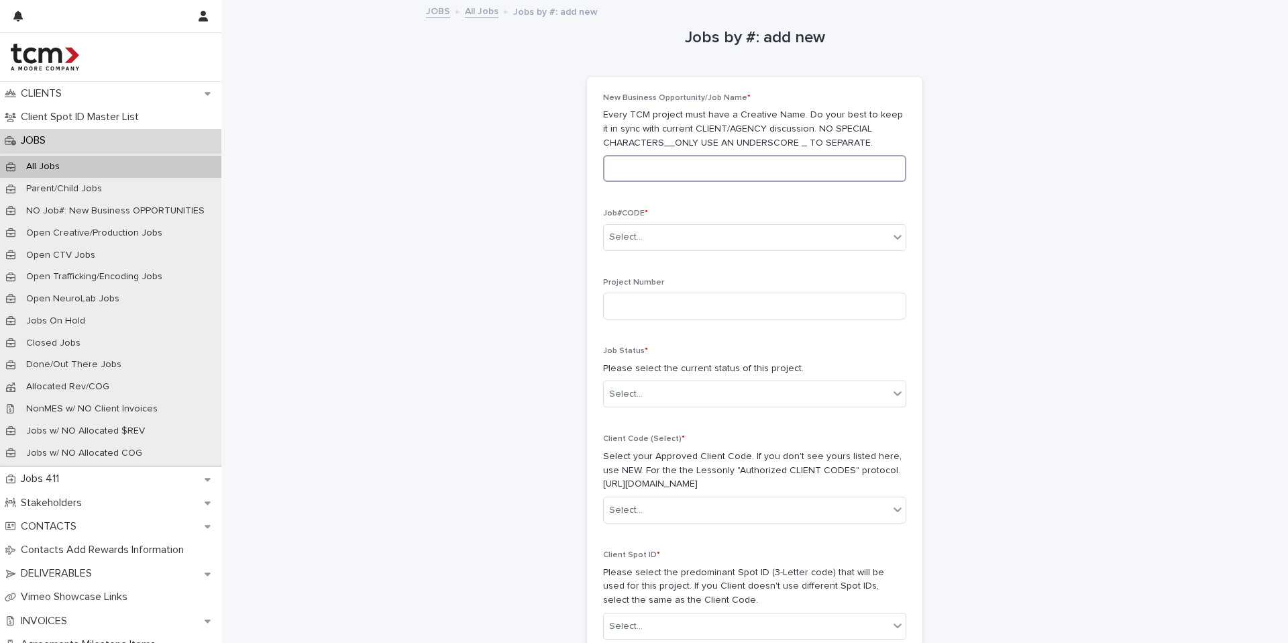
click at [709, 168] on input at bounding box center [754, 168] width 303 height 27
drag, startPoint x: 672, startPoint y: 170, endPoint x: 517, endPoint y: 174, distance: 155.0
drag, startPoint x: 687, startPoint y: 170, endPoint x: 591, endPoint y: 164, distance: 96.1
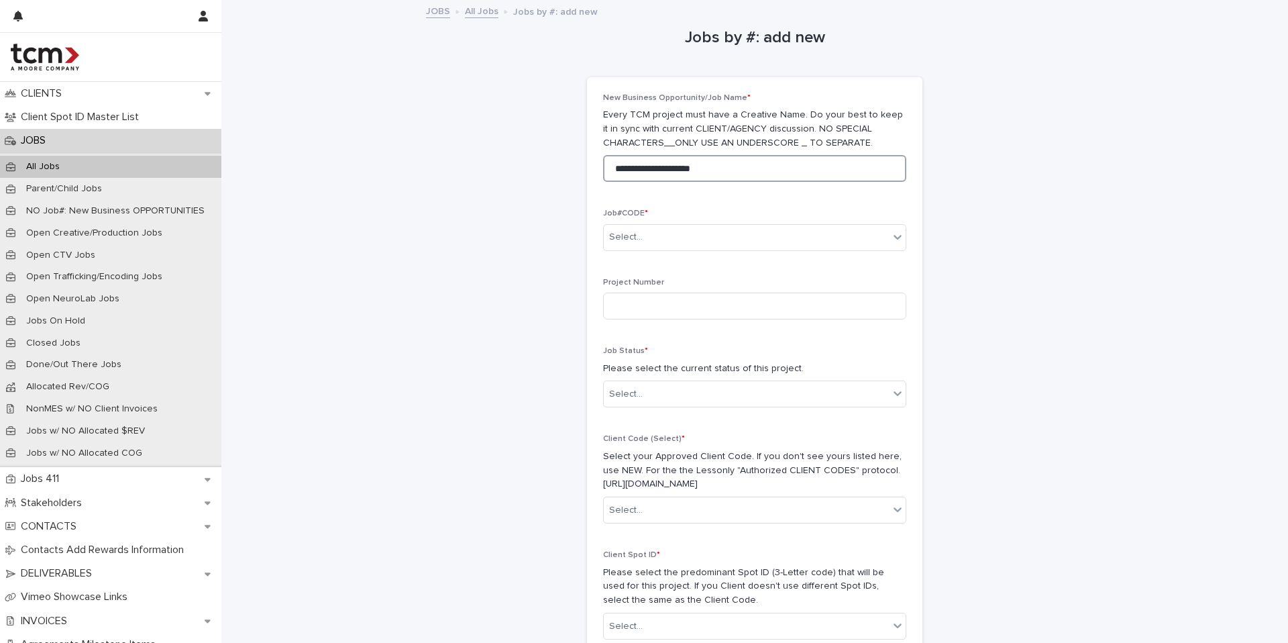
drag, startPoint x: 657, startPoint y: 169, endPoint x: 523, endPoint y: 169, distance: 133.5
type input "**********"
click at [671, 248] on div "Select..." at bounding box center [746, 237] width 285 height 22
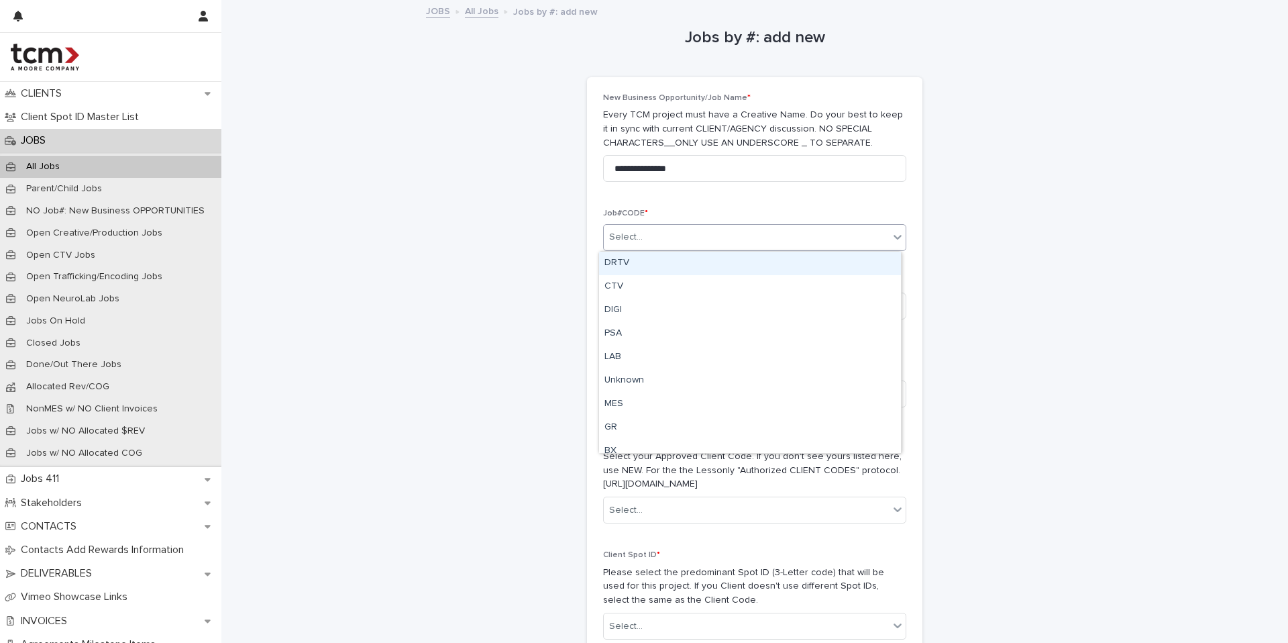
click at [656, 264] on div "DRTV" at bounding box center [750, 263] width 302 height 23
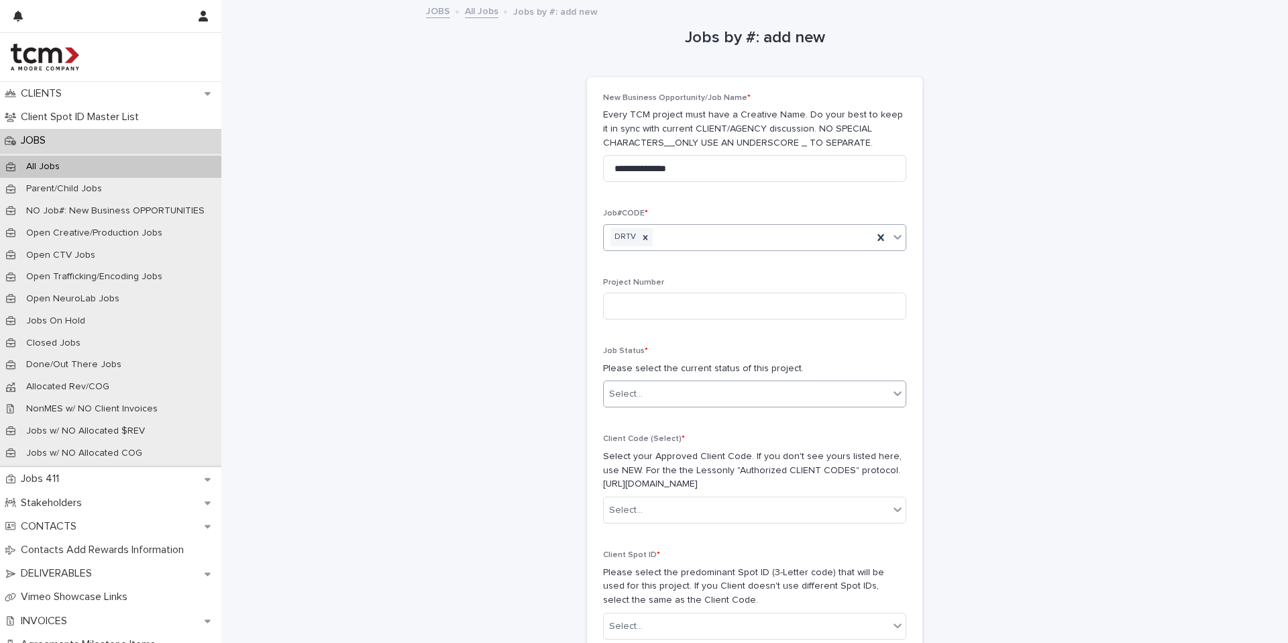
click at [668, 395] on div "Select..." at bounding box center [746, 394] width 285 height 22
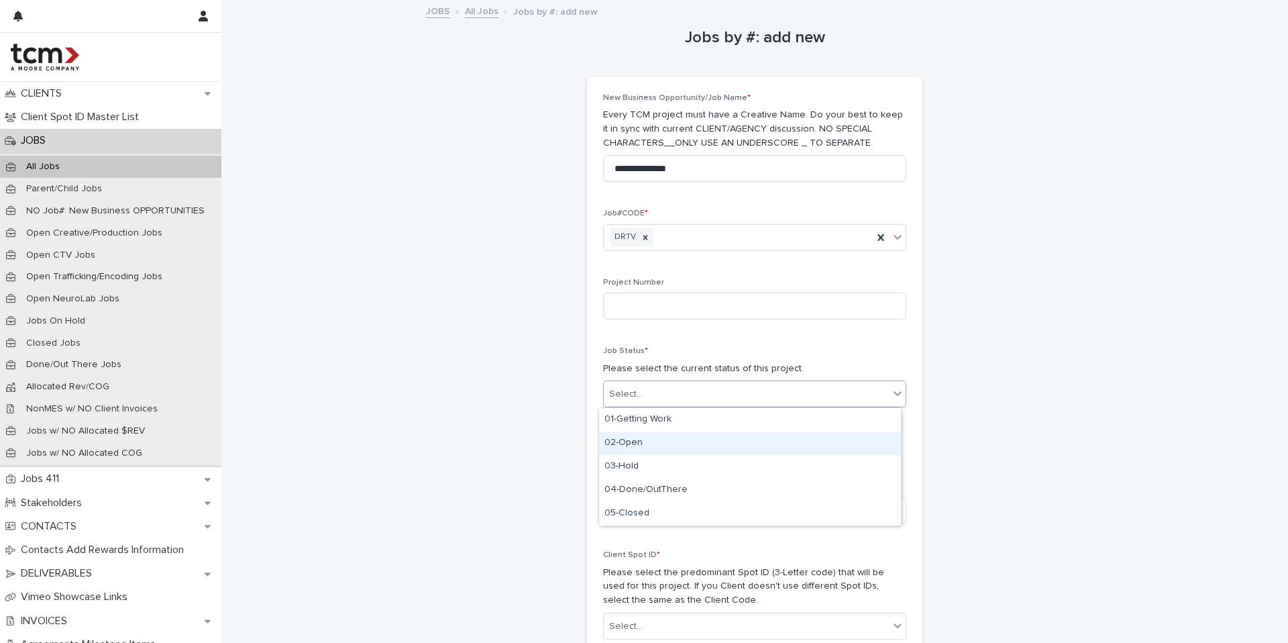
click at [664, 444] on div "02-Open" at bounding box center [750, 442] width 302 height 23
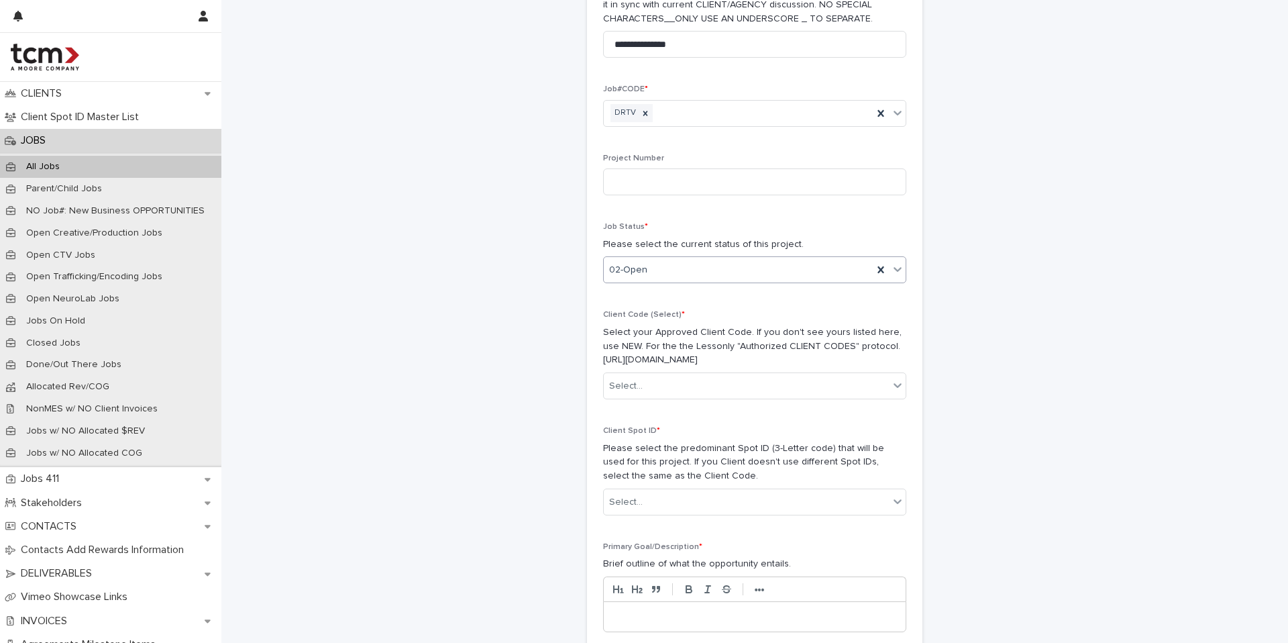
scroll to position [126, 0]
click at [664, 378] on div "Select..." at bounding box center [746, 384] width 285 height 22
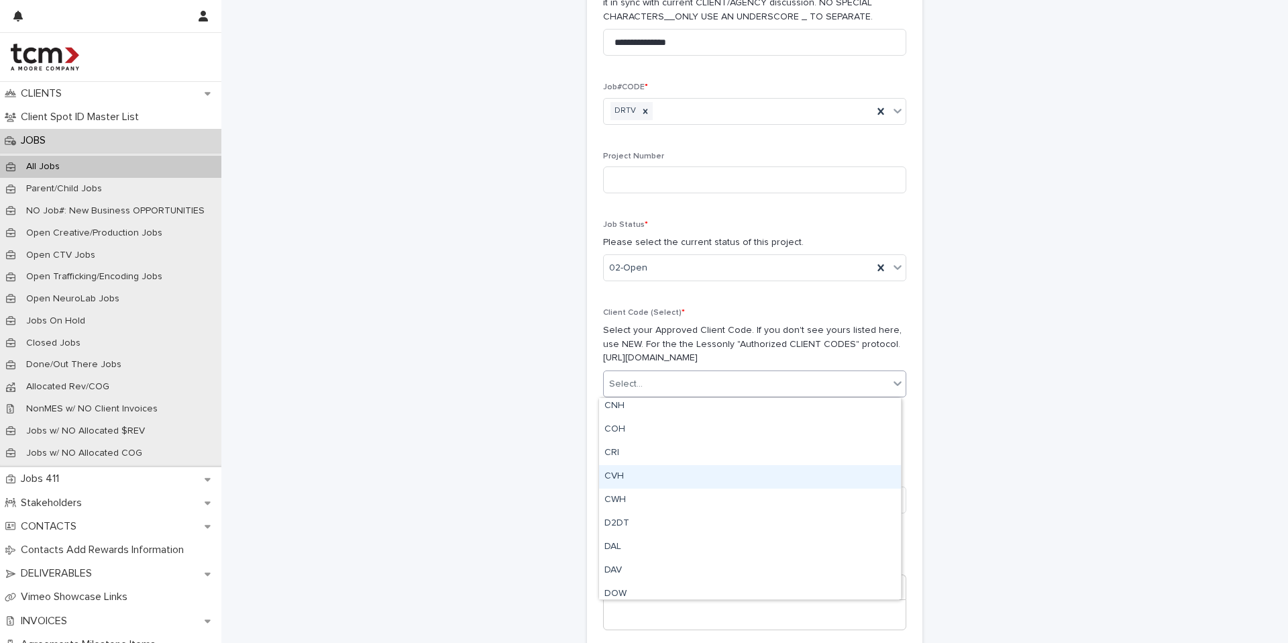
scroll to position [564, 0]
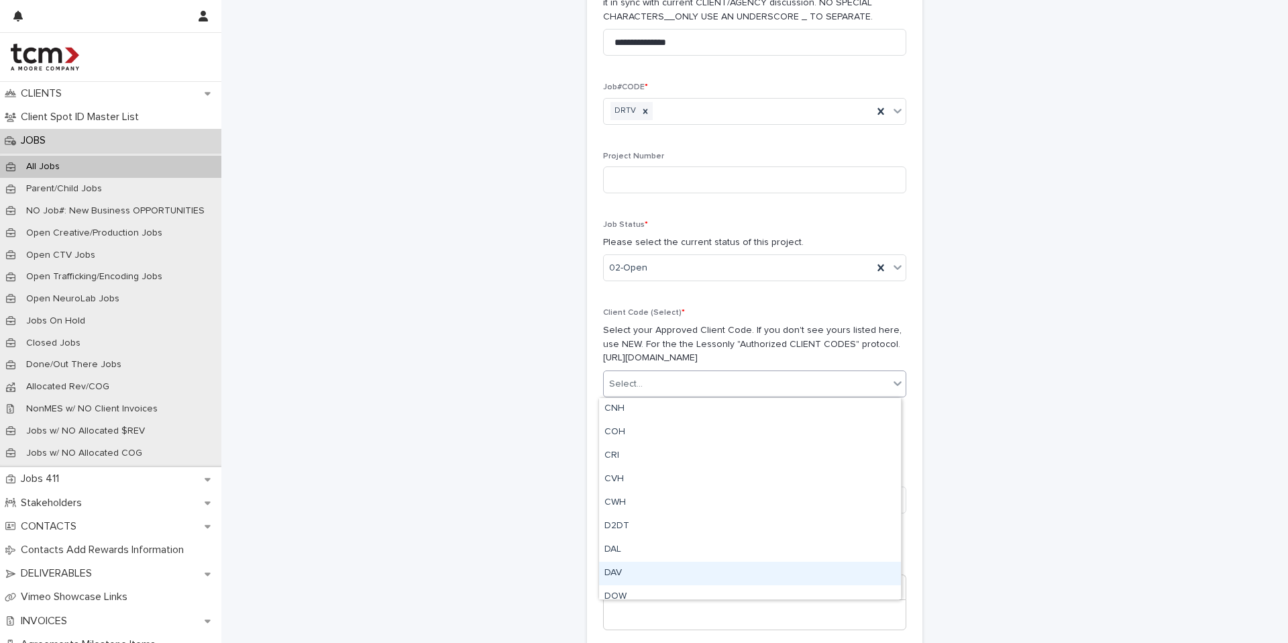
click at [646, 569] on div "DAV" at bounding box center [750, 573] width 302 height 23
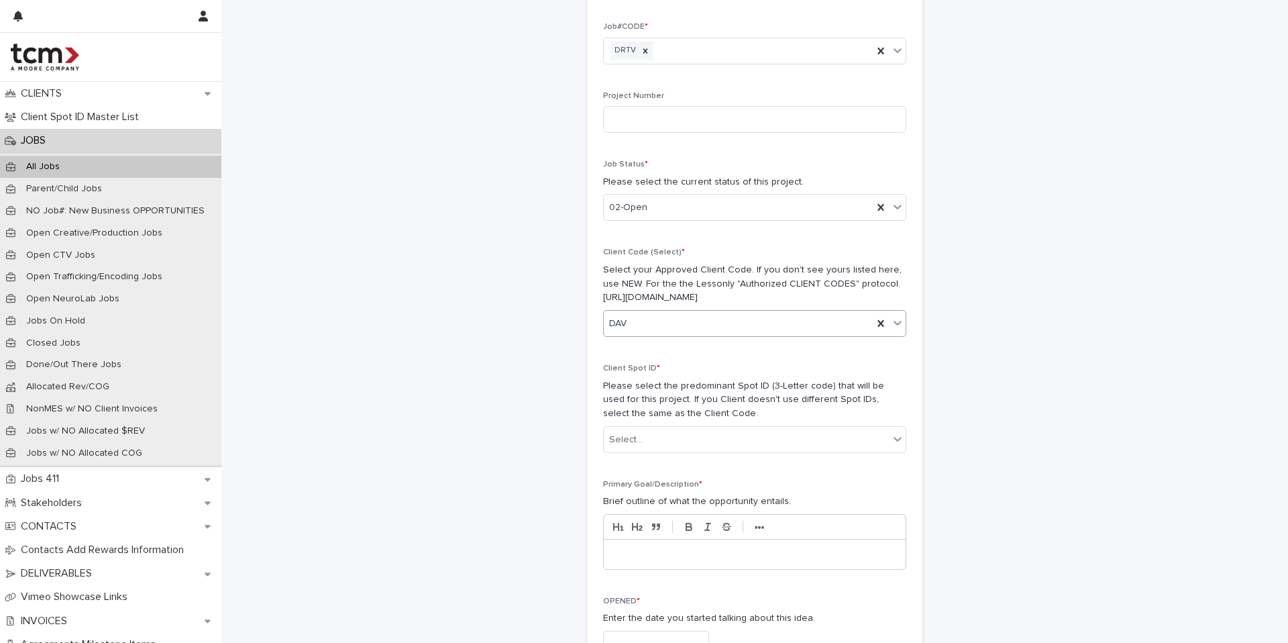
scroll to position [185, 0]
click at [688, 444] on div "Select..." at bounding box center [746, 442] width 285 height 22
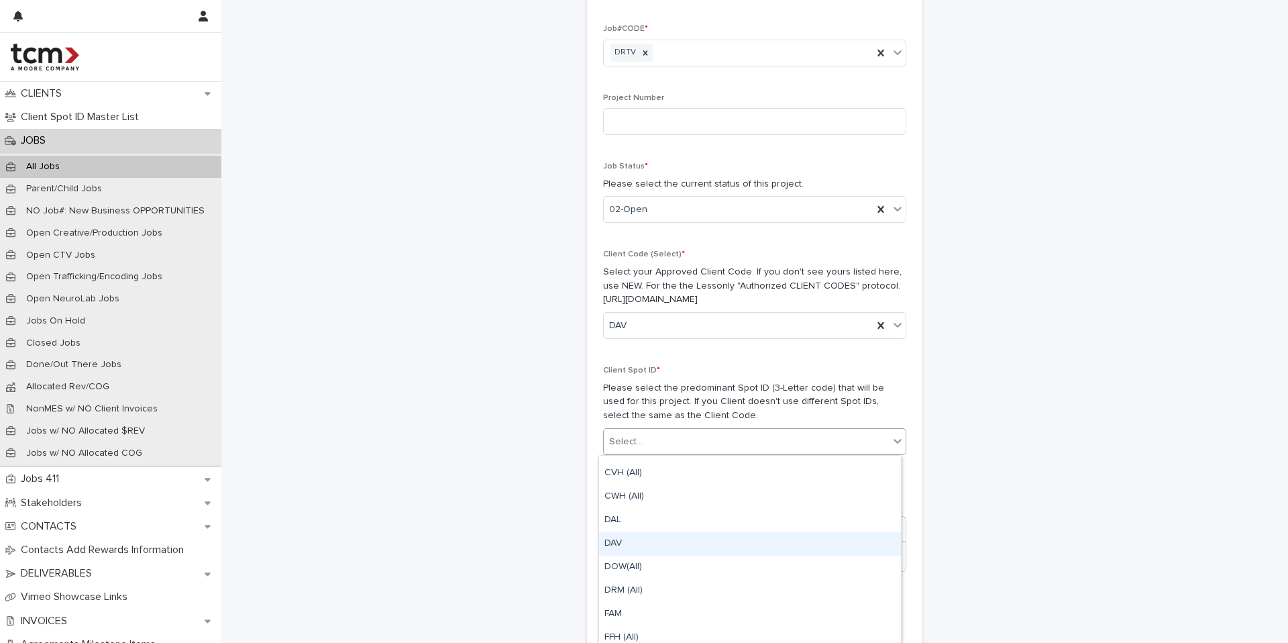
click at [645, 532] on div "DAV" at bounding box center [750, 543] width 302 height 23
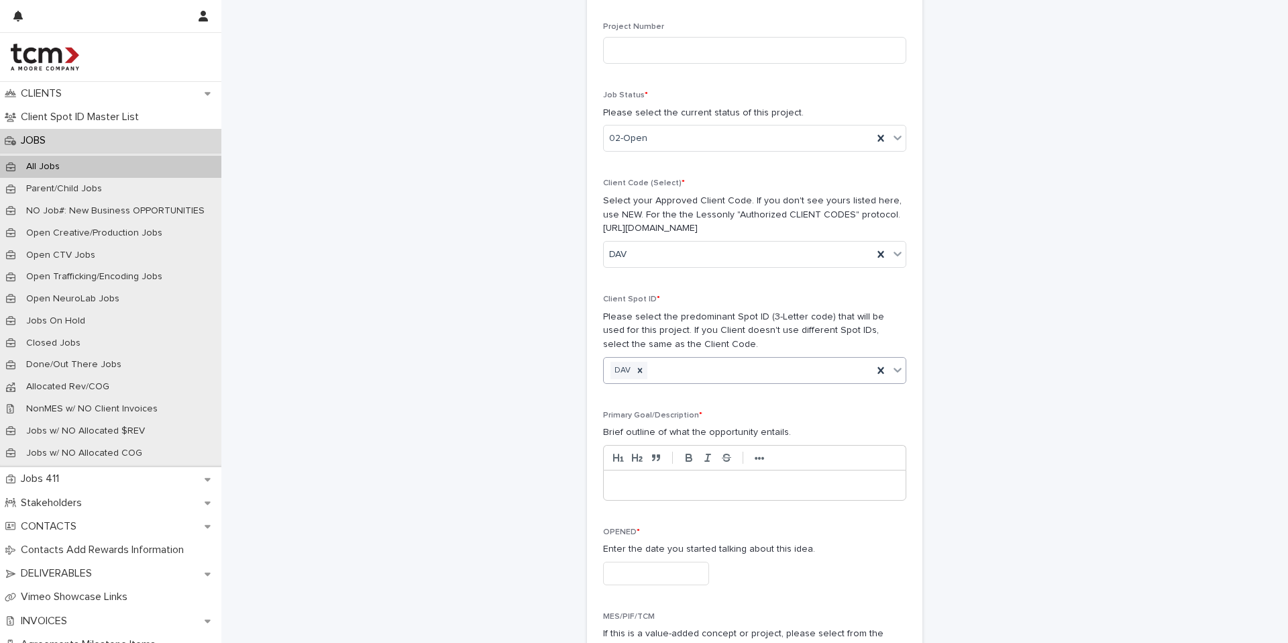
scroll to position [257, 0]
click at [633, 491] on div at bounding box center [755, 484] width 302 height 30
click at [641, 568] on input "text" at bounding box center [656, 571] width 106 height 23
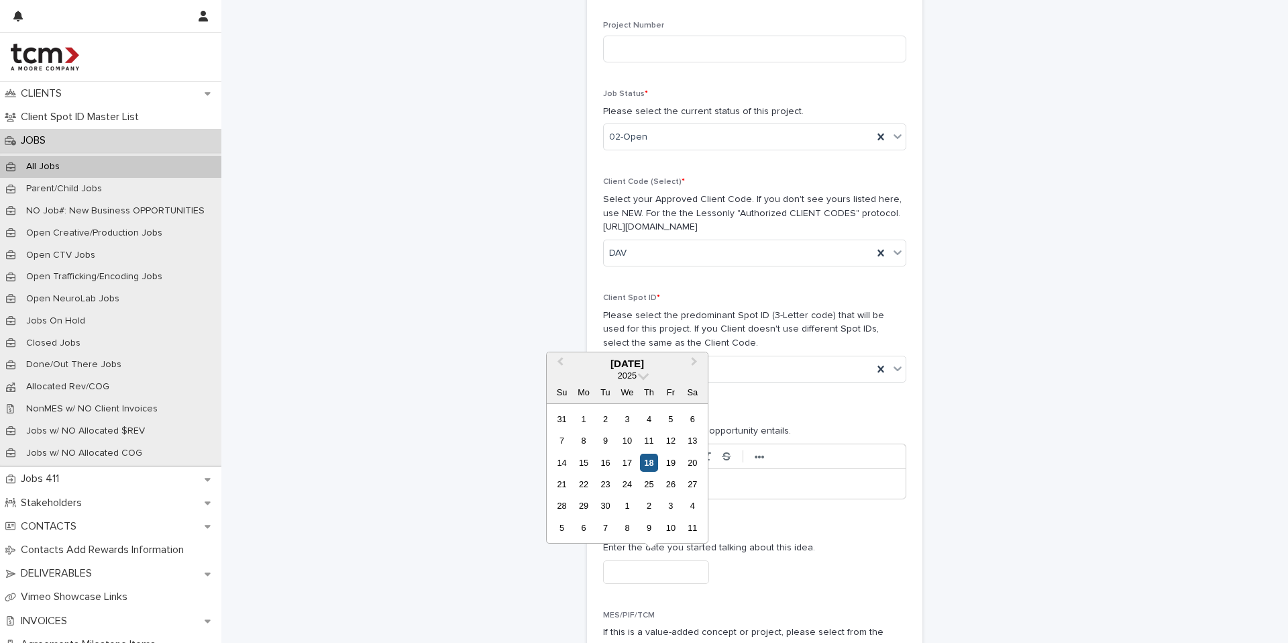
click at [653, 470] on div "18" at bounding box center [649, 463] width 18 height 18
type input "**********"
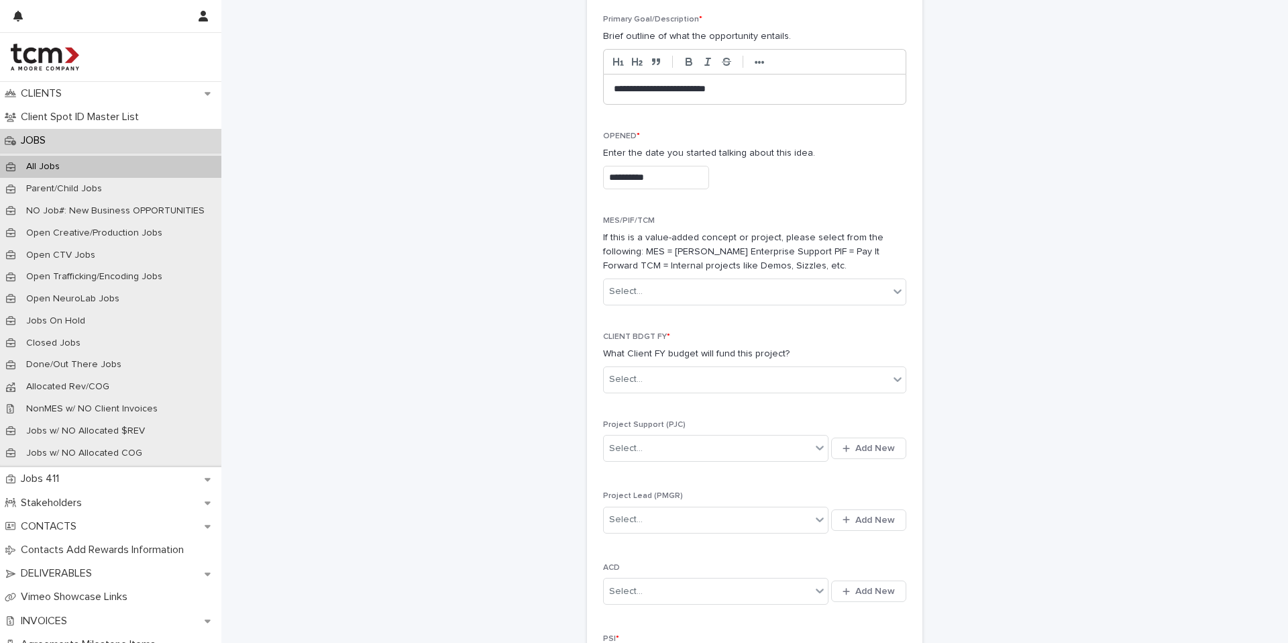
scroll to position [654, 0]
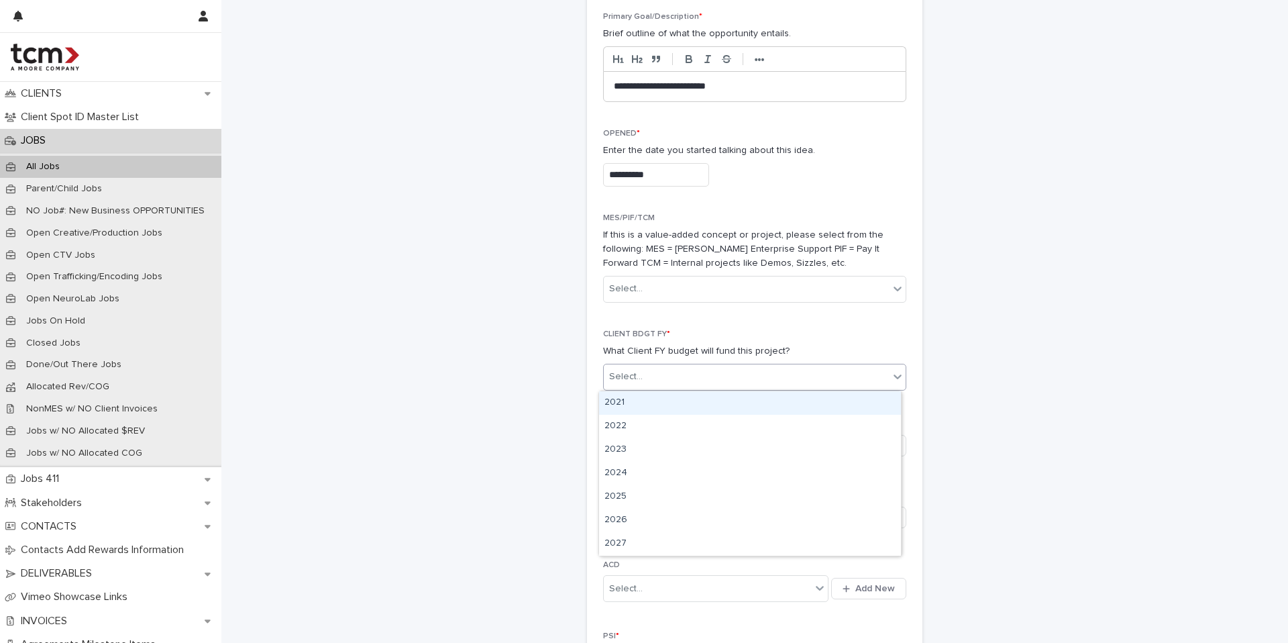
click at [653, 376] on div "Select..." at bounding box center [746, 377] width 285 height 22
click at [682, 374] on div "Select..." at bounding box center [746, 377] width 285 height 22
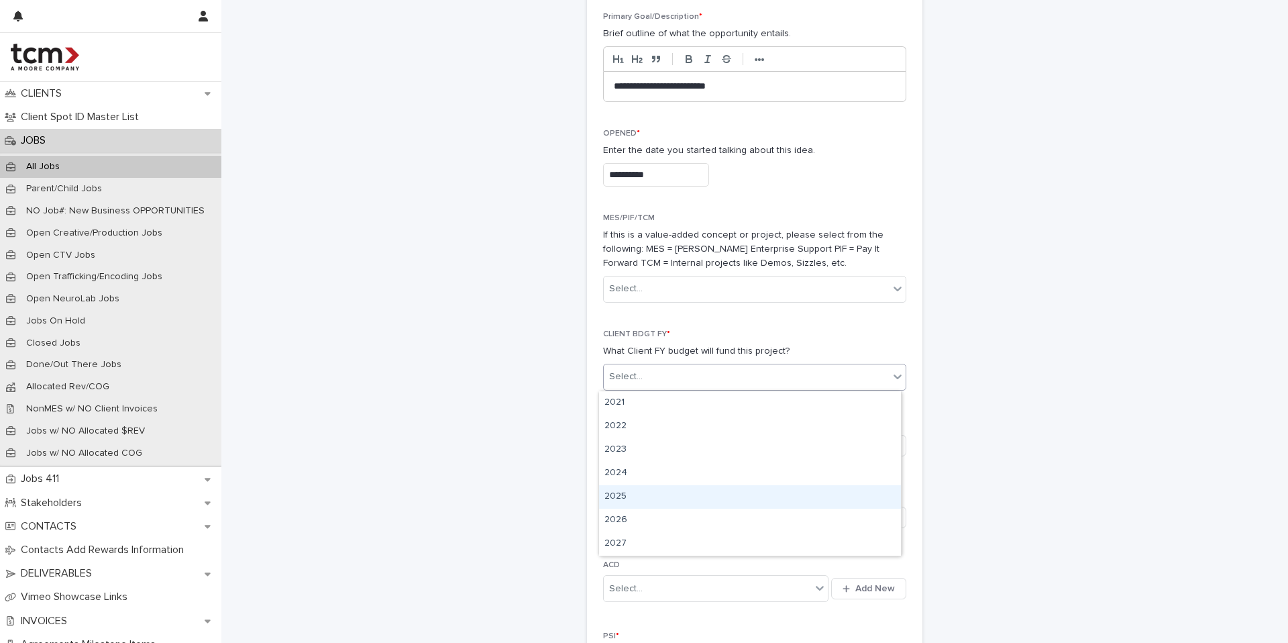
click at [638, 495] on div "2025" at bounding box center [750, 496] width 302 height 23
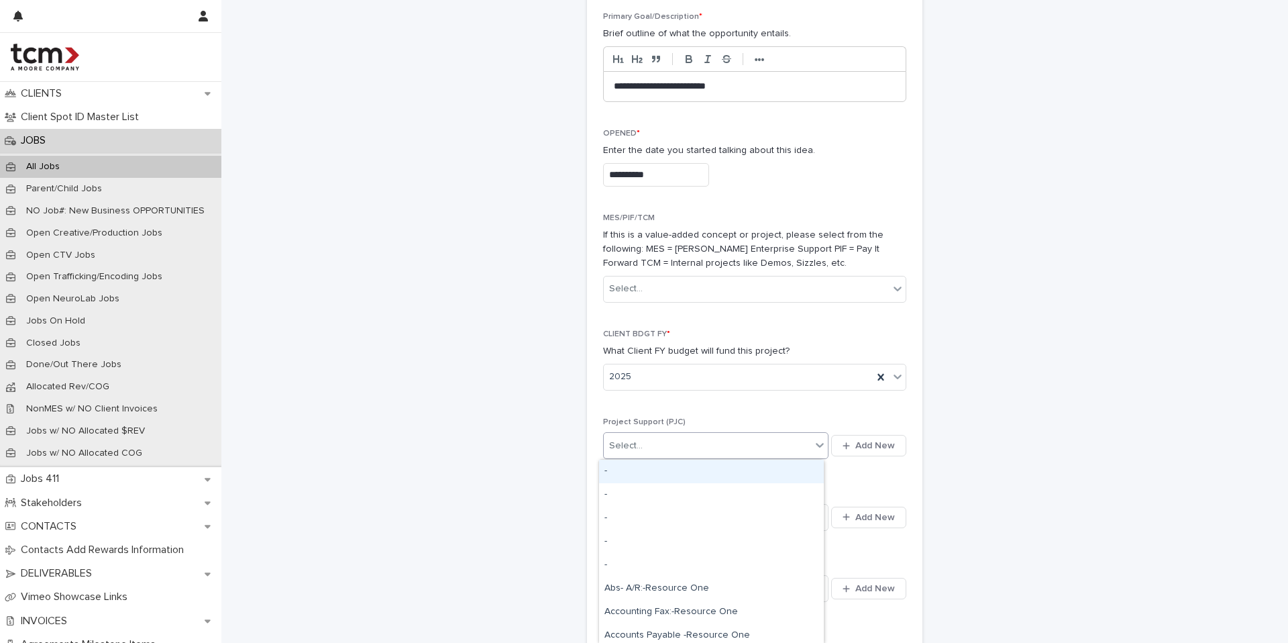
click at [671, 442] on div "Select..." at bounding box center [707, 446] width 207 height 22
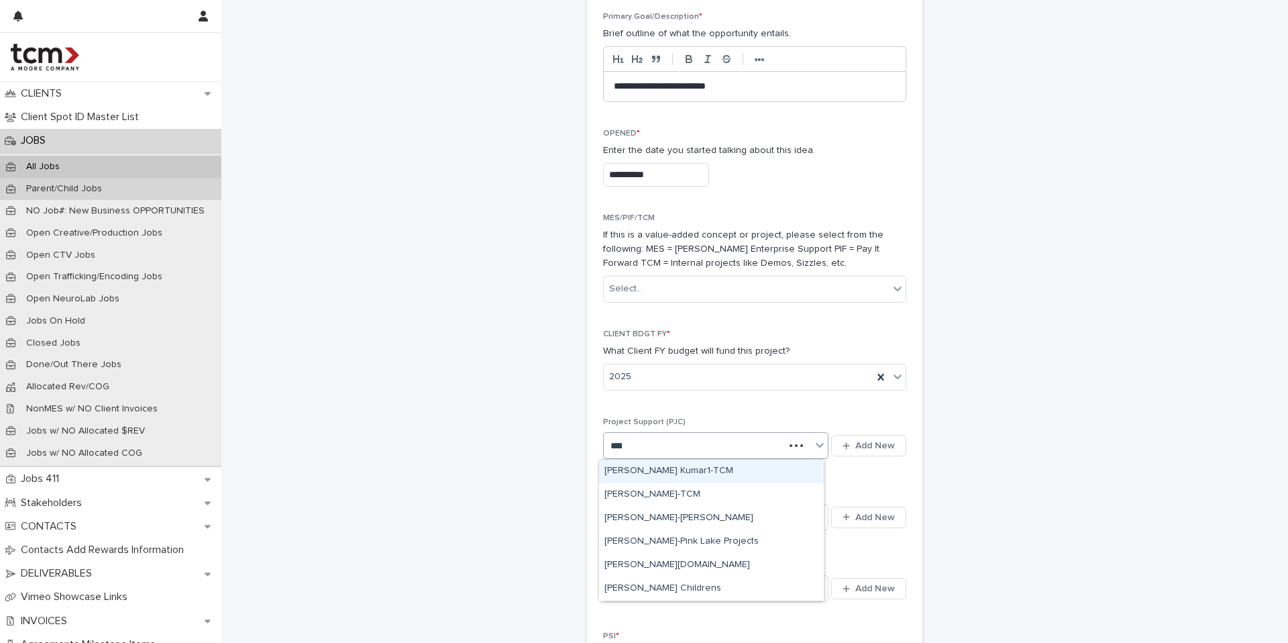
type input "*****"
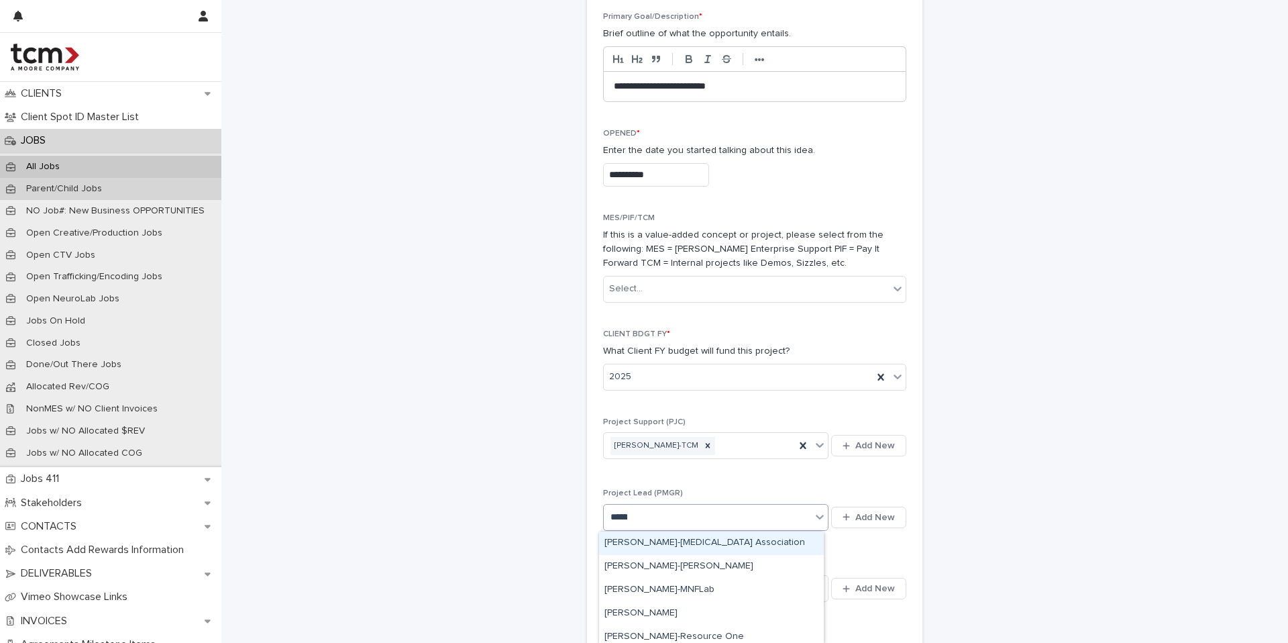
type input "*******"
type input "***"
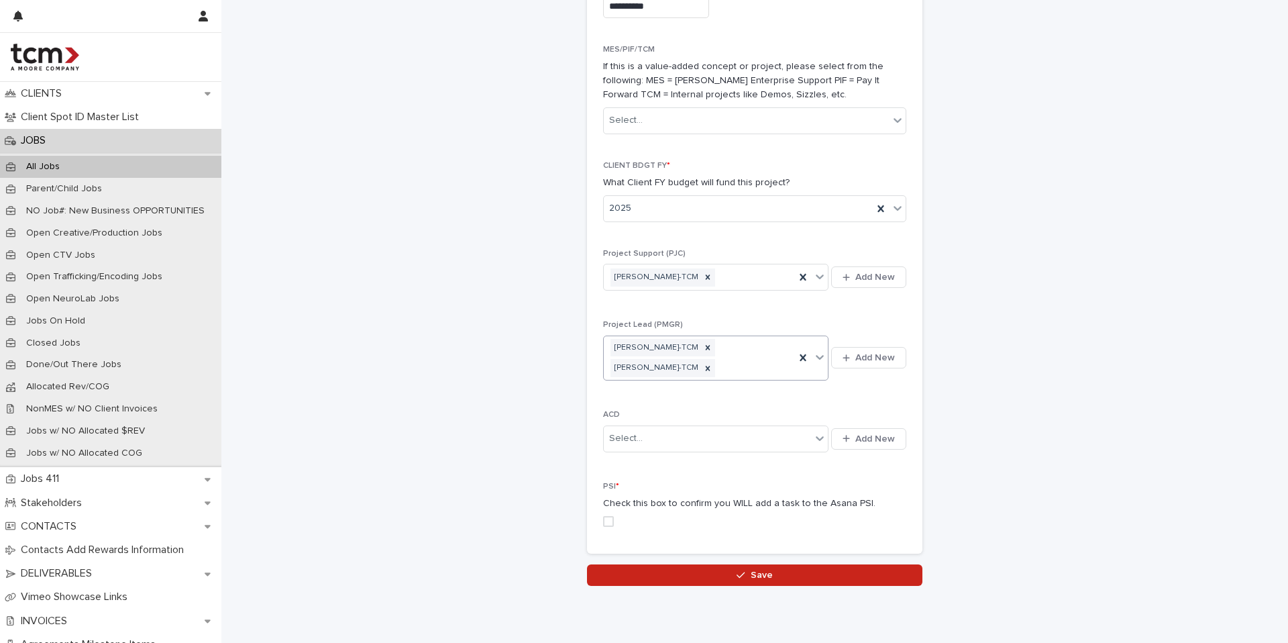
scroll to position [822, 0]
click at [733, 569] on button "Save" at bounding box center [755, 575] width 336 height 21
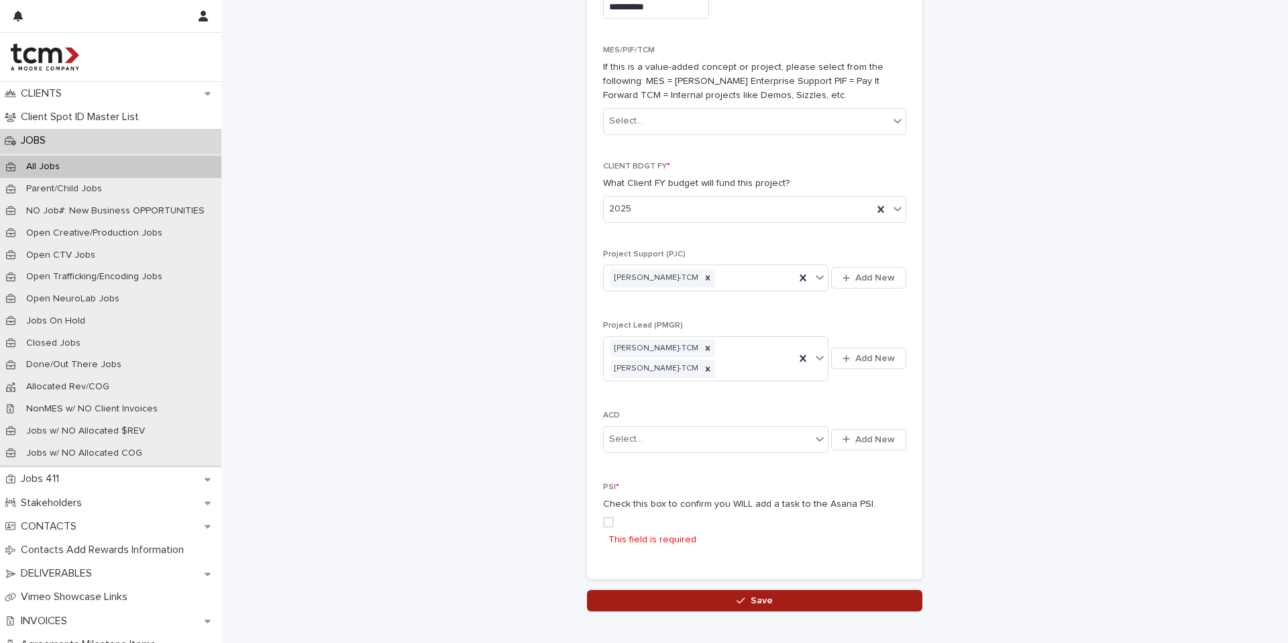
scroll to position [895, 0]
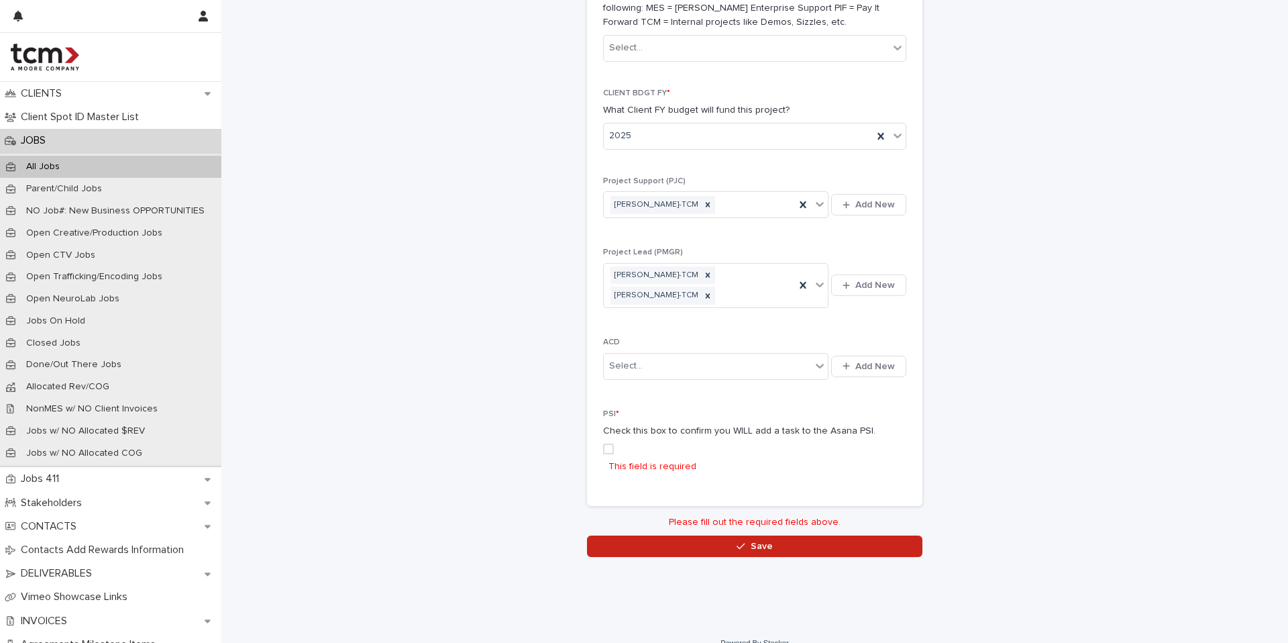
click at [609, 447] on label at bounding box center [754, 449] width 303 height 11
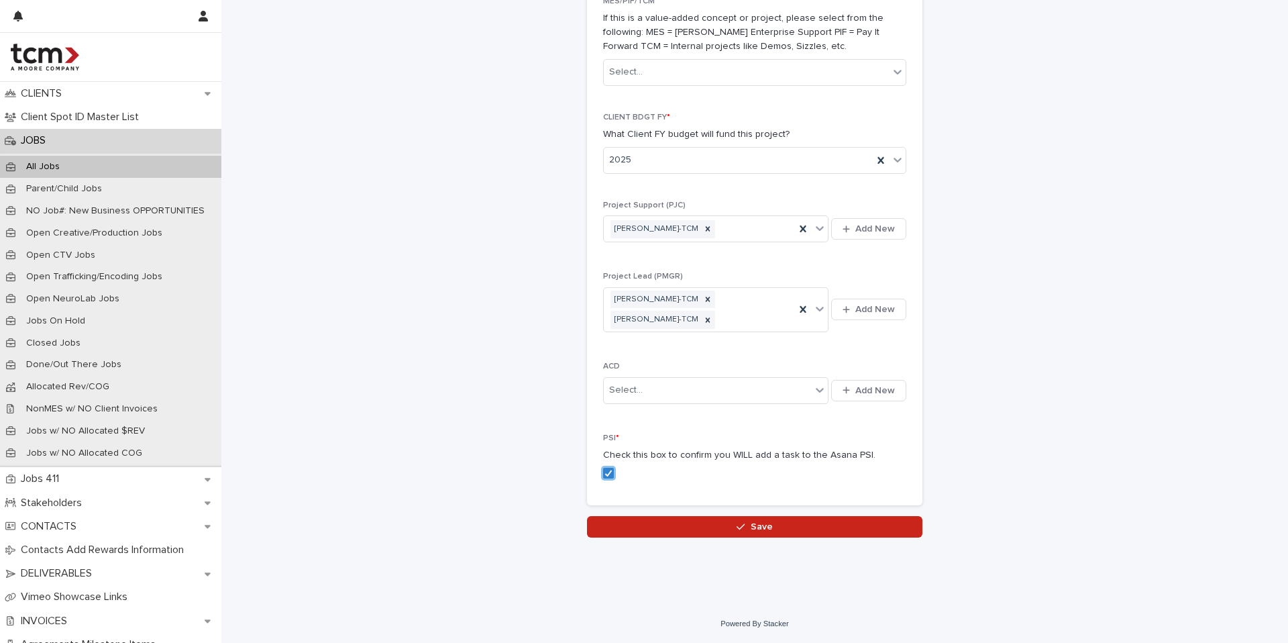
scroll to position [871, 0]
click at [677, 525] on button "Save" at bounding box center [755, 526] width 336 height 21
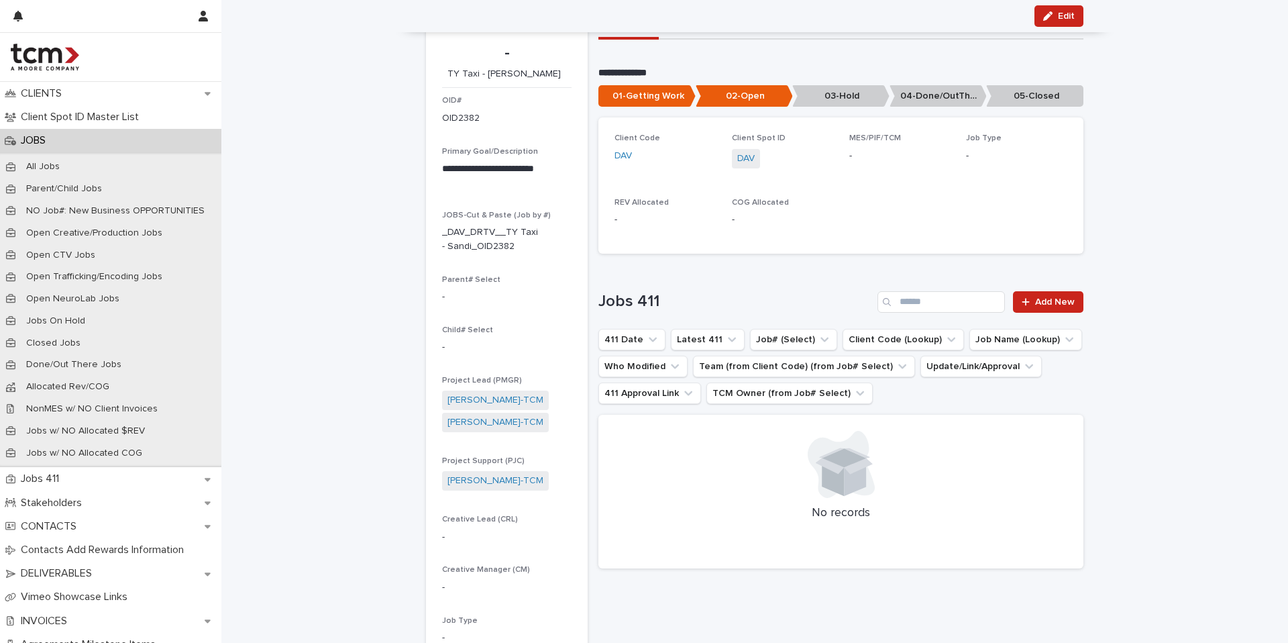
scroll to position [28, 0]
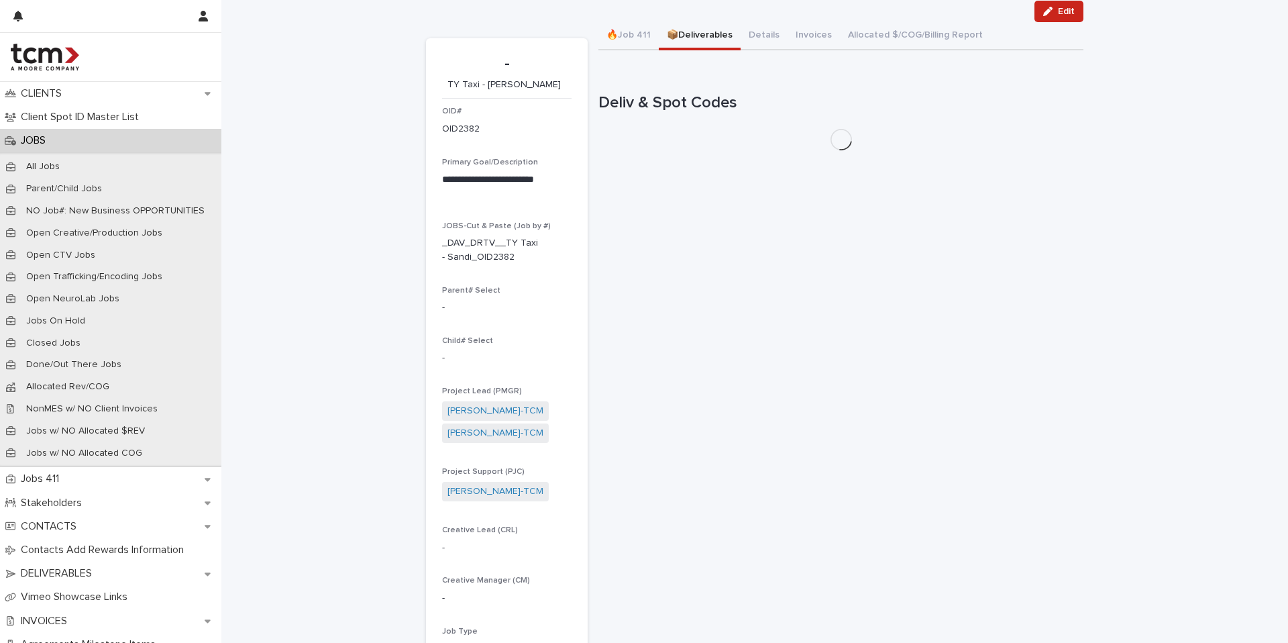
click at [703, 32] on button "📦Deliverables" at bounding box center [700, 36] width 82 height 28
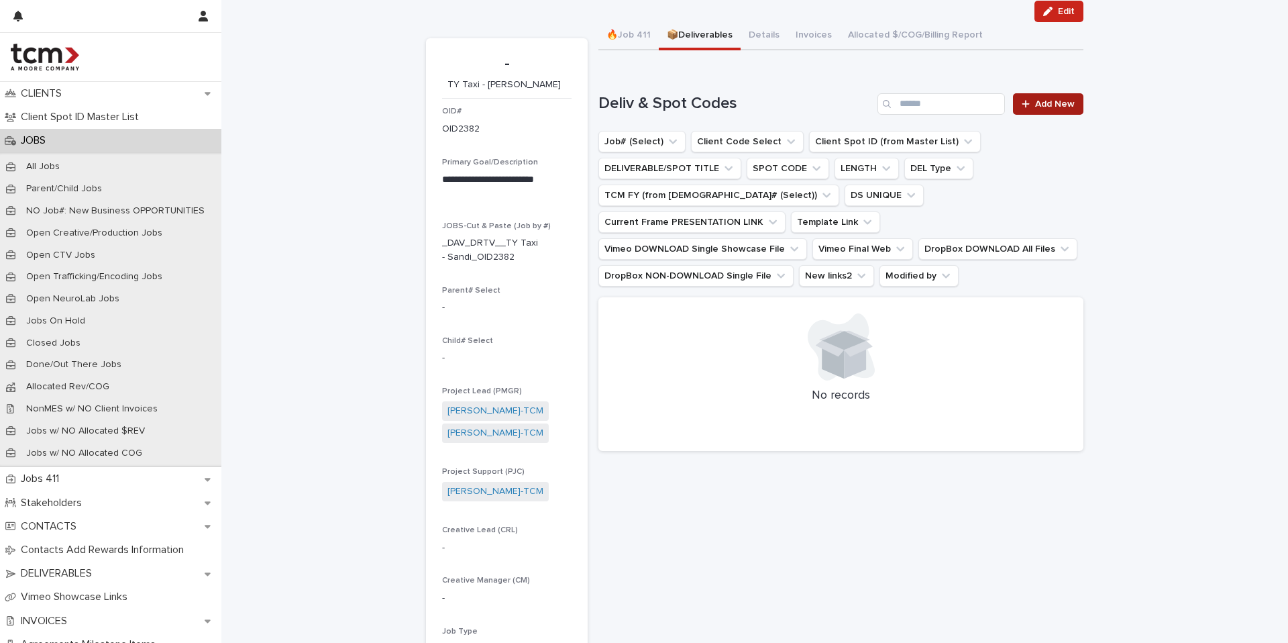
click at [1045, 94] on link "Add New" at bounding box center [1048, 103] width 70 height 21
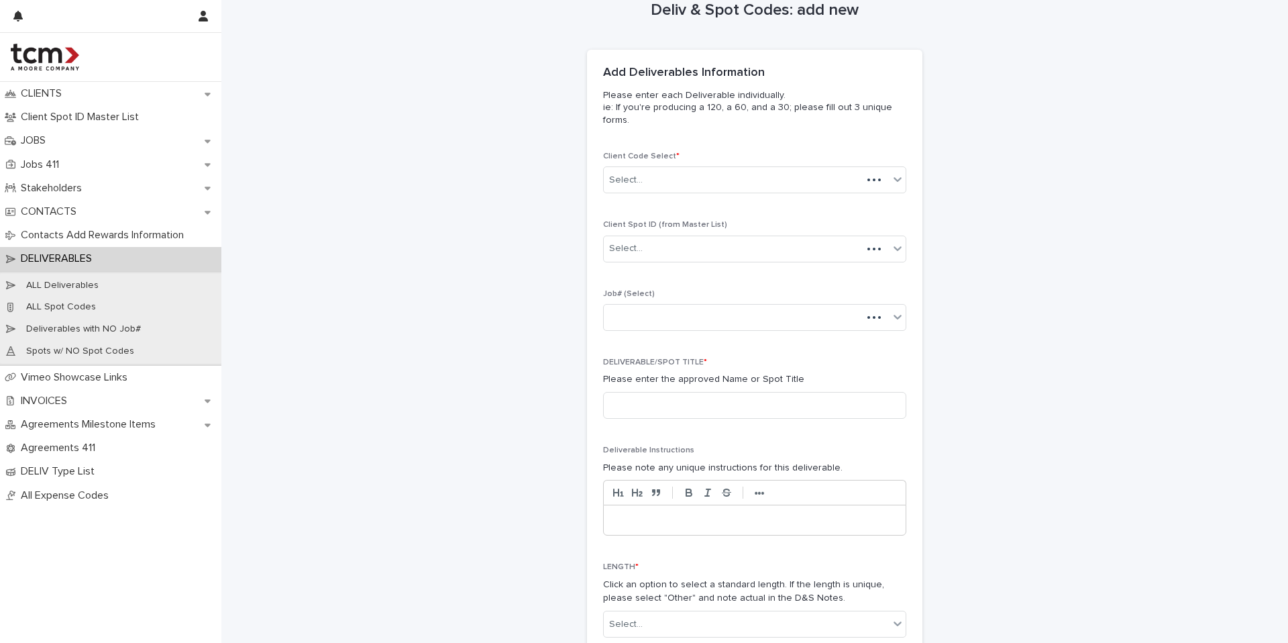
scroll to position [49, 0]
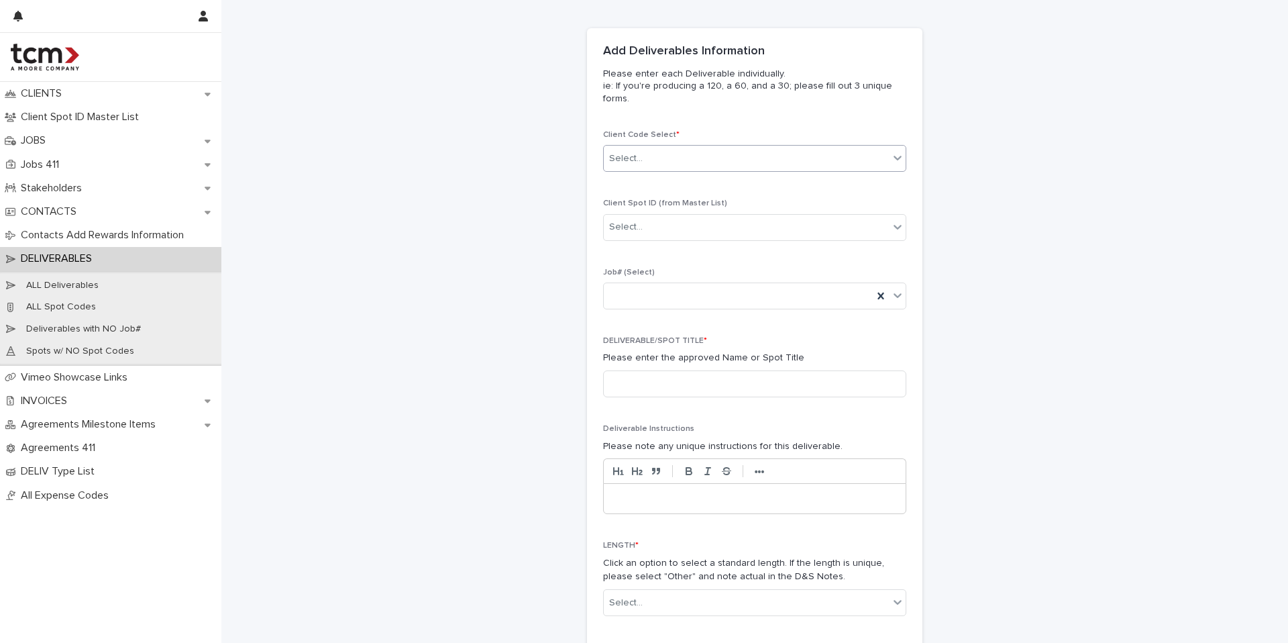
click at [637, 156] on div "Select..." at bounding box center [746, 159] width 285 height 22
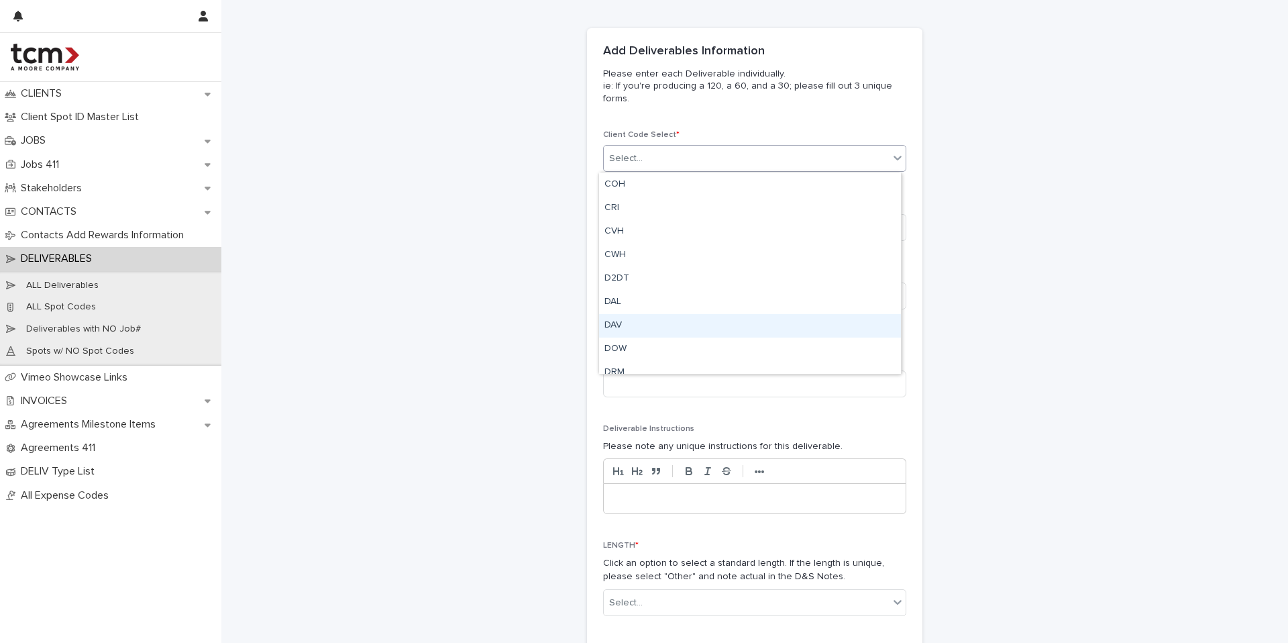
click at [639, 327] on div "DAV" at bounding box center [750, 325] width 302 height 23
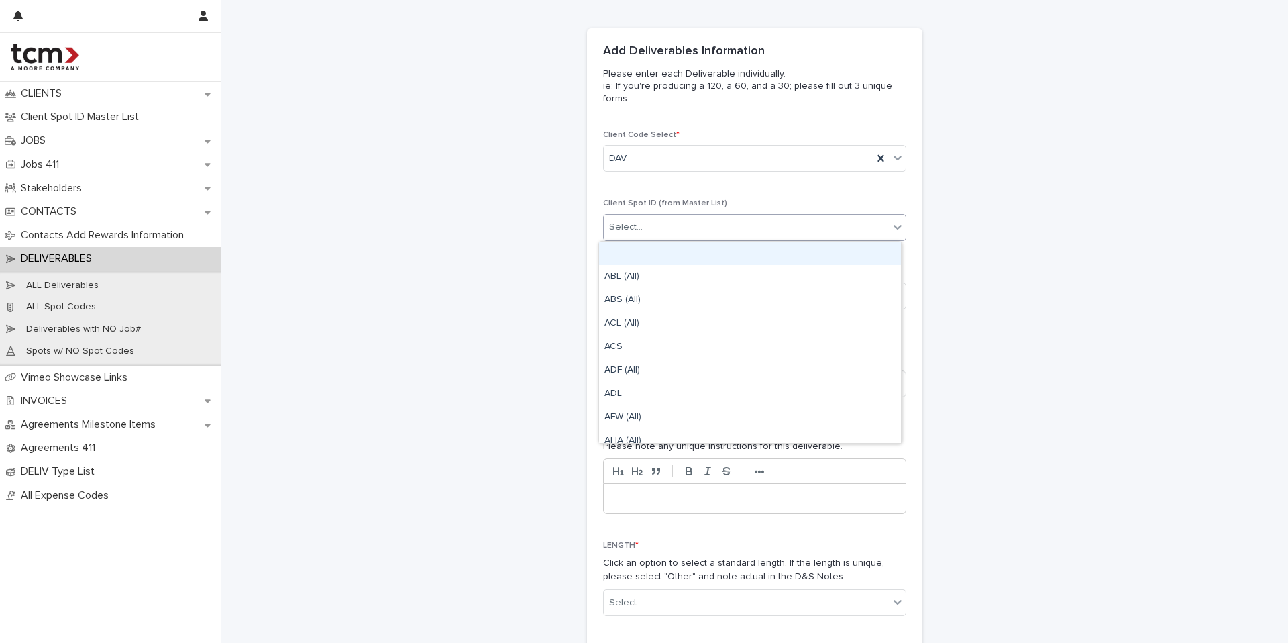
click at [705, 223] on div "Select..." at bounding box center [746, 227] width 285 height 22
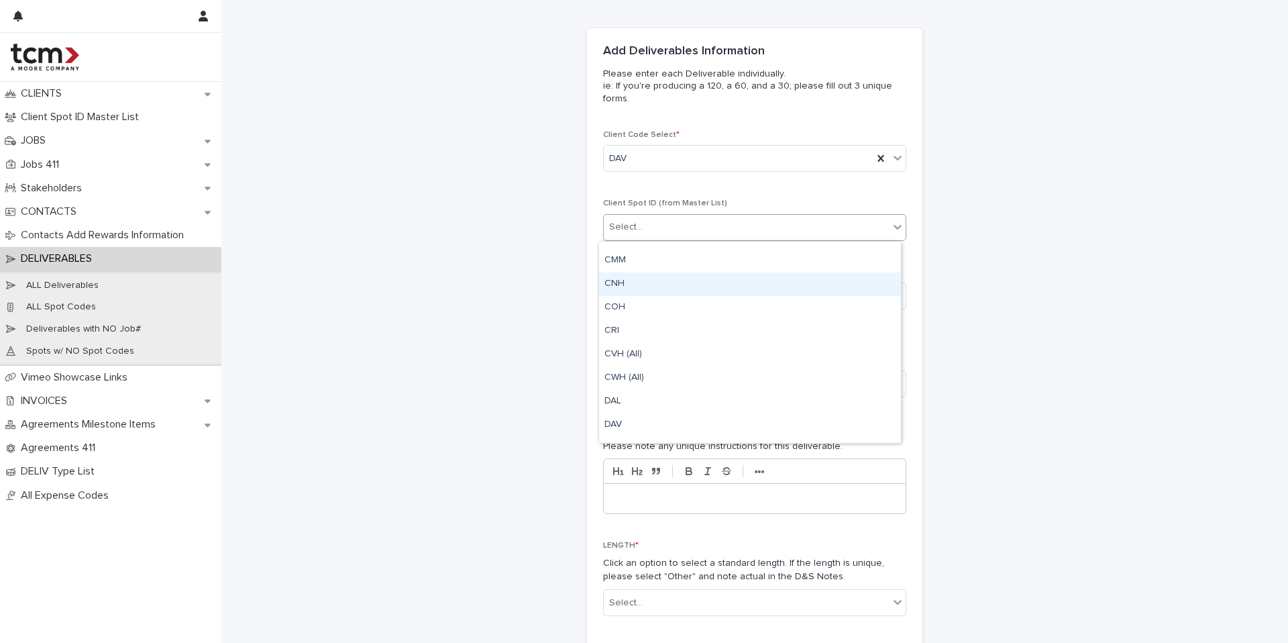
scroll to position [531, 0]
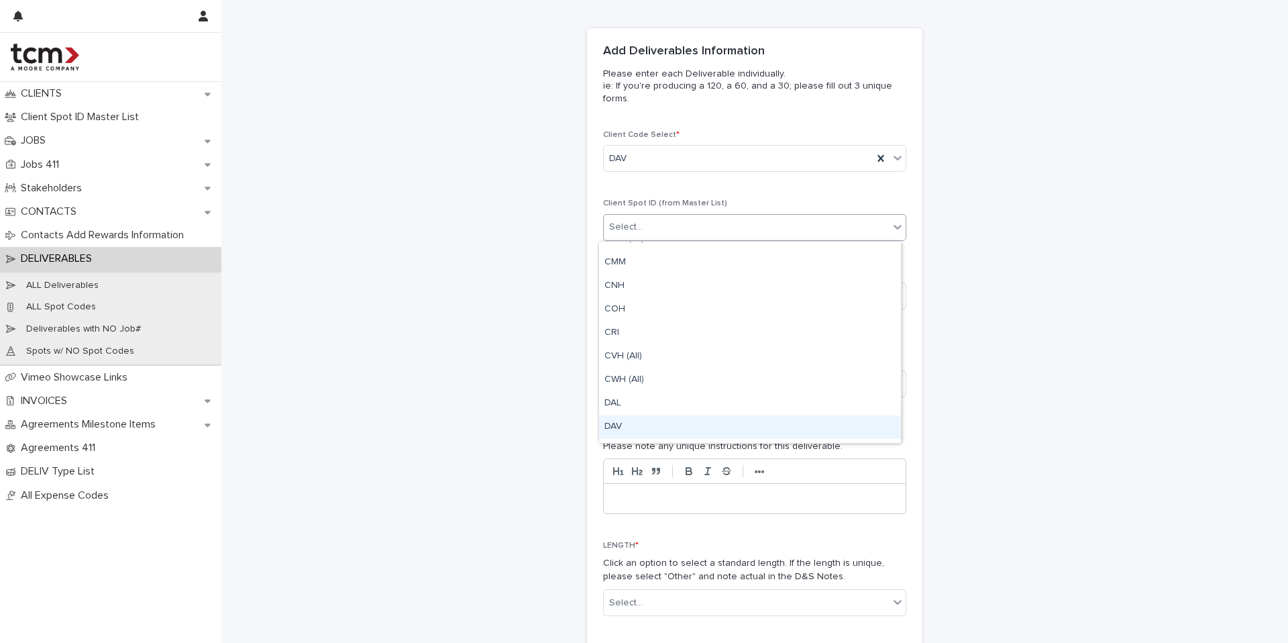
click at [670, 416] on div "DAV" at bounding box center [750, 426] width 302 height 23
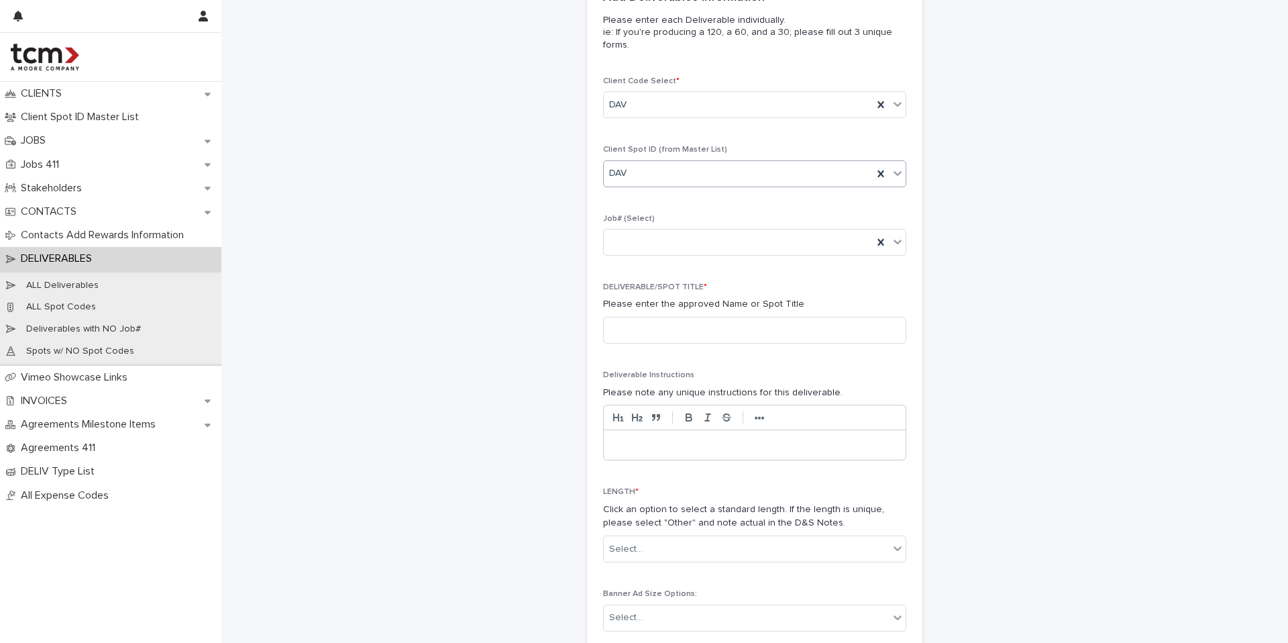
scroll to position [127, 0]
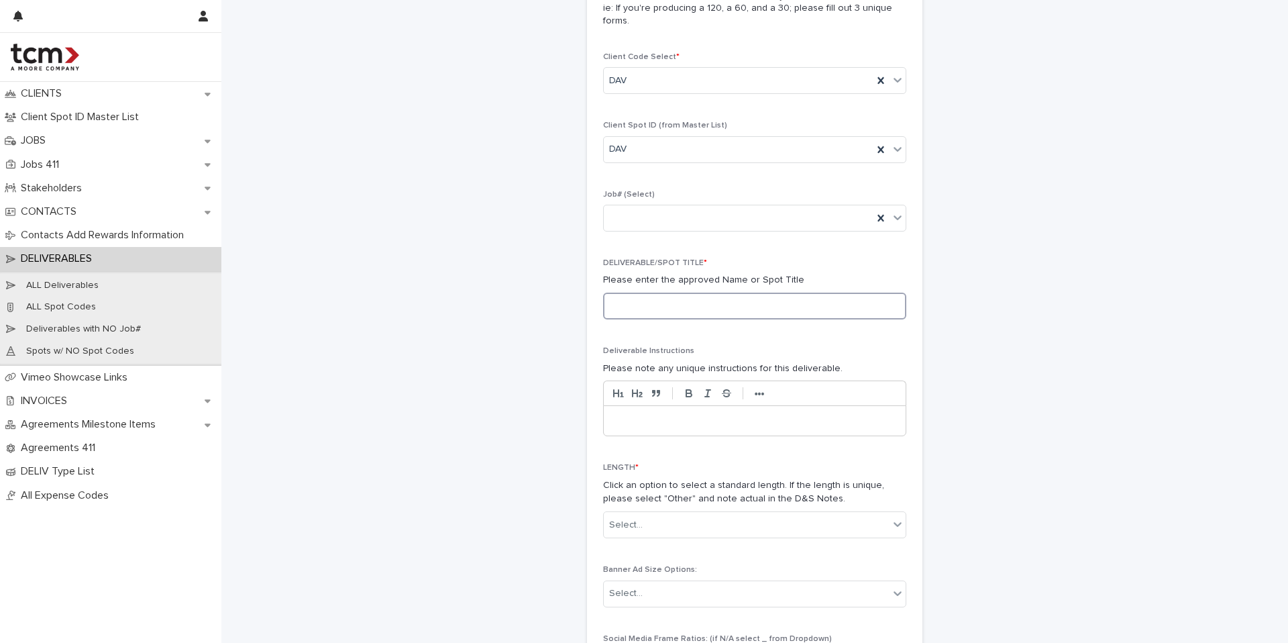
click at [671, 312] on input at bounding box center [754, 306] width 303 height 27
paste input "**********"
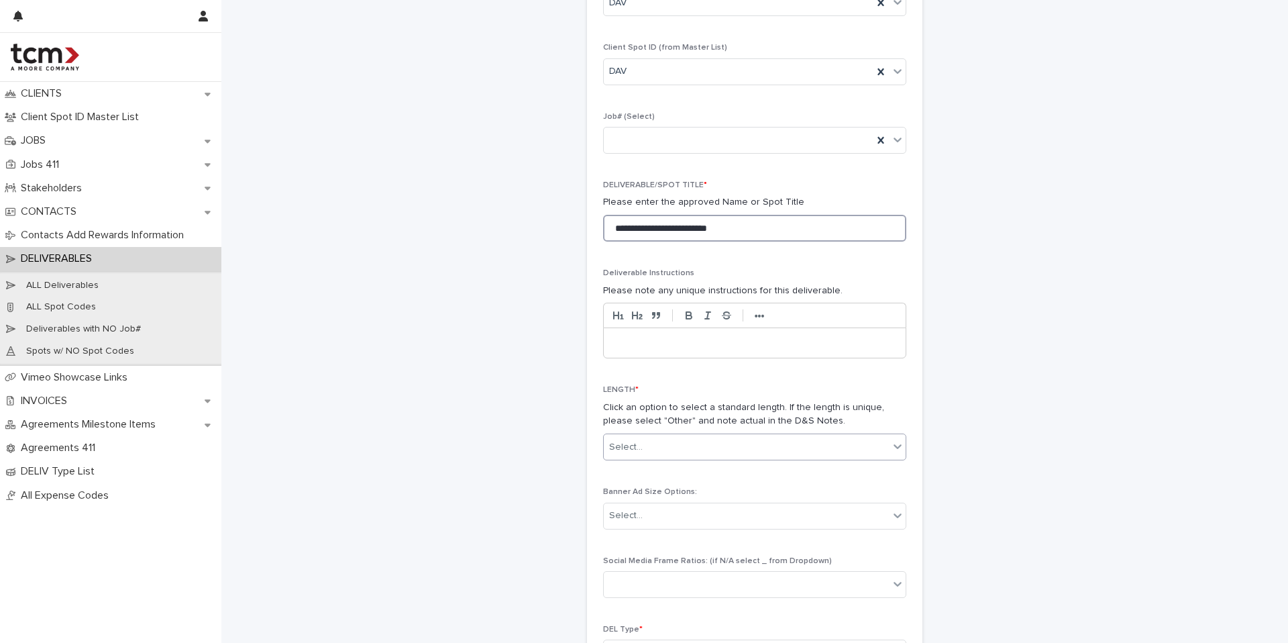
scroll to position [204, 0]
type input "**********"
click at [682, 449] on div "Select..." at bounding box center [746, 448] width 285 height 22
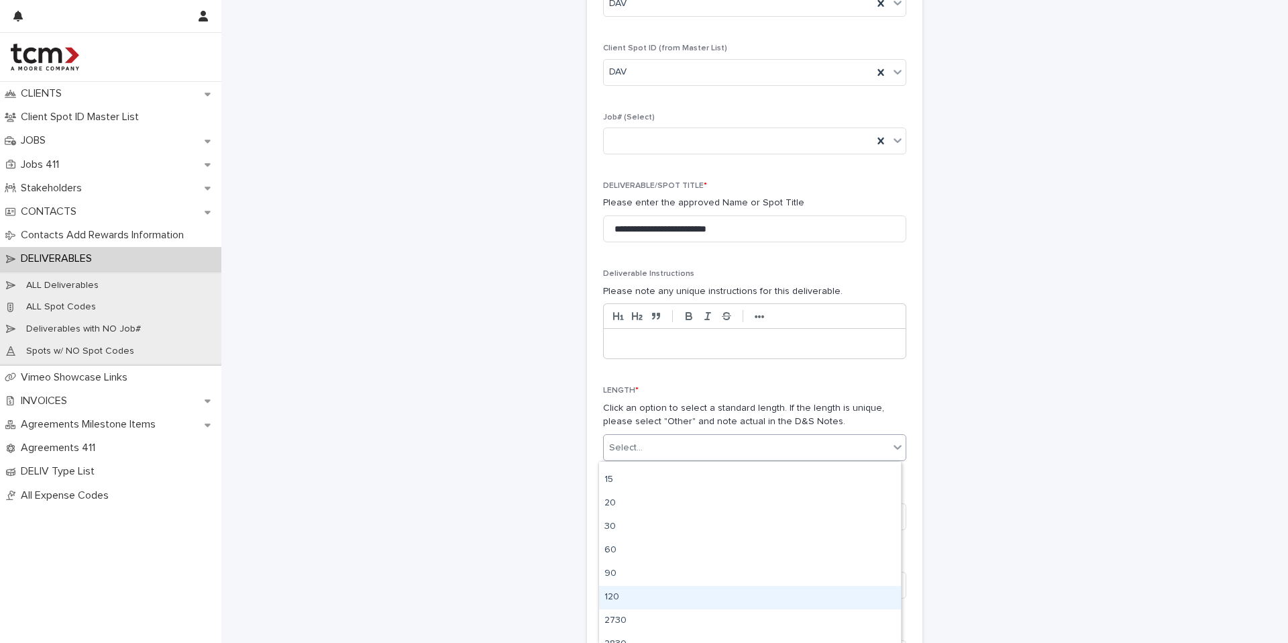
click at [627, 596] on div "120" at bounding box center [750, 597] width 302 height 23
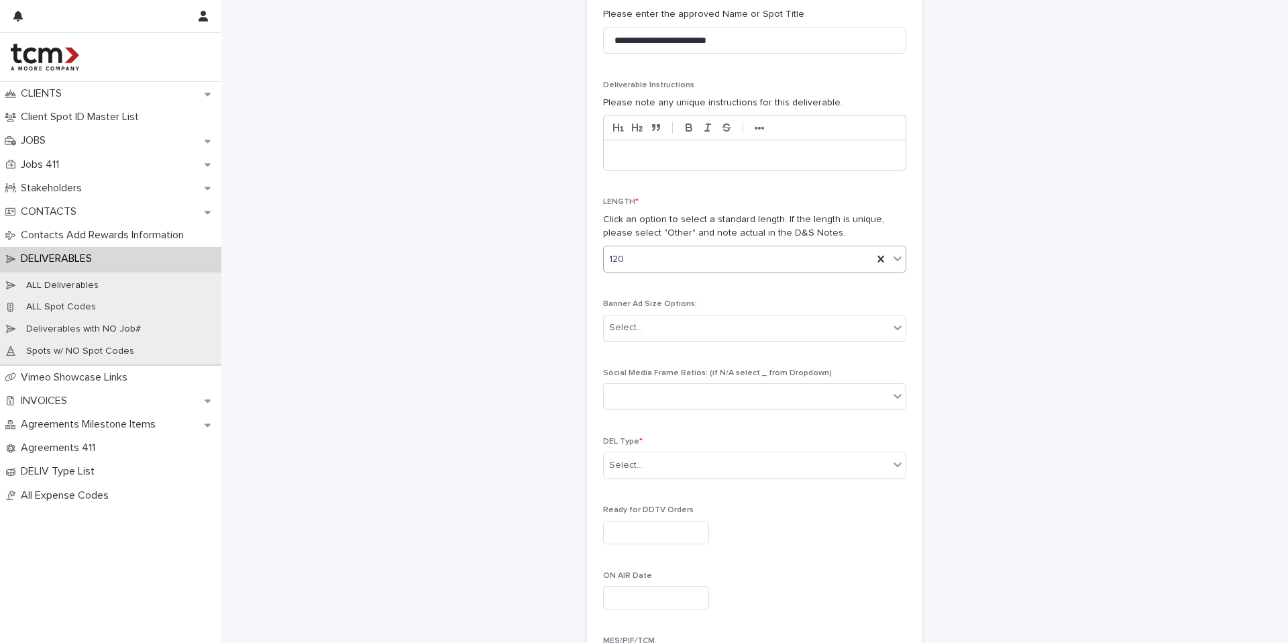
scroll to position [388, 0]
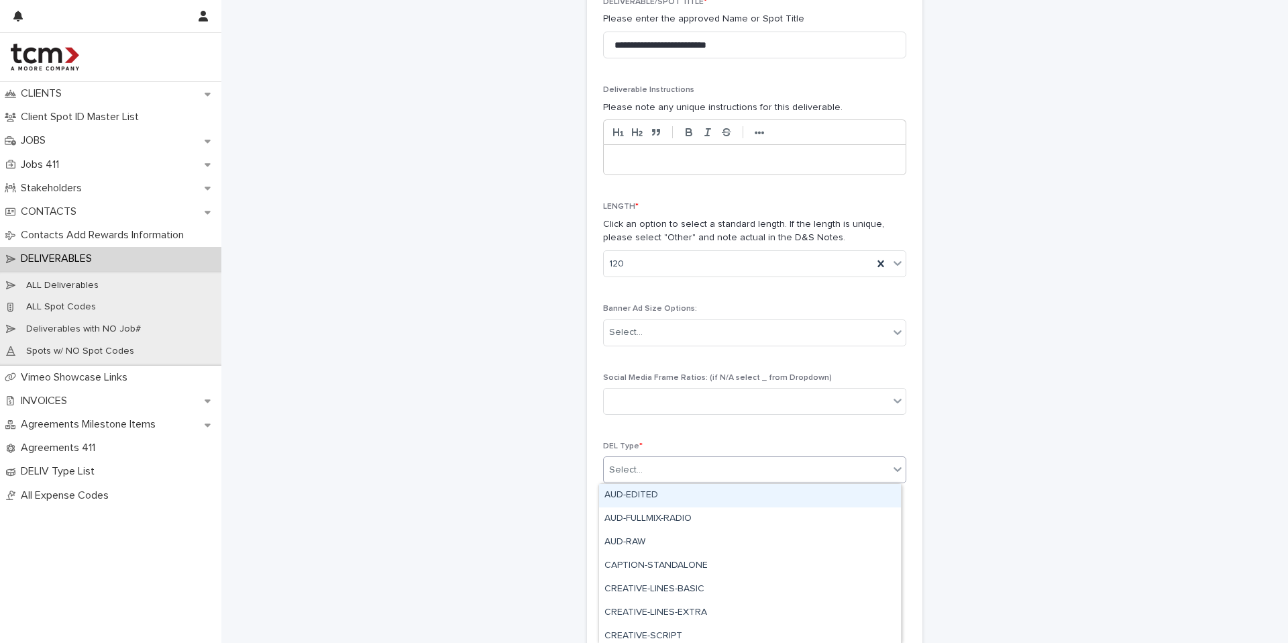
click at [675, 476] on div "Select..." at bounding box center [746, 470] width 285 height 22
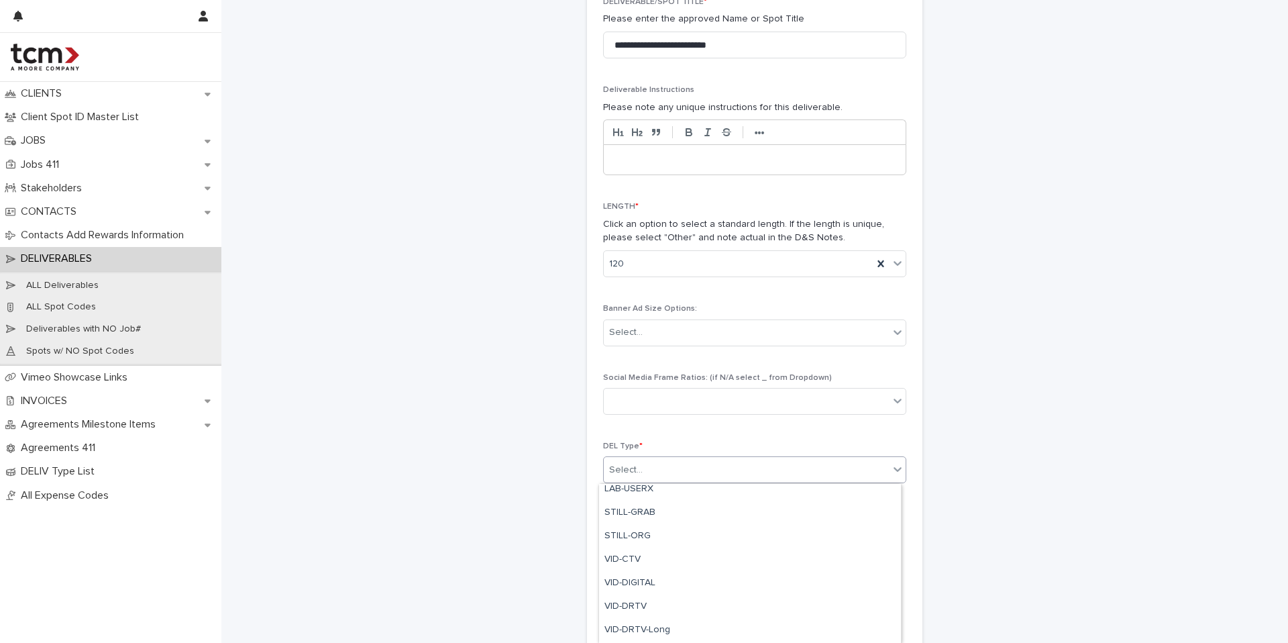
scroll to position [502, 0]
click at [672, 599] on div "VID-DRTV" at bounding box center [750, 603] width 302 height 23
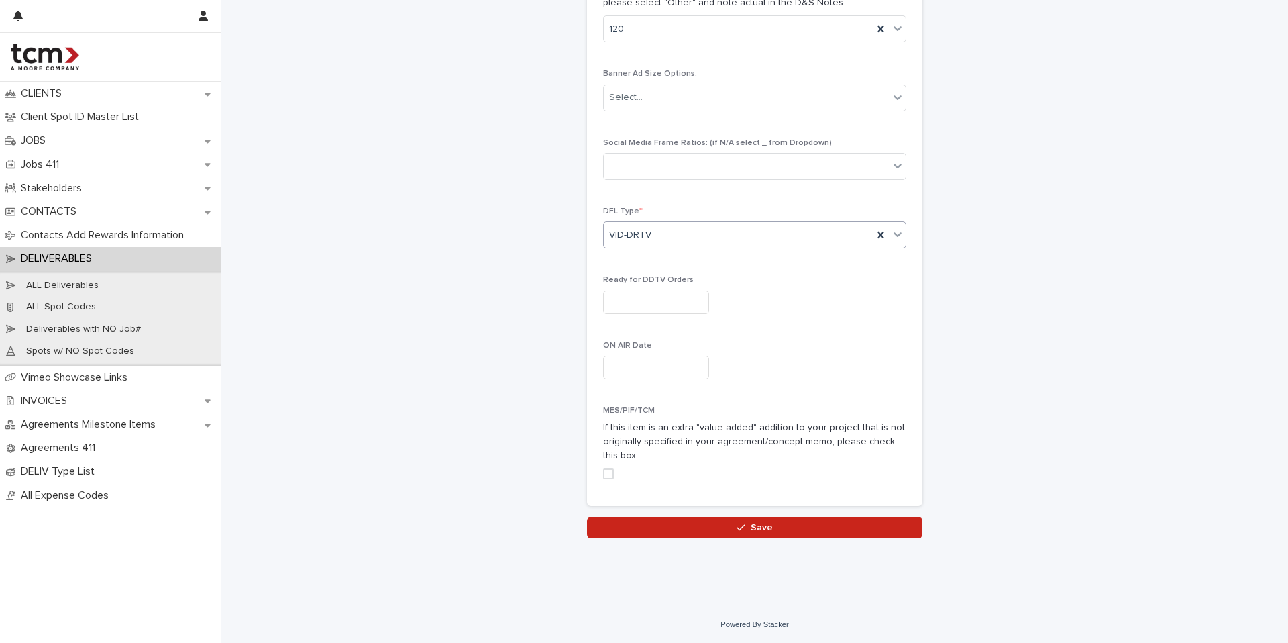
scroll to position [621, 0]
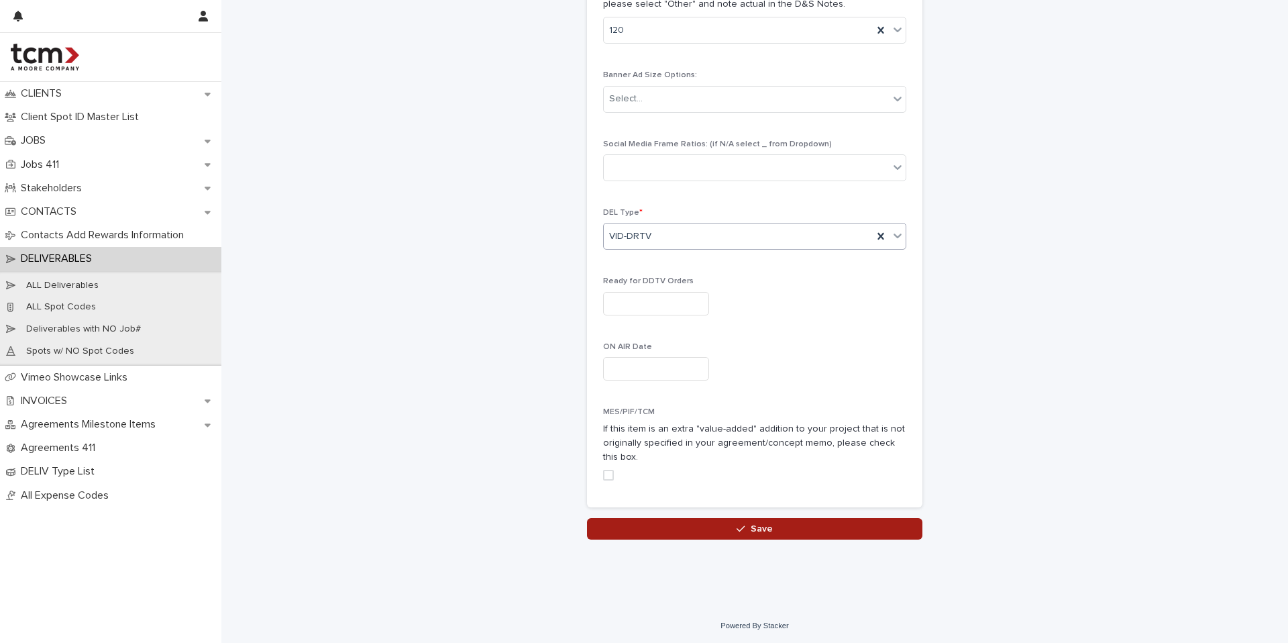
click at [709, 527] on button "Save" at bounding box center [755, 528] width 336 height 21
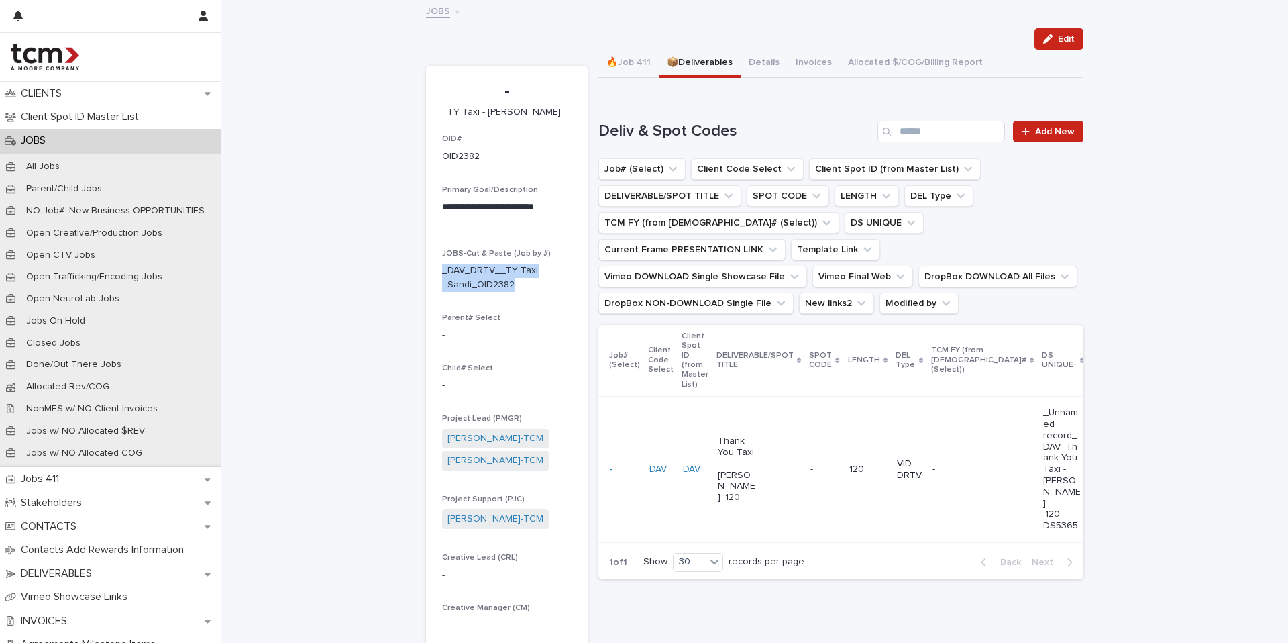
drag, startPoint x: 515, startPoint y: 286, endPoint x: 435, endPoint y: 274, distance: 81.4
click at [435, 274] on section "**********" at bounding box center [507, 388] width 162 height 644
copy p "_DAV_DRTV__TY Taxi - Sandi_OID2382"
